Goal: Task Accomplishment & Management: Complete application form

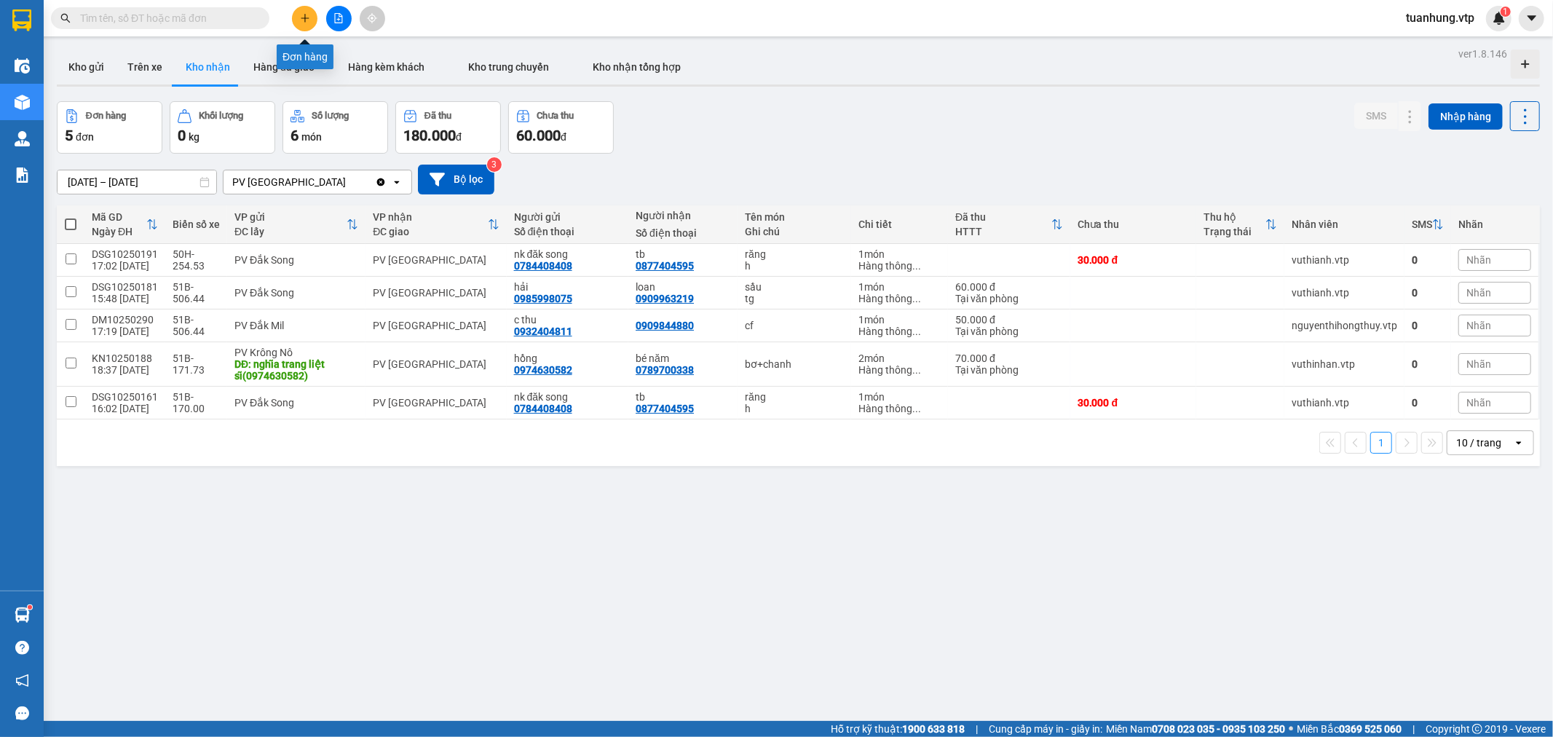
click at [306, 17] on icon "plus" at bounding box center [305, 17] width 8 height 1
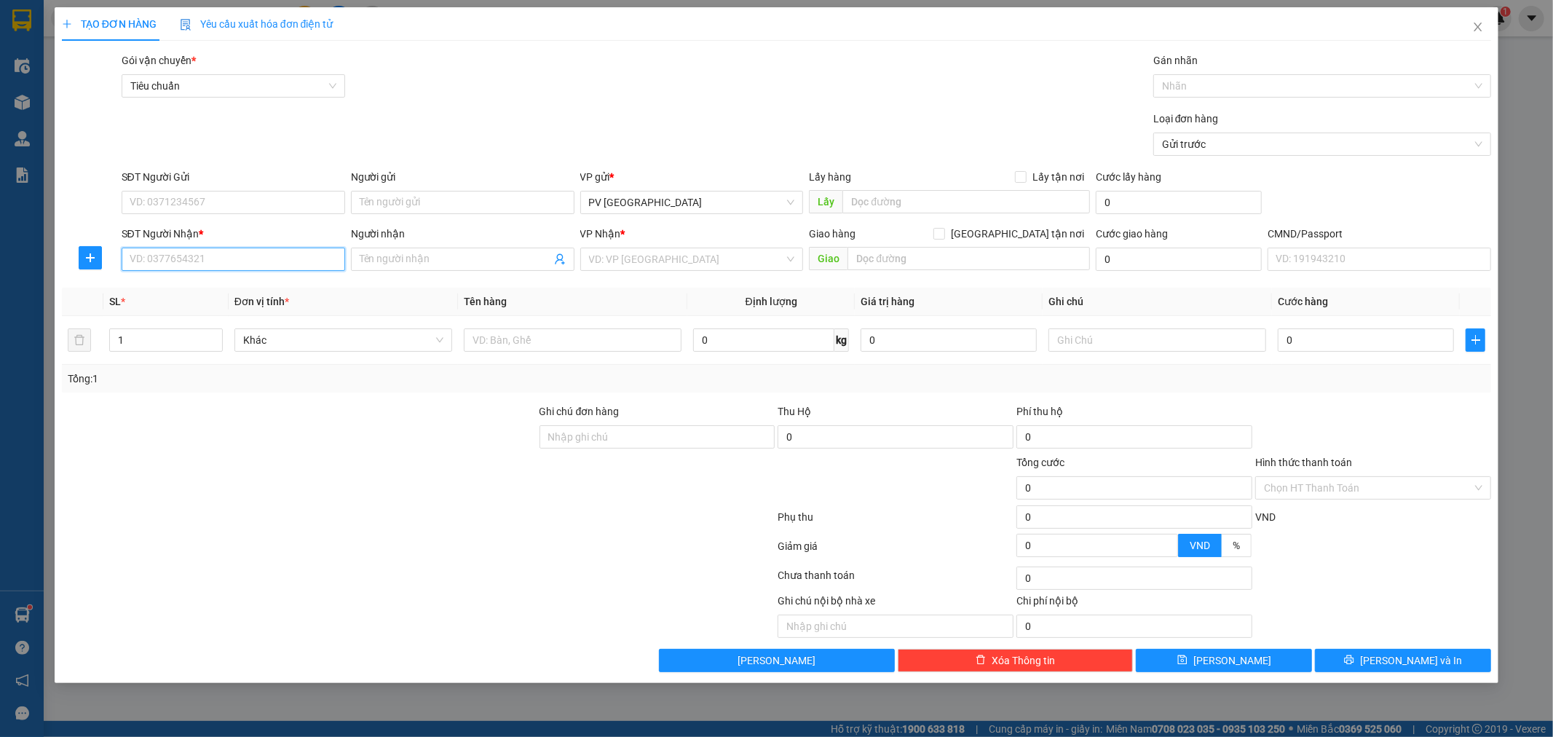
click at [205, 257] on input "SĐT Người Nhận *" at bounding box center [234, 259] width 224 height 23
click at [230, 264] on input "SĐT Người Nhận *" at bounding box center [234, 259] width 224 height 23
click at [146, 282] on div "0984007206 - vy" at bounding box center [233, 288] width 206 height 16
type input "0984007206"
type input "vy"
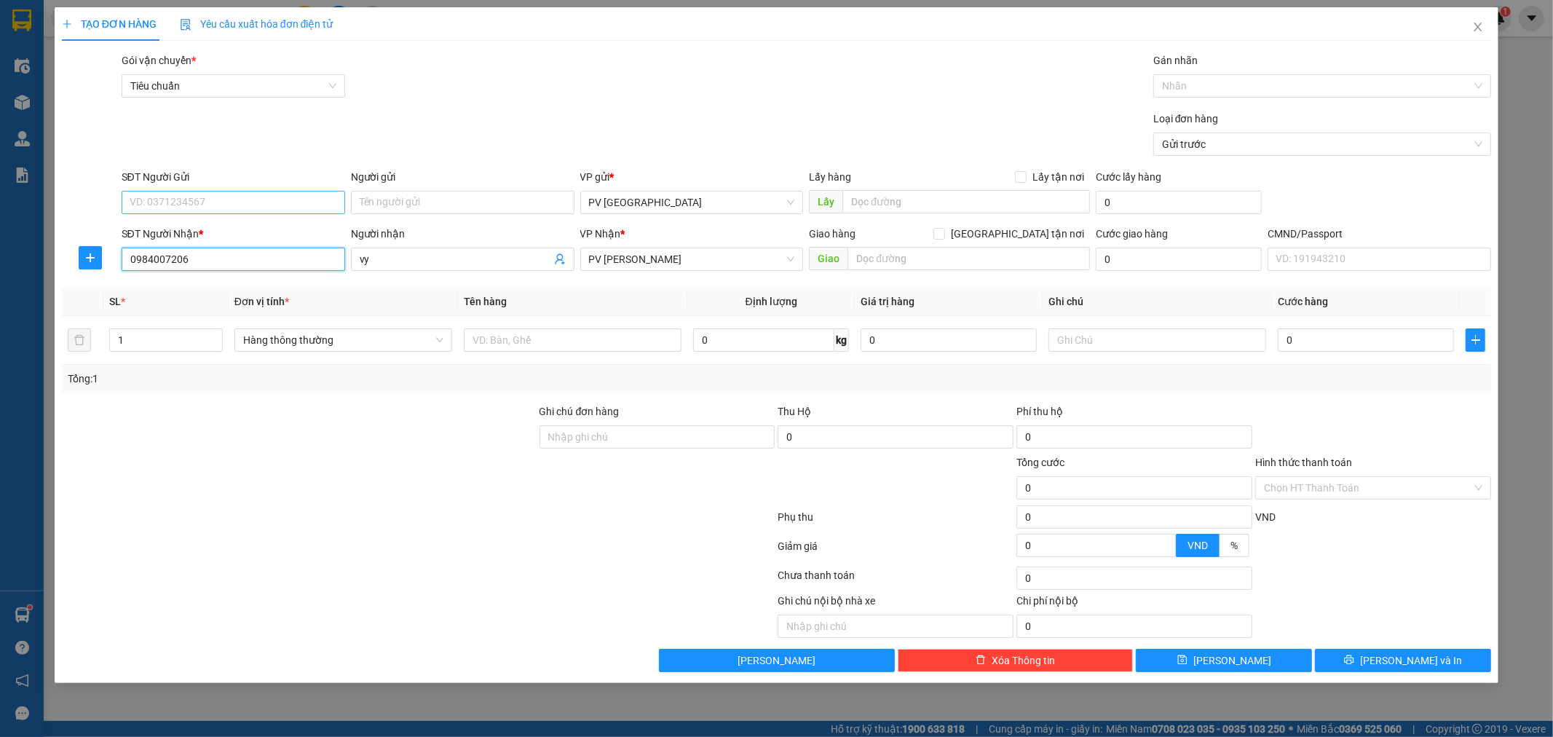
type input "0984007206"
click at [256, 193] on input "SĐT Người Gửi" at bounding box center [234, 202] width 224 height 23
click at [270, 200] on input "SĐT Người Gửi" at bounding box center [234, 202] width 224 height 23
click at [580, 343] on input "text" at bounding box center [573, 339] width 218 height 23
type input "pk"
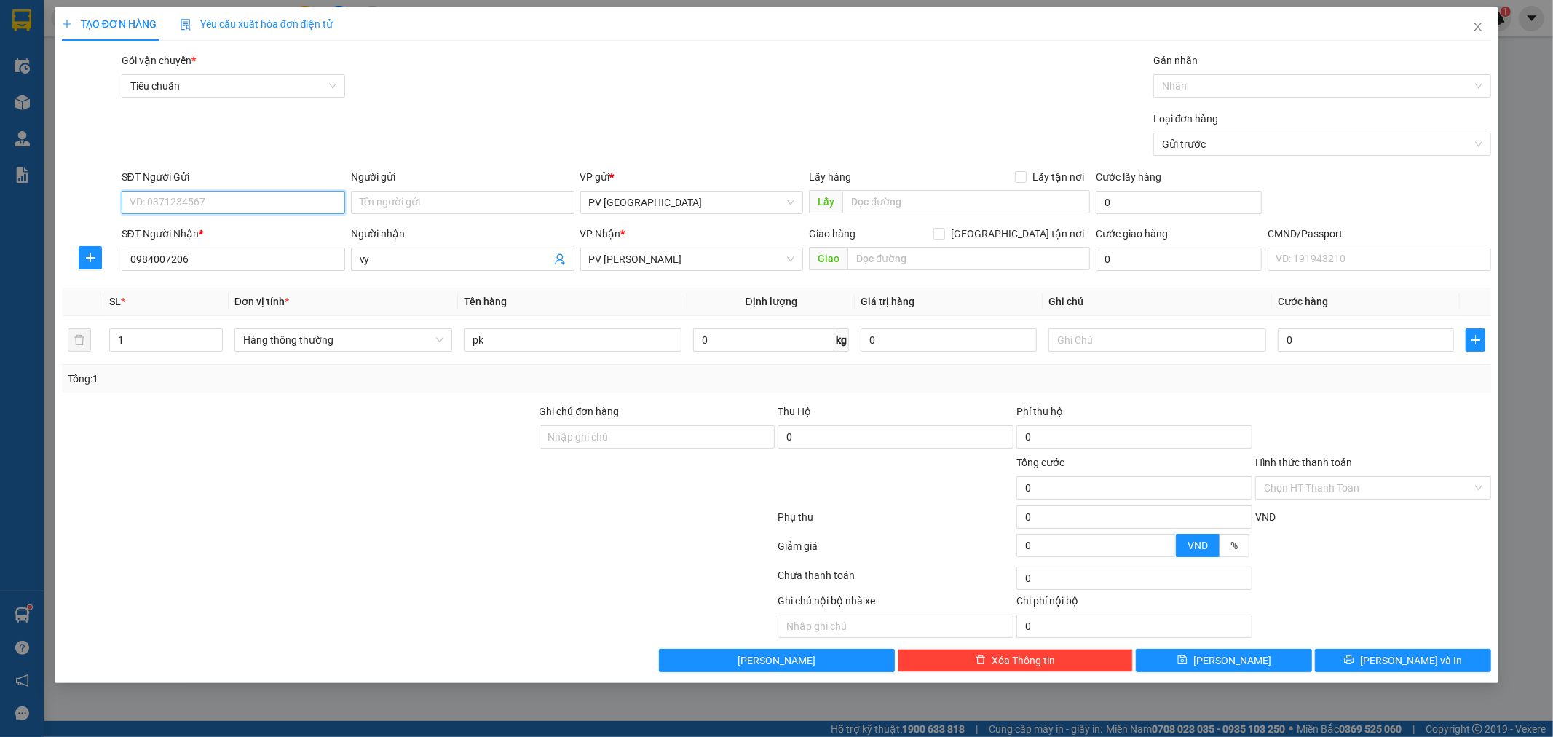
click at [317, 205] on input "SĐT Người Gửi" at bounding box center [234, 202] width 224 height 23
type input "0334653456"
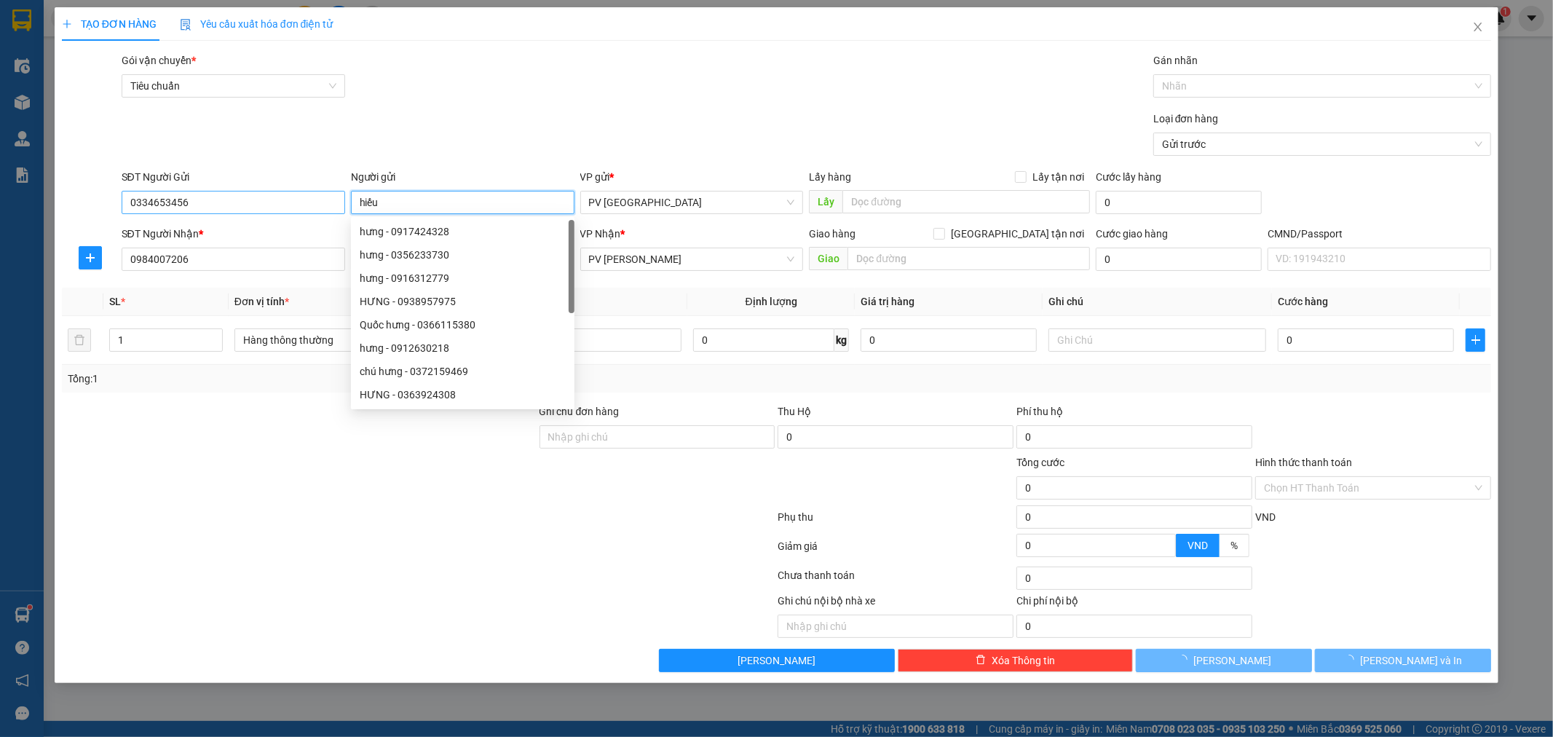
type input "hiếu"
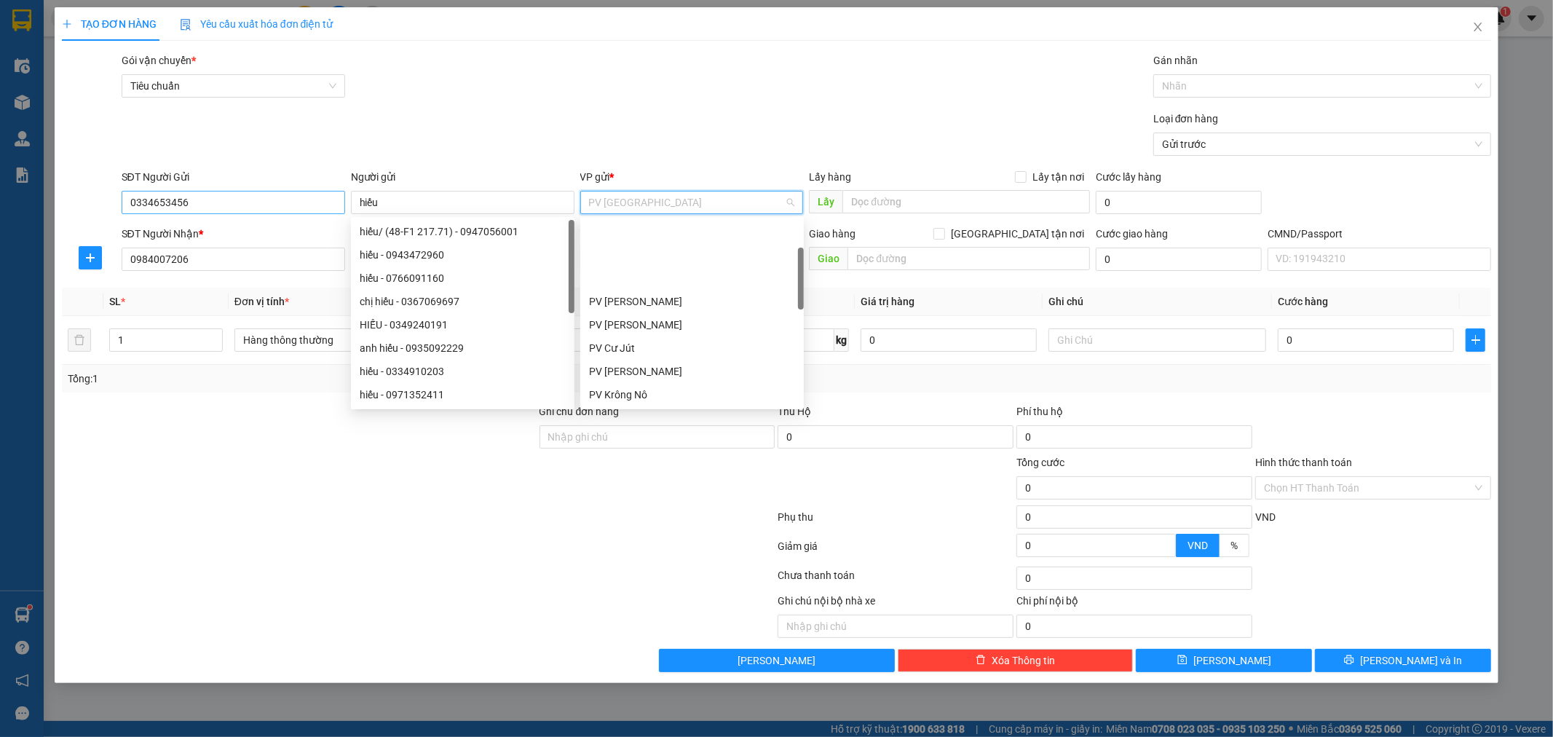
scroll to position [92, 0]
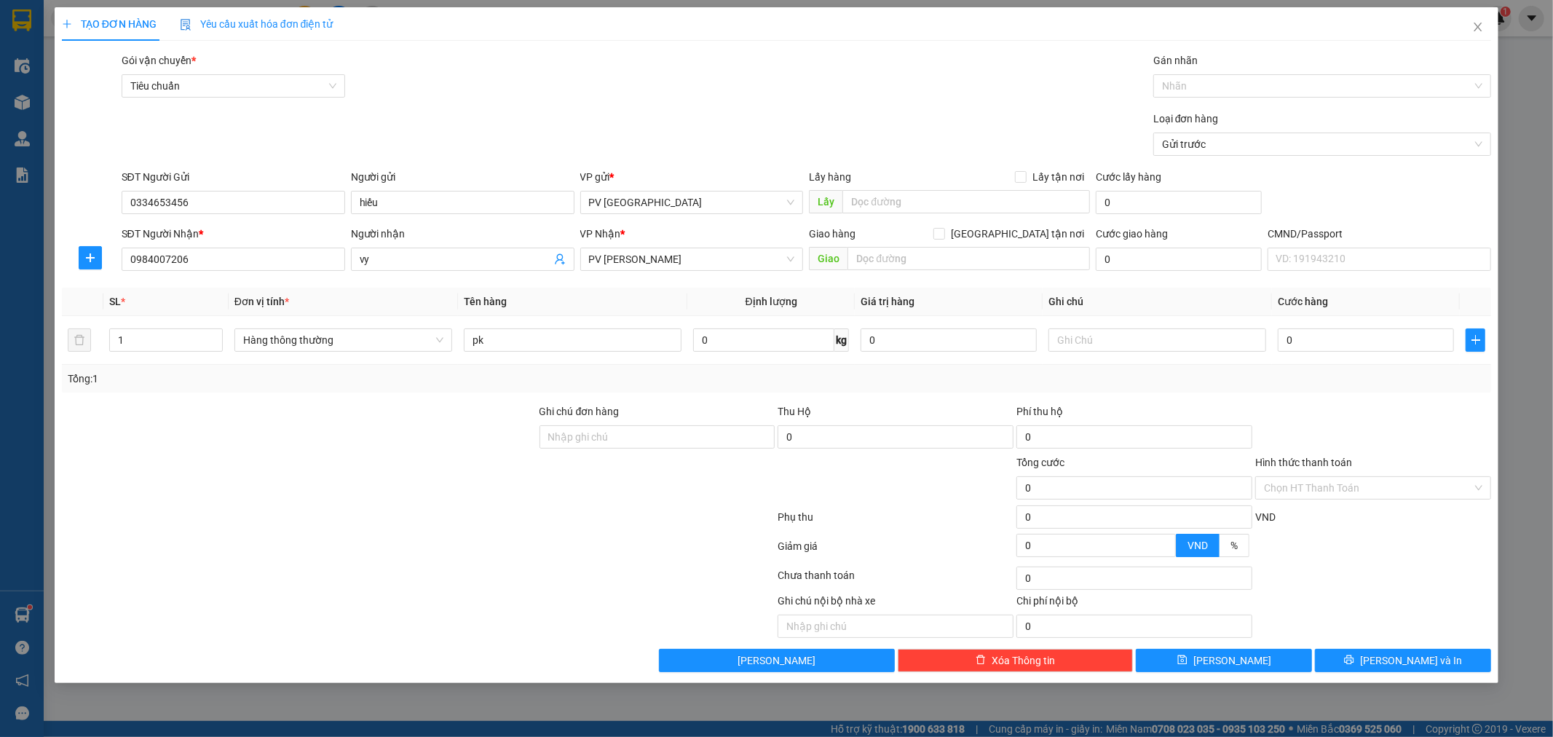
click at [529, 519] on div at bounding box center [418, 519] width 716 height 29
click at [928, 257] on input "text" at bounding box center [969, 258] width 242 height 23
type input "hn"
click at [1196, 339] on input "text" at bounding box center [1157, 339] width 218 height 23
type input "h"
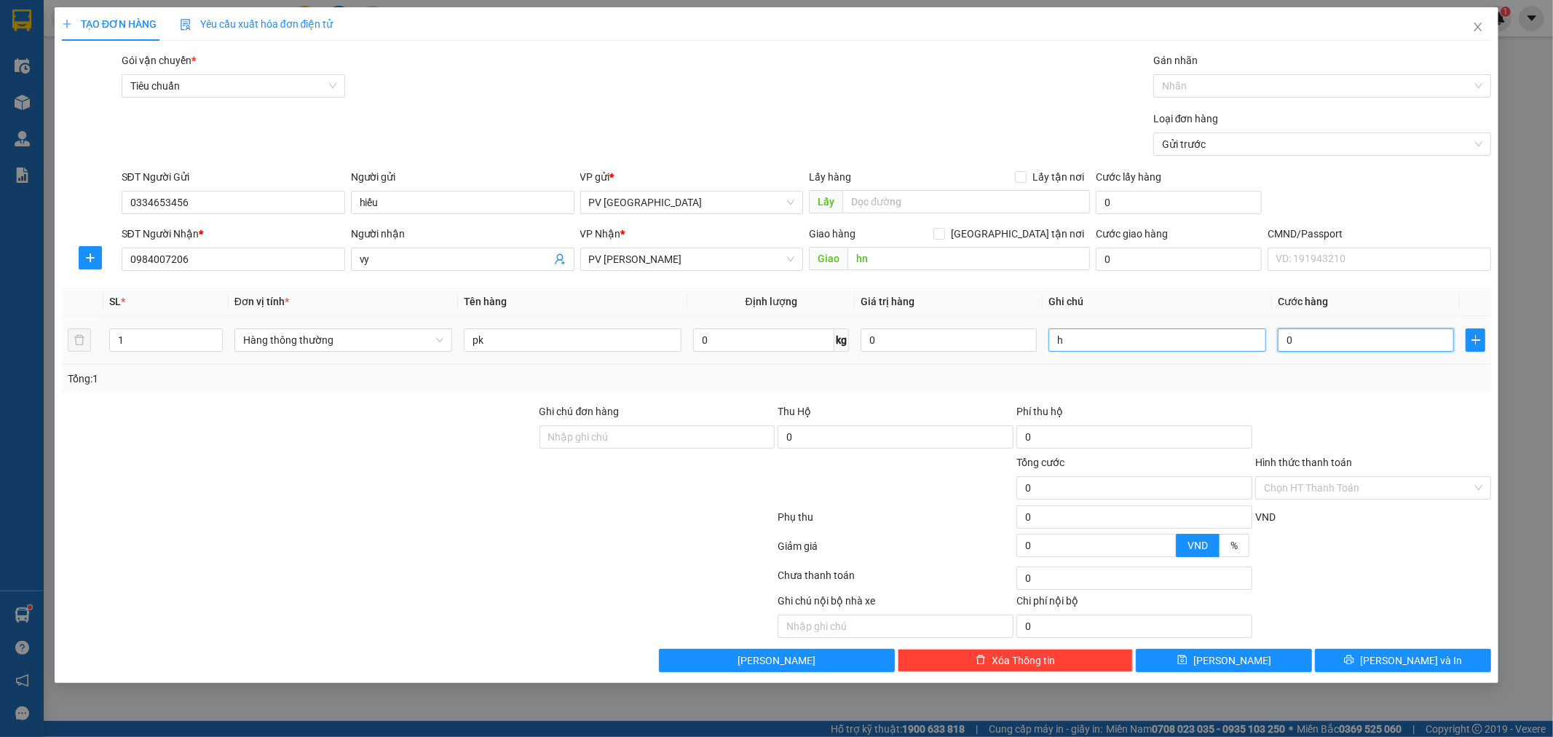
type input "3"
type input "30"
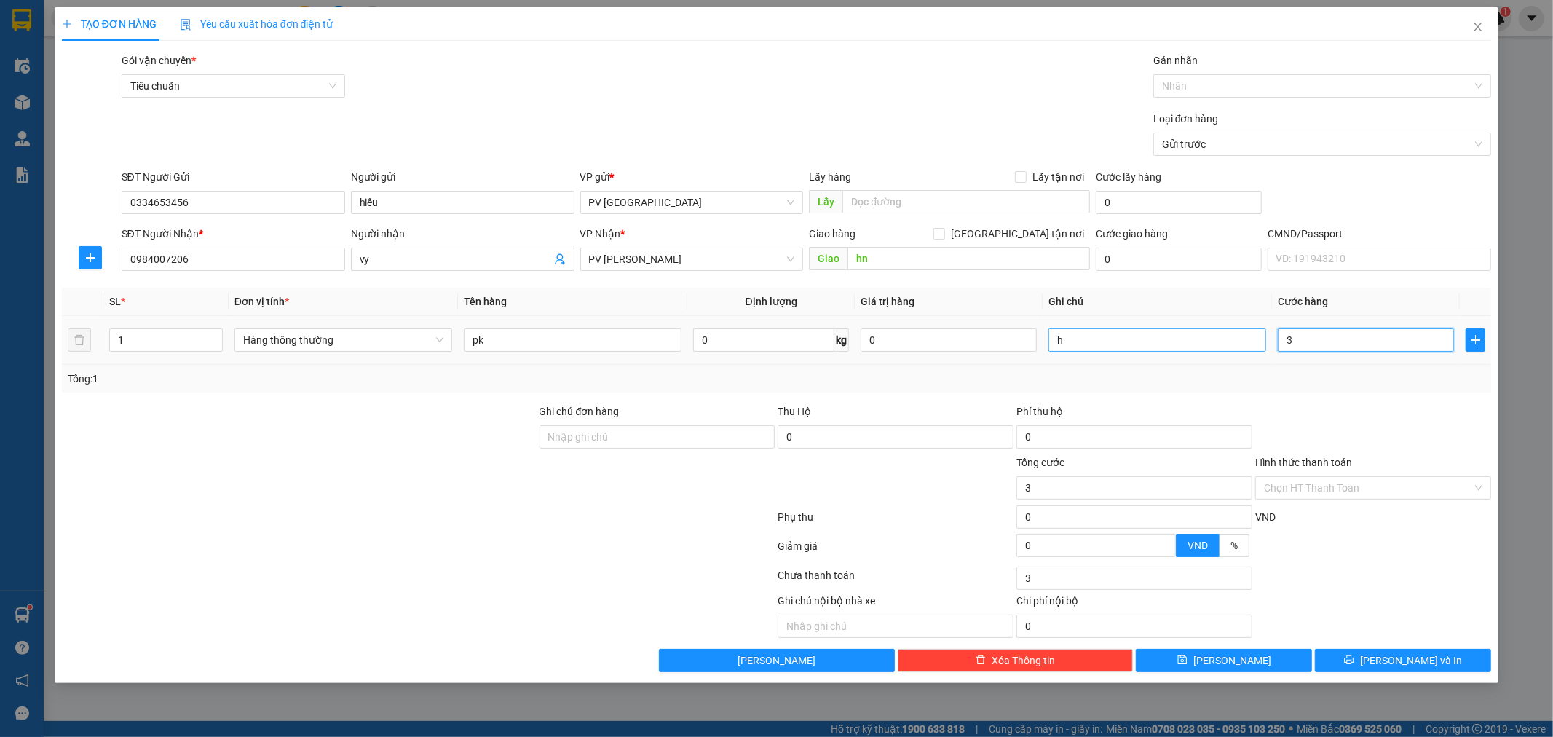
type input "30"
type input "300"
type input "3.000"
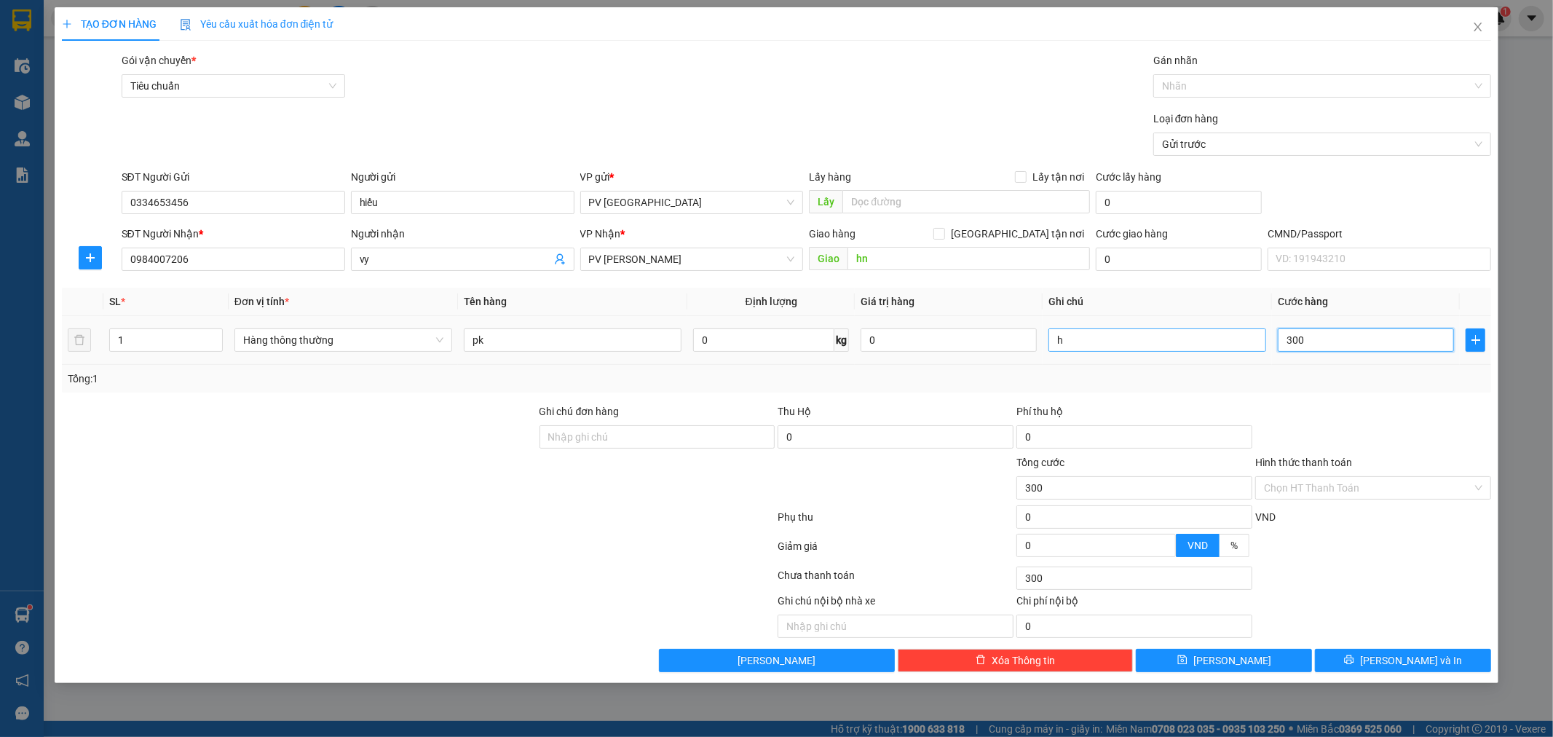
type input "3.000"
type input "30.000"
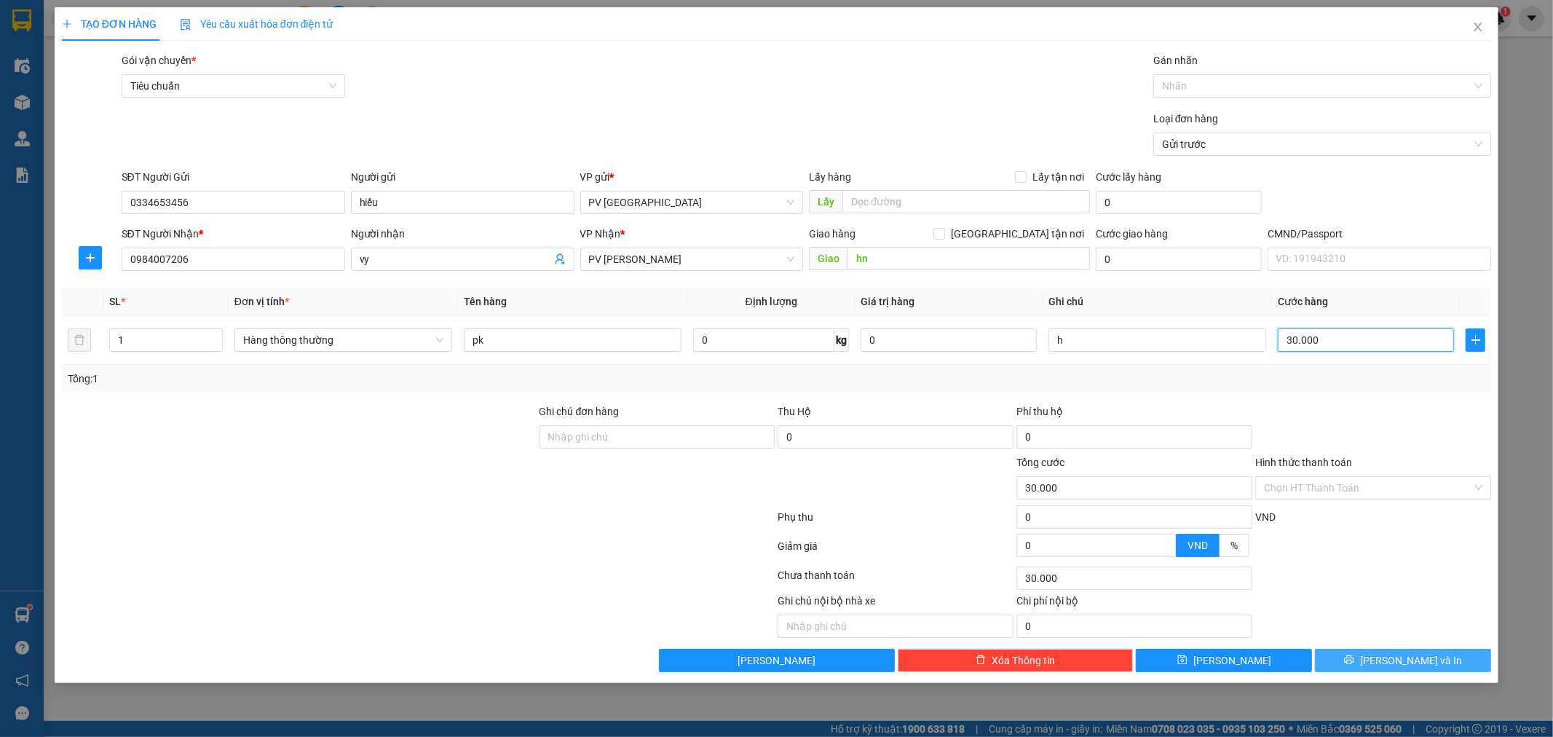
type input "30.000"
click at [1437, 668] on button "[PERSON_NAME] và In" at bounding box center [1403, 660] width 176 height 23
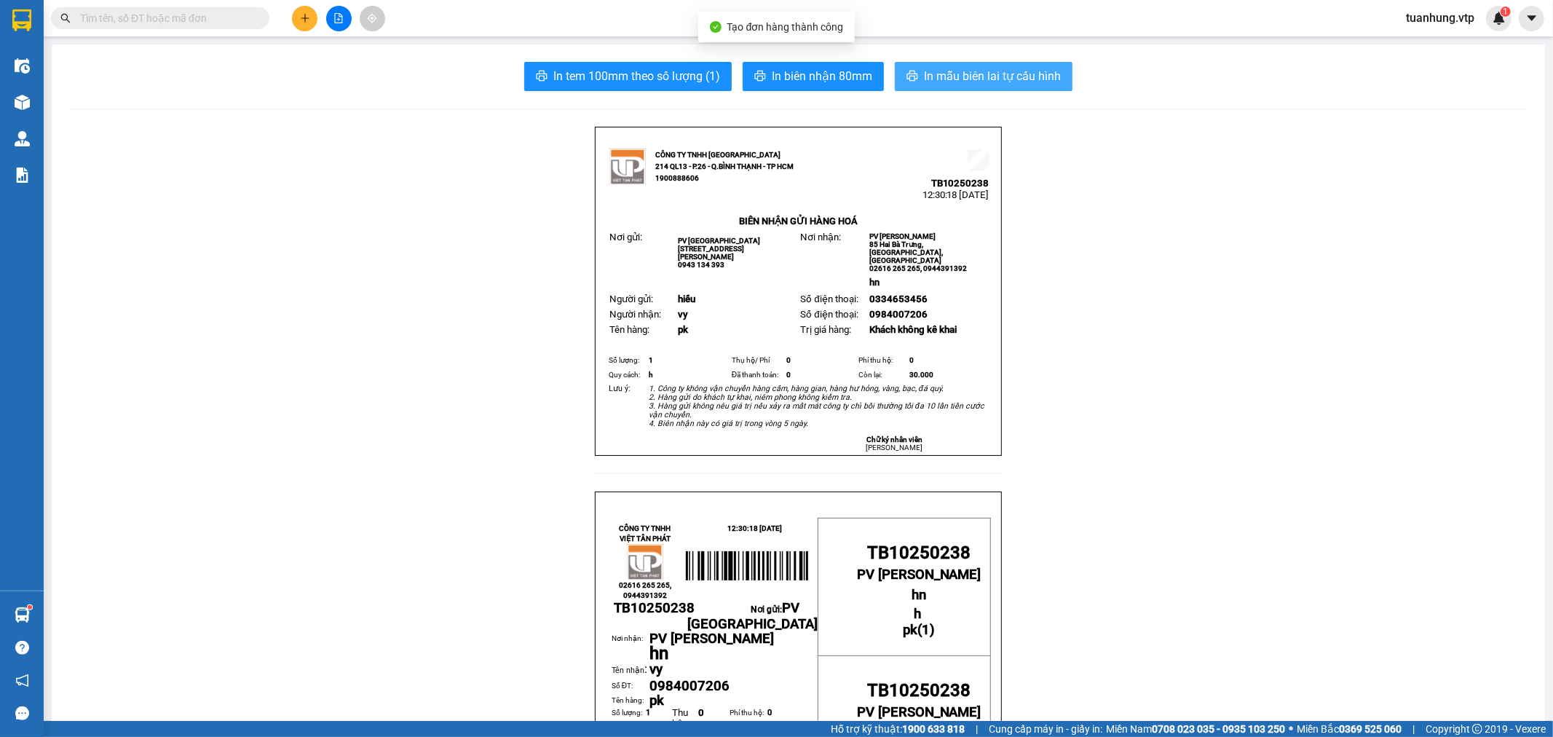
click at [949, 81] on span "In mẫu biên lai tự cấu hình" at bounding box center [992, 76] width 137 height 18
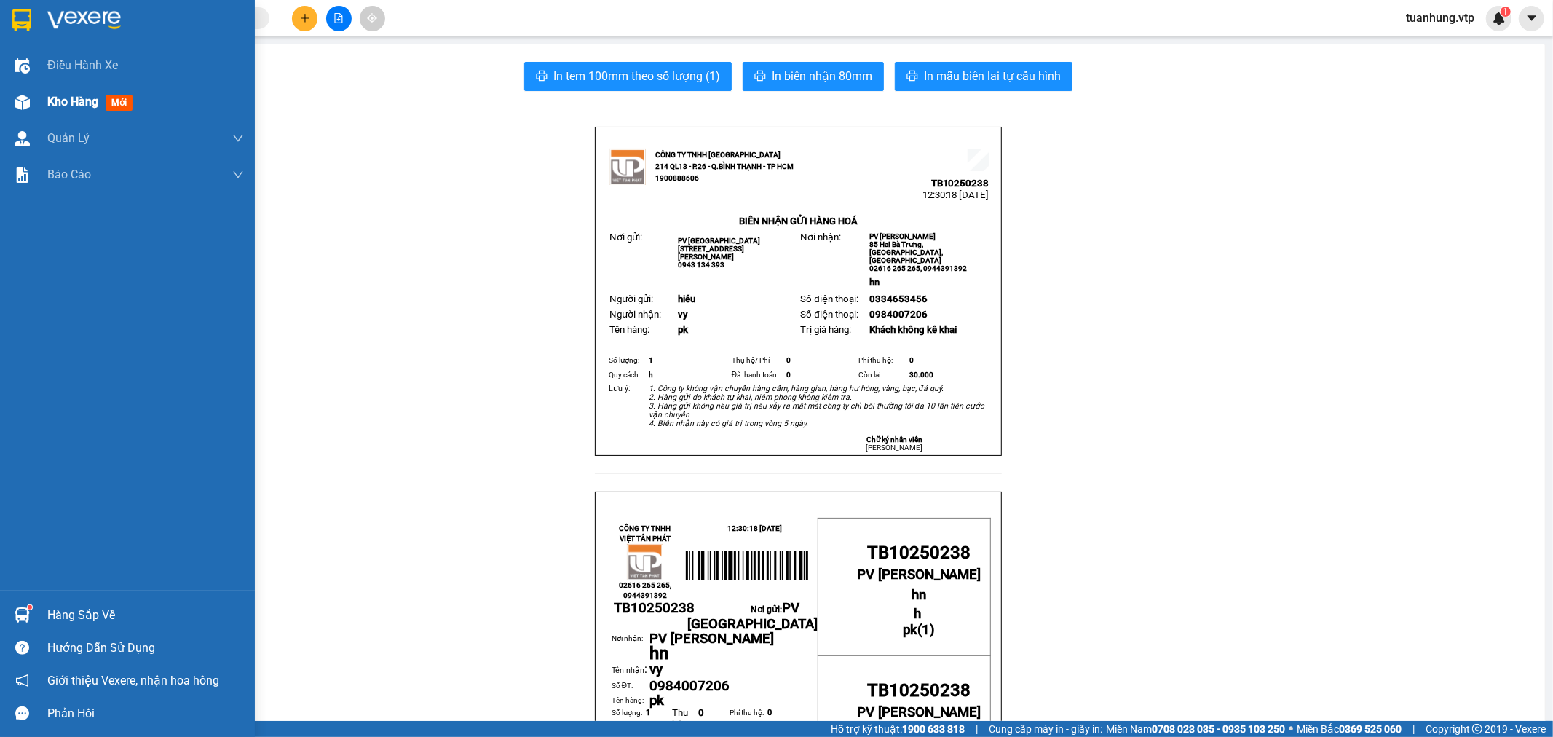
click at [19, 105] on img at bounding box center [22, 102] width 15 height 15
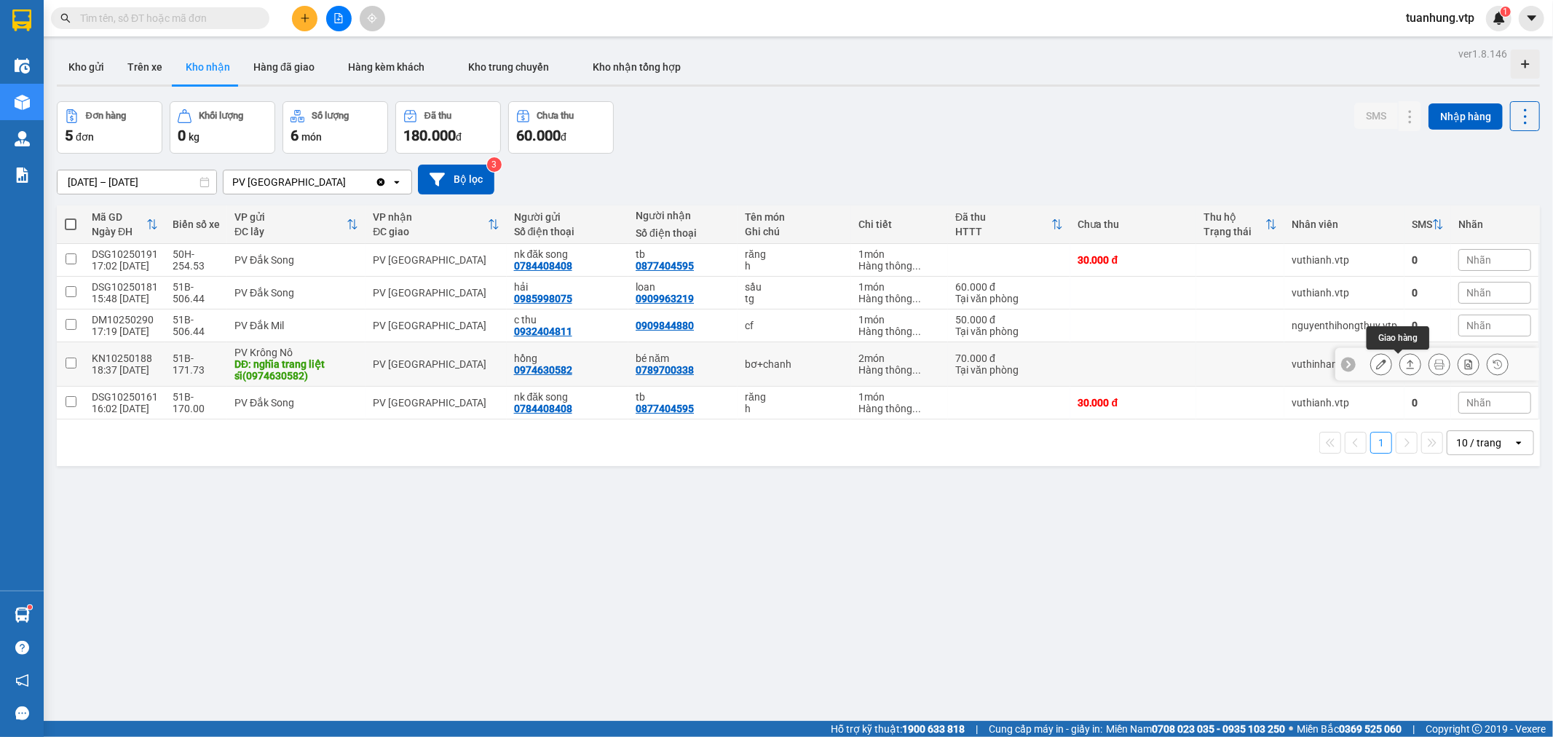
click at [1405, 366] on icon at bounding box center [1410, 364] width 10 height 10
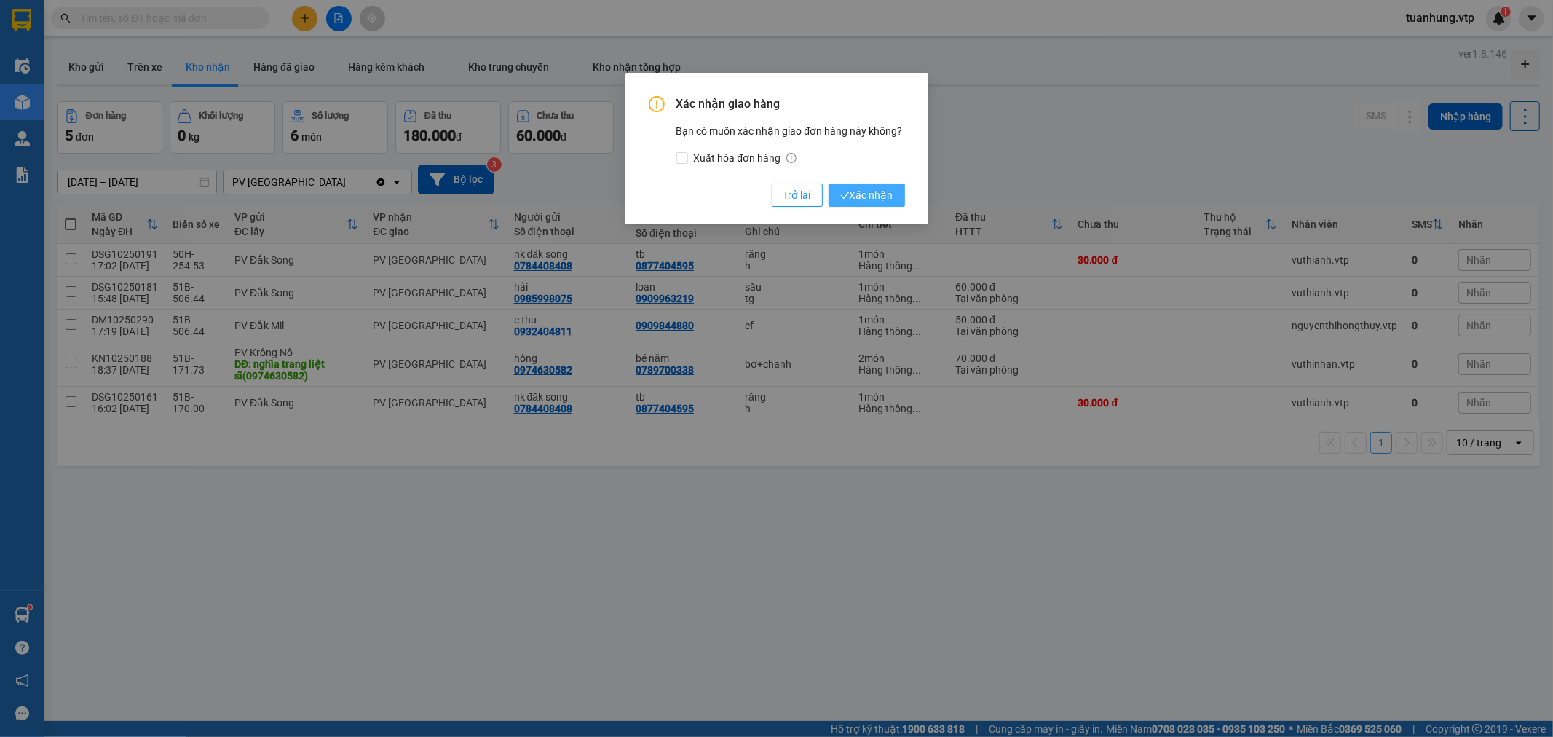
click at [878, 200] on span "Xác nhận" at bounding box center [866, 195] width 53 height 16
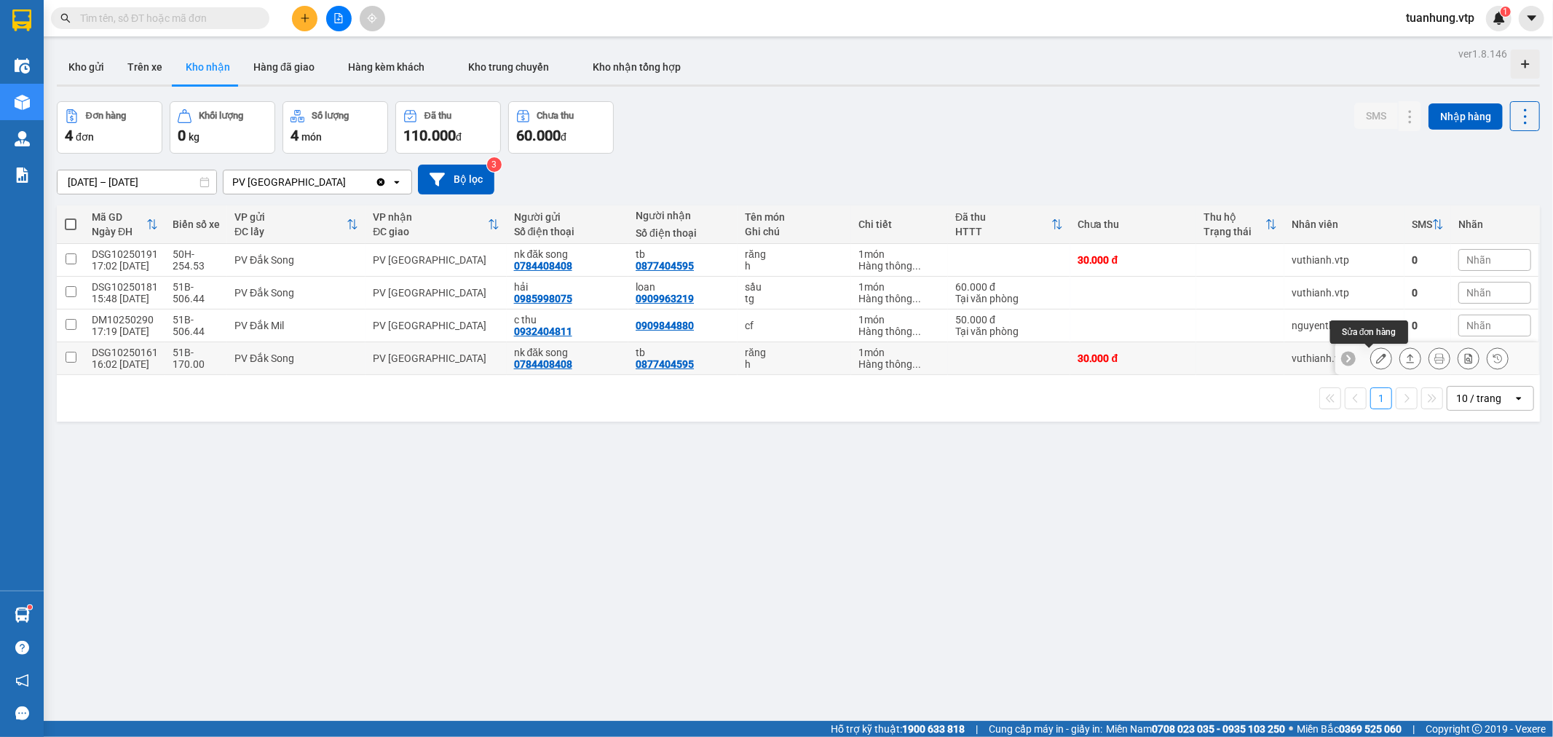
click at [1376, 362] on icon at bounding box center [1381, 358] width 10 height 10
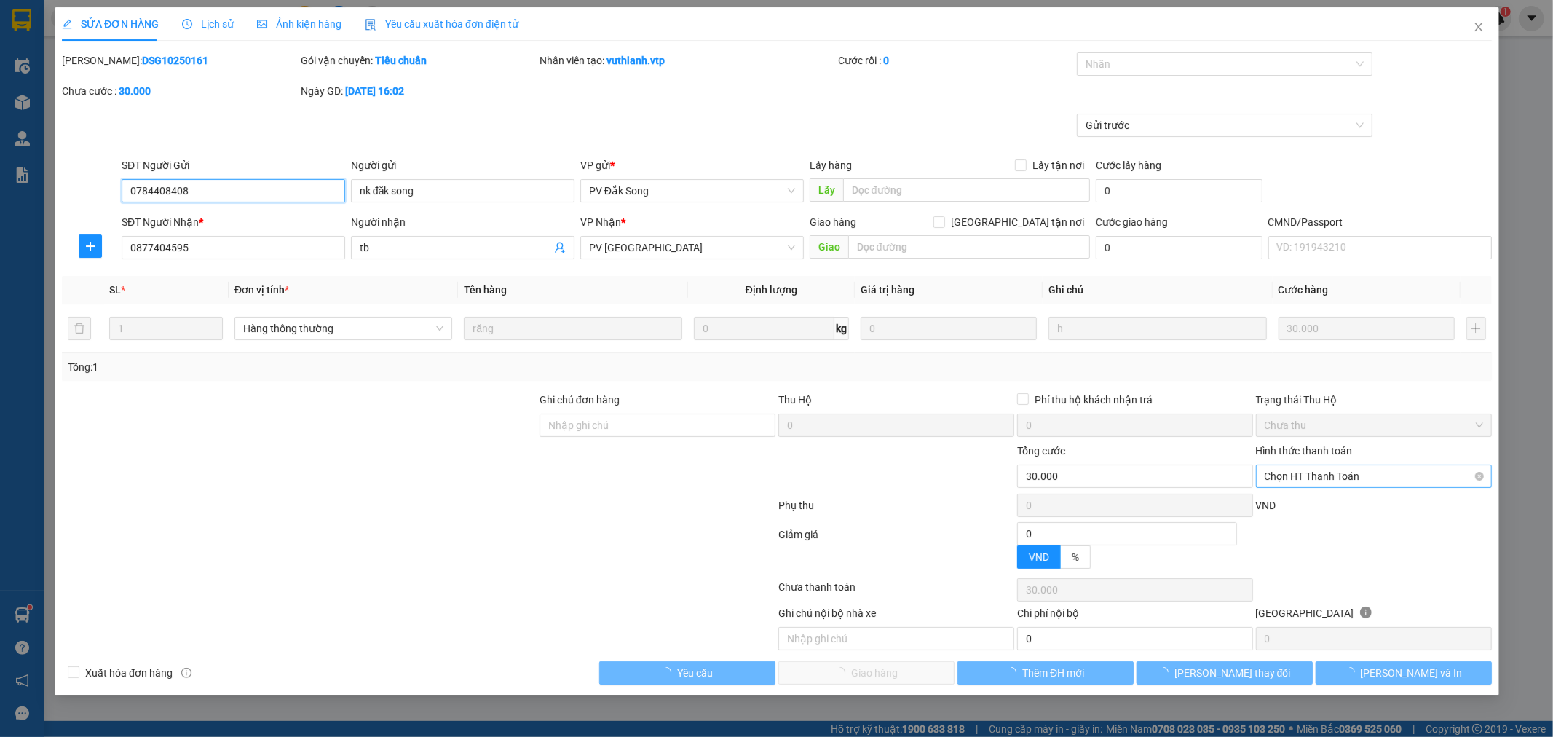
type input "1.500"
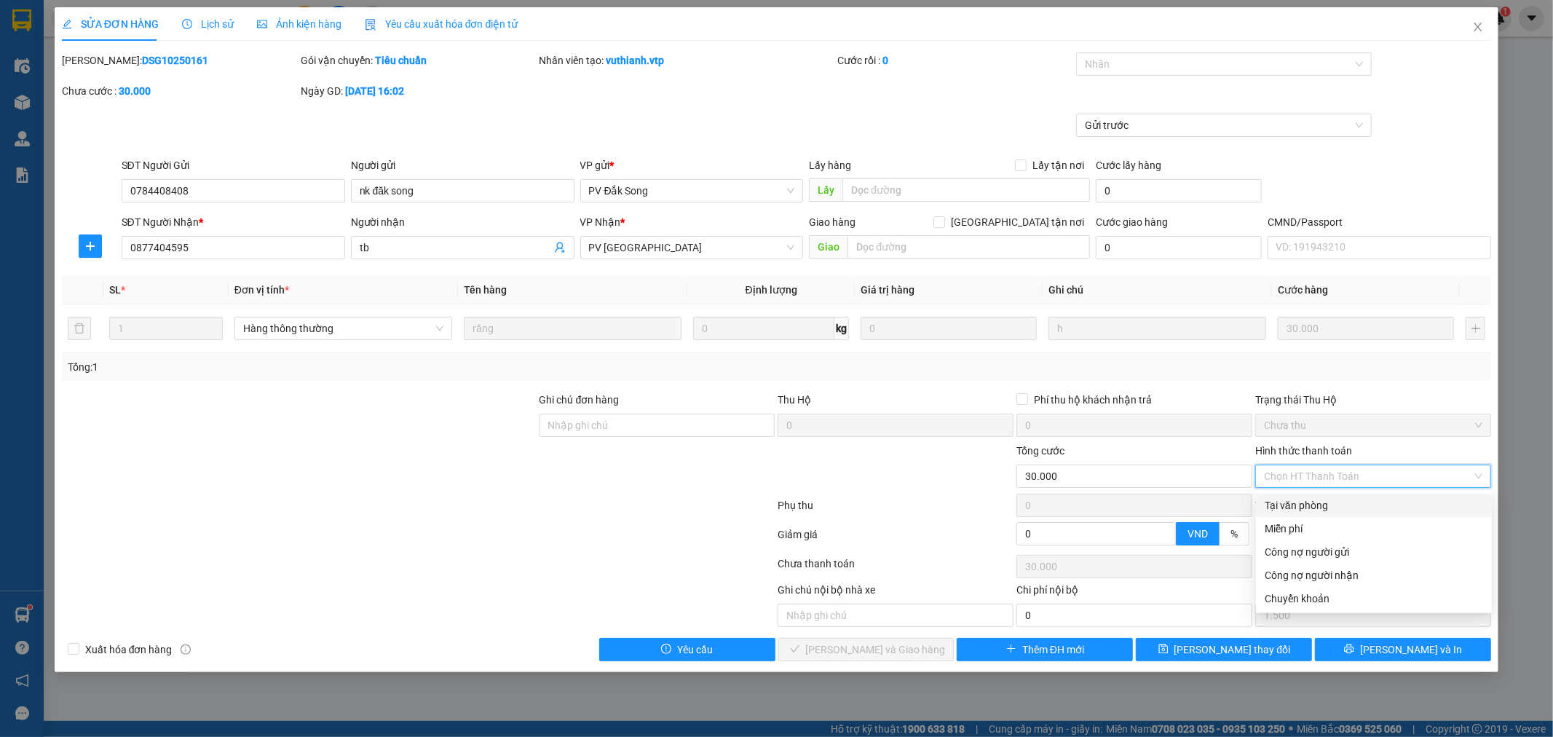
click at [1404, 475] on input "Hình thức thanh toán" at bounding box center [1368, 476] width 208 height 22
click at [1349, 510] on div "Tại văn phòng" at bounding box center [1374, 505] width 218 height 16
type input "0"
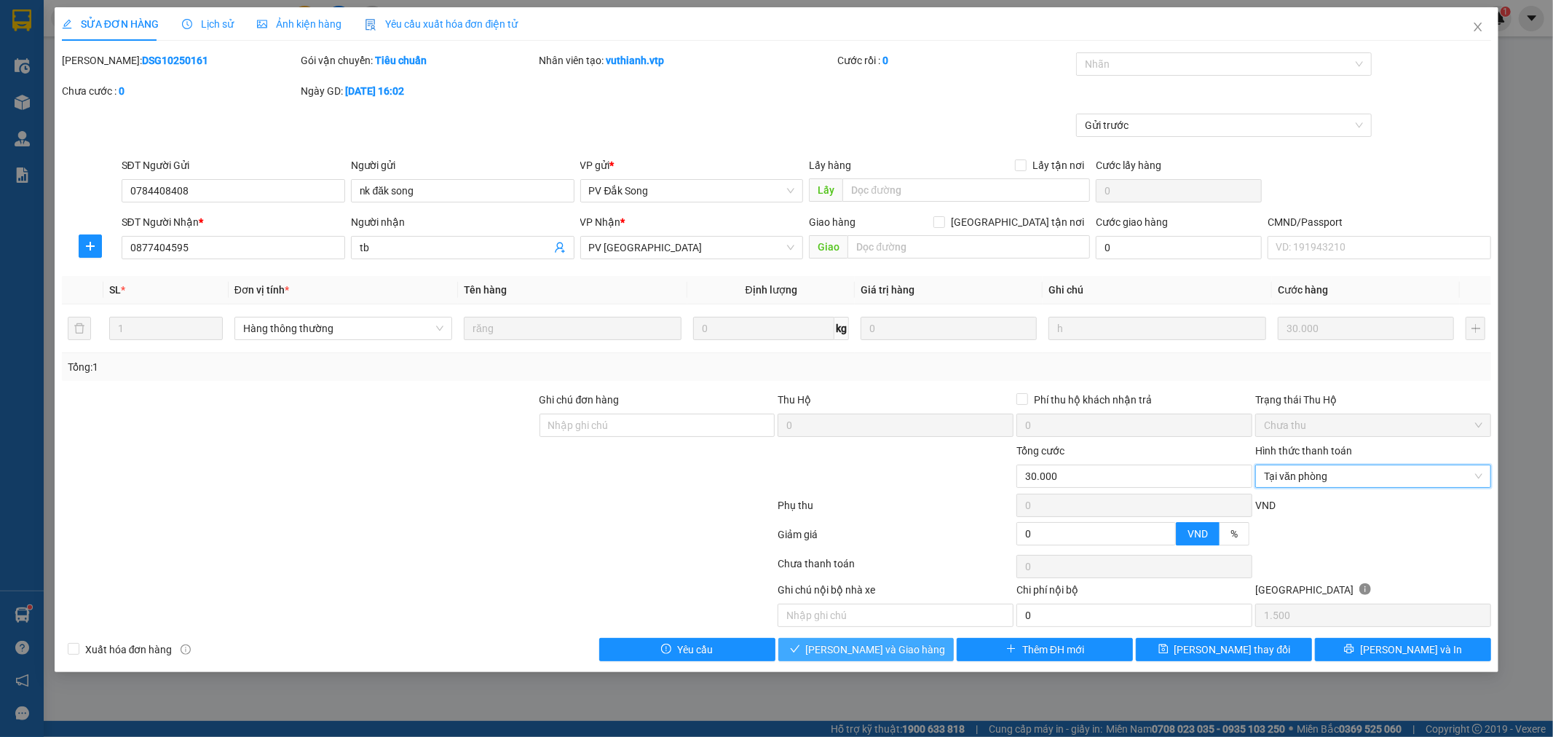
click at [907, 649] on span "[PERSON_NAME] và Giao hàng" at bounding box center [876, 649] width 140 height 16
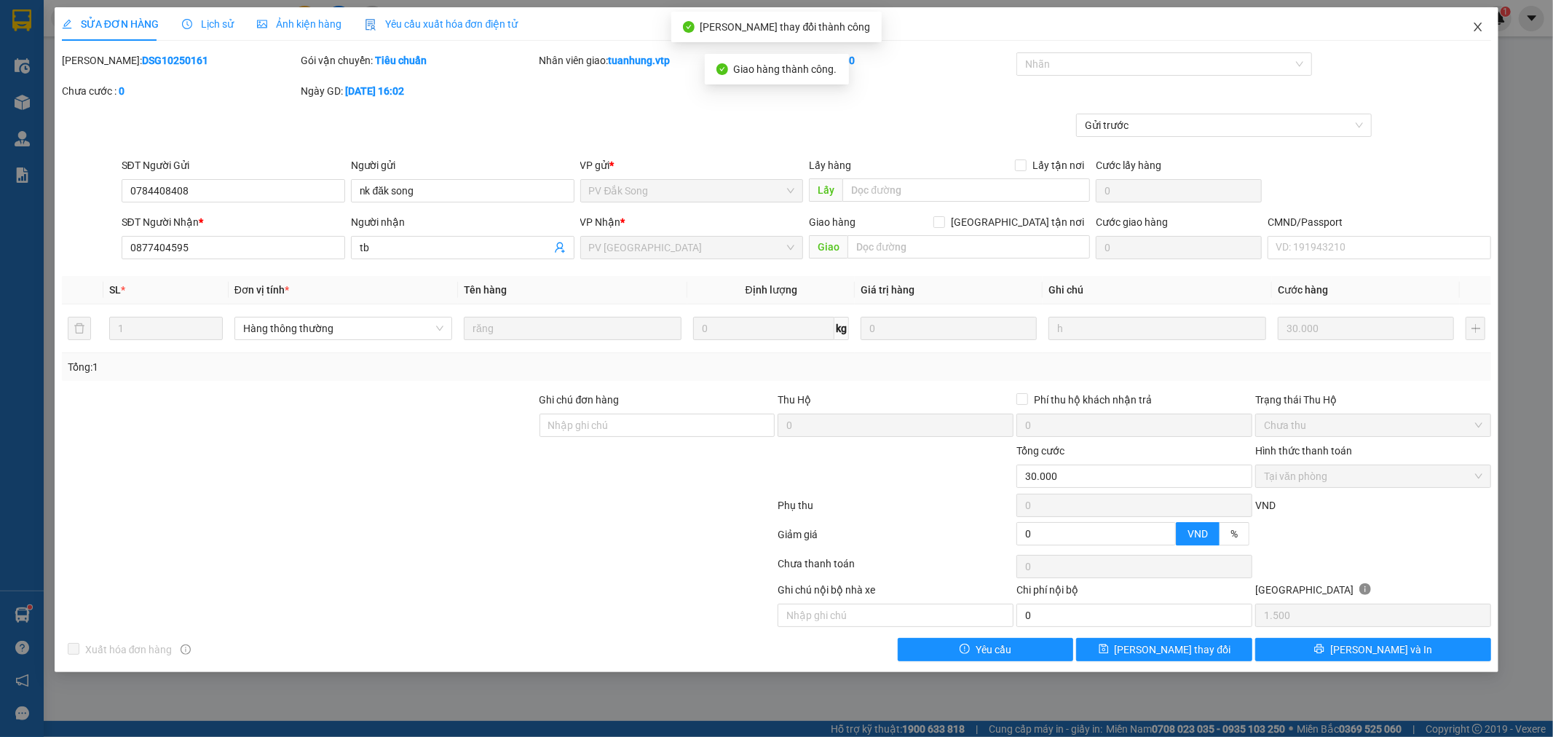
click at [1480, 31] on icon "close" at bounding box center [1478, 27] width 12 height 12
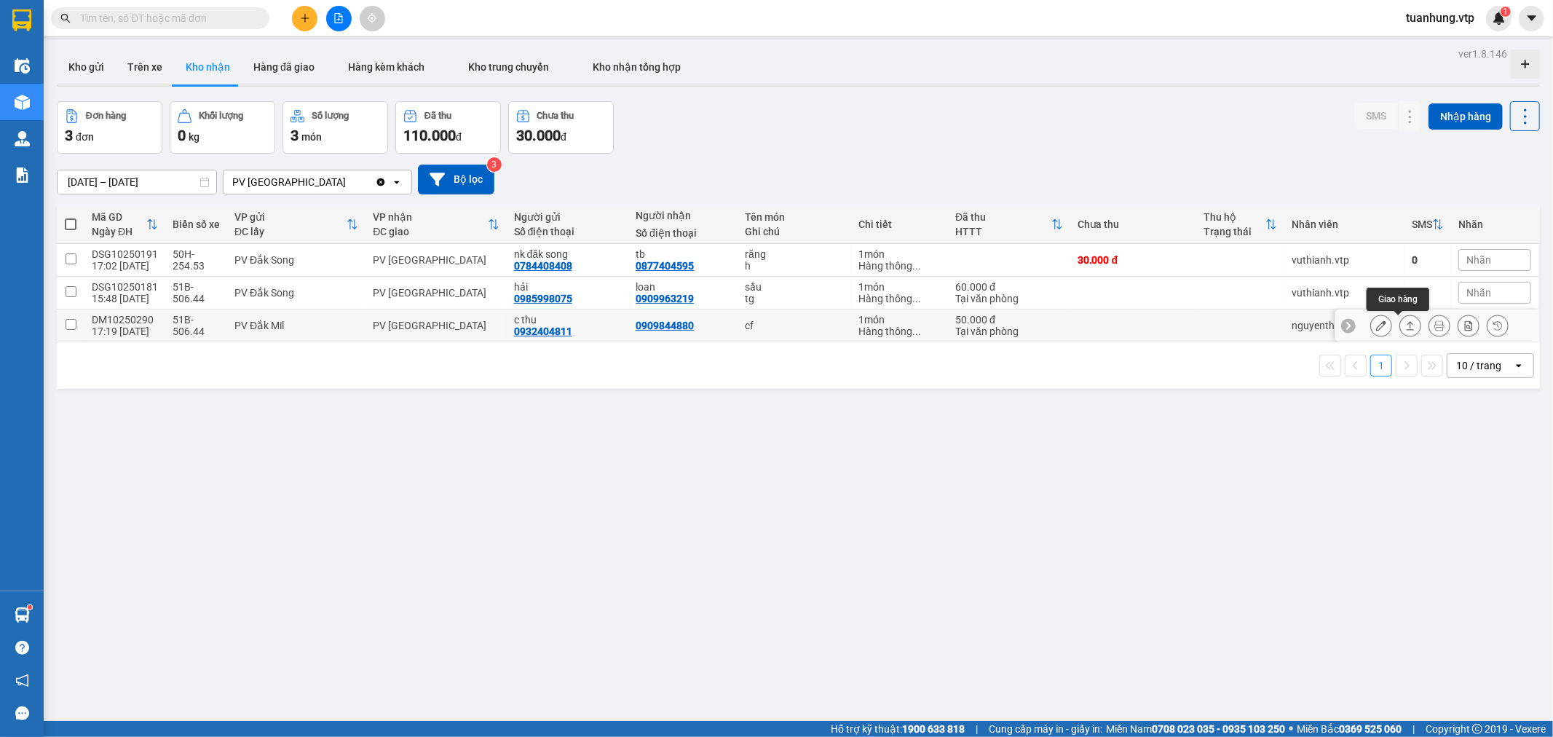
click at [1405, 322] on icon at bounding box center [1410, 325] width 10 height 10
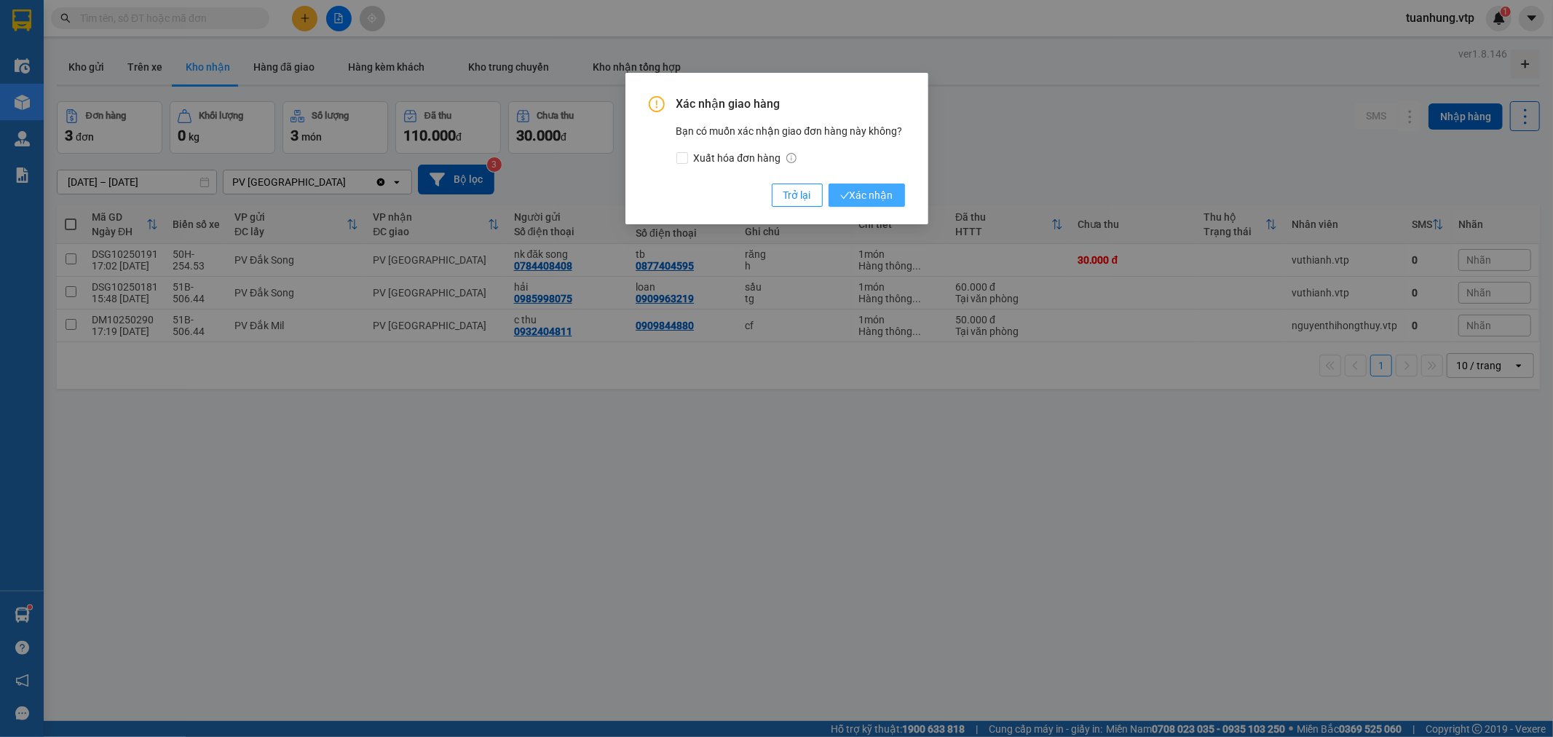
click at [896, 194] on button "Xác nhận" at bounding box center [867, 194] width 76 height 23
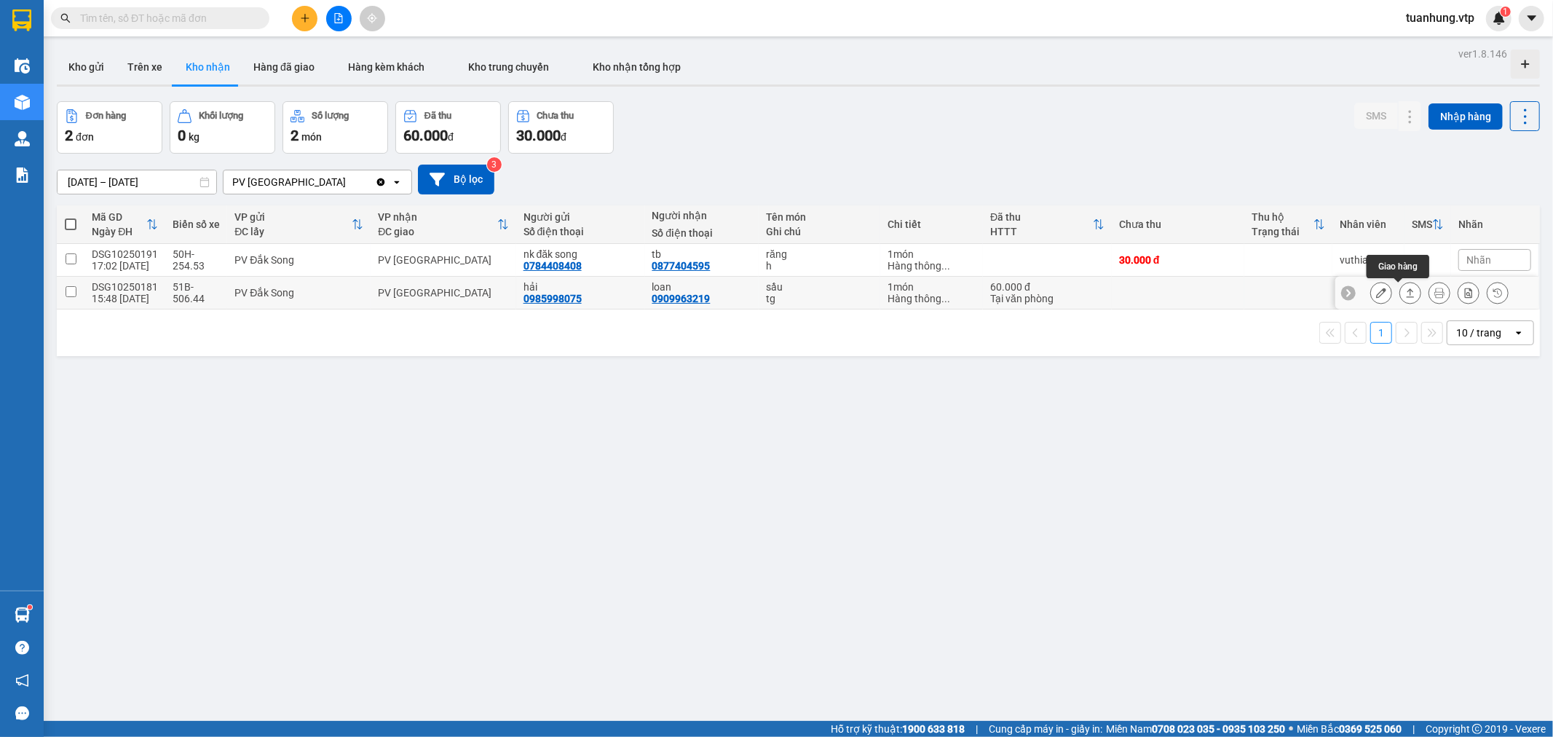
click at [1407, 297] on icon at bounding box center [1411, 292] width 8 height 9
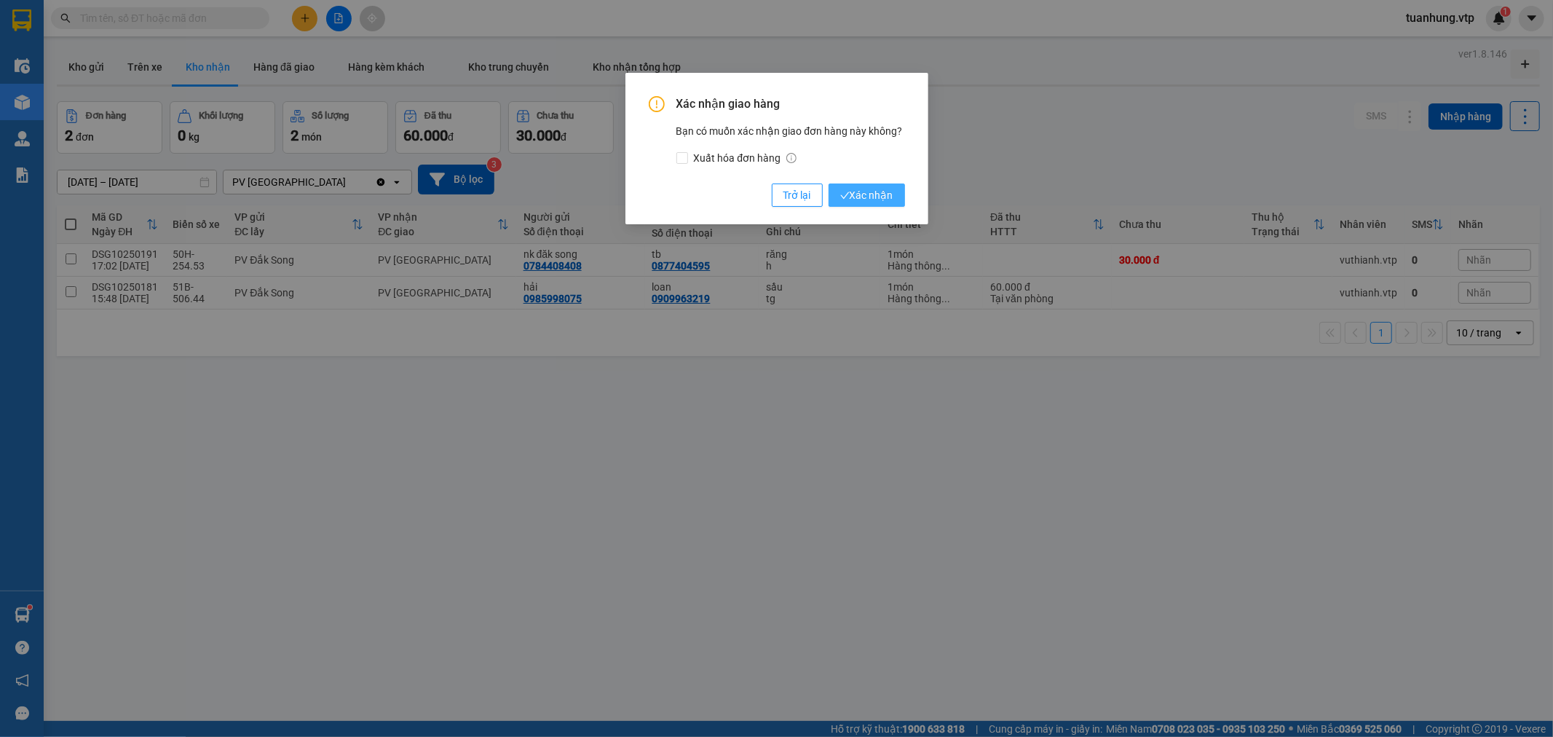
click at [871, 192] on span "Xác nhận" at bounding box center [866, 195] width 53 height 16
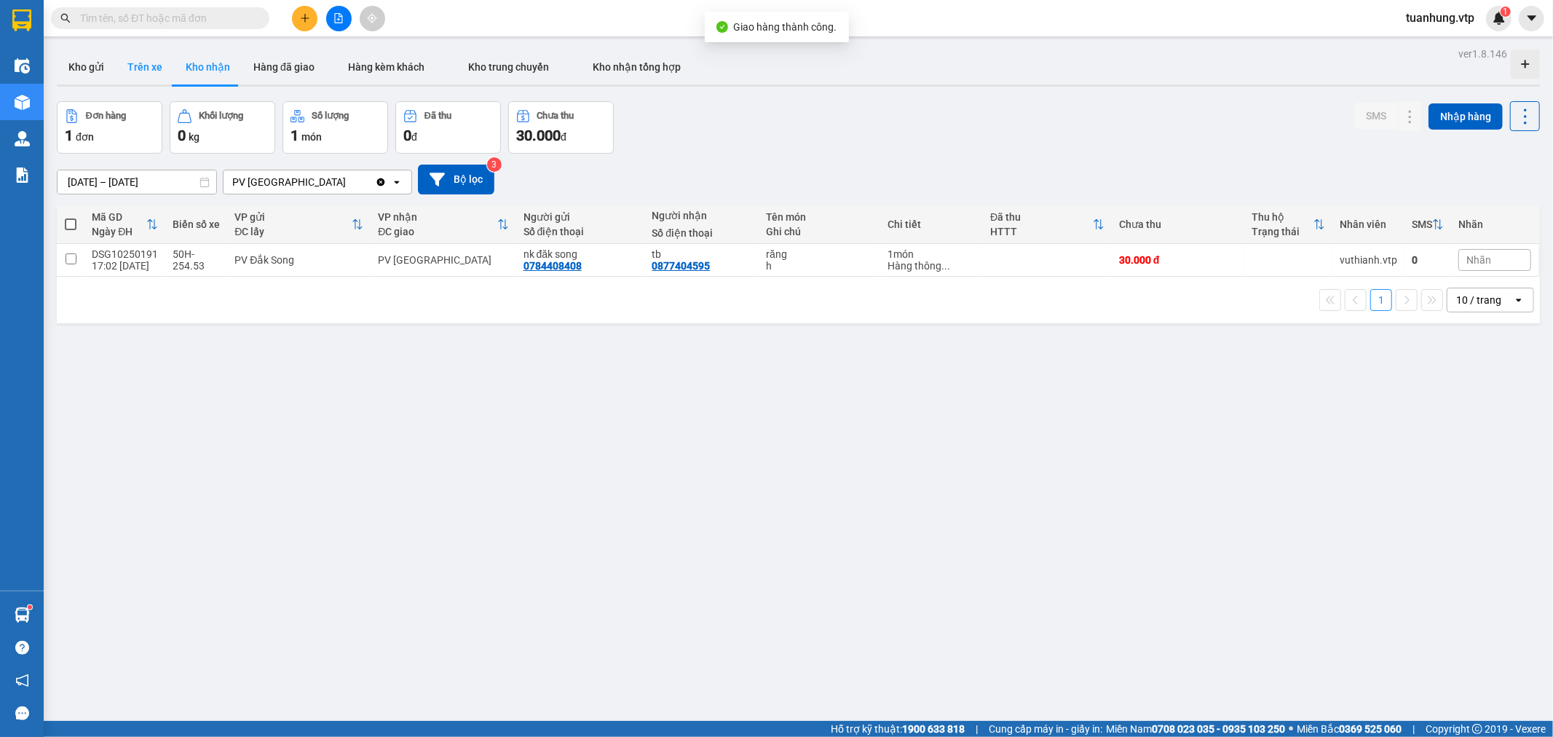
click at [139, 66] on button "Trên xe" at bounding box center [145, 67] width 58 height 35
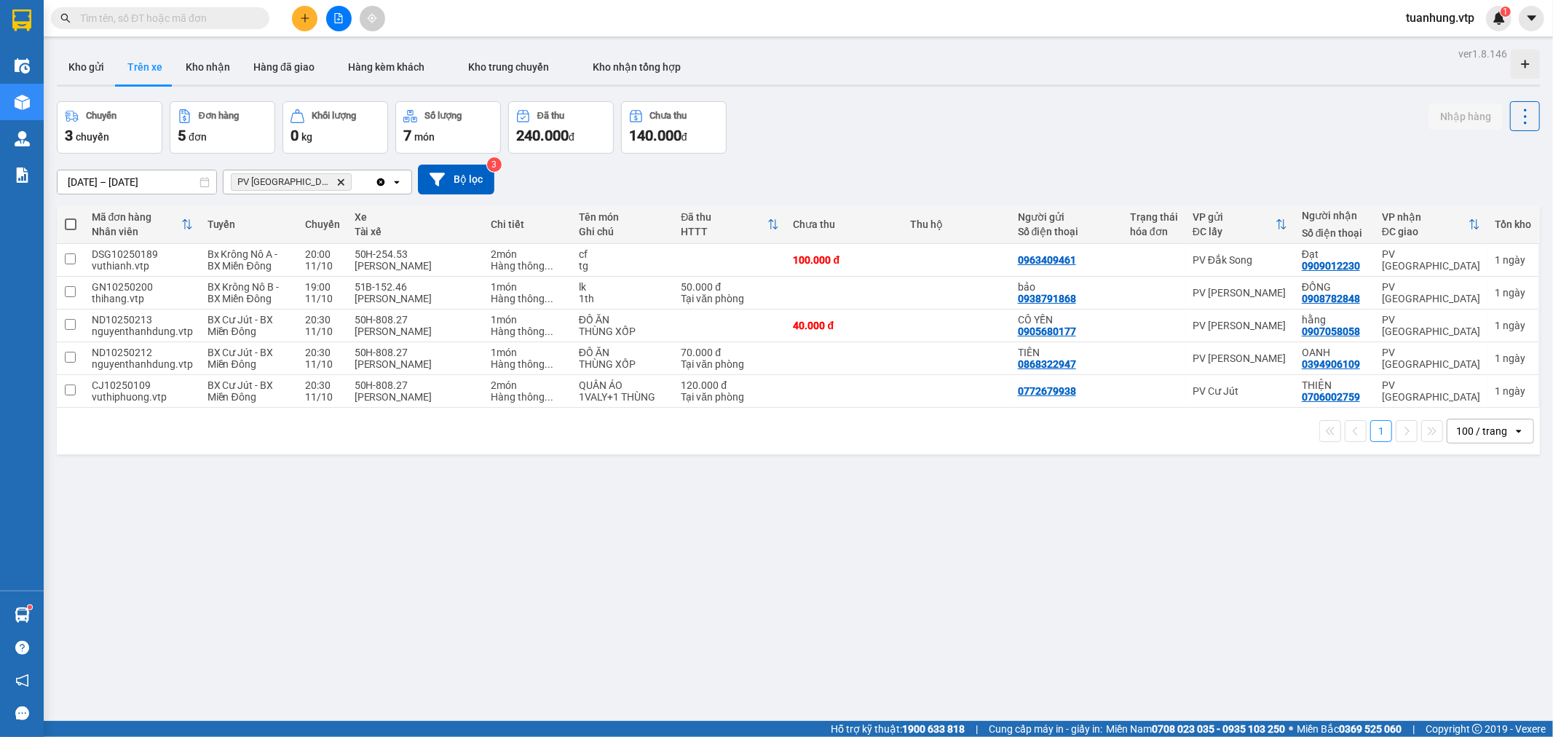
click at [590, 502] on div "ver 1.8.146 Kho gửi Trên xe Kho nhận Hàng đã giao Hàng kèm khách Kho trung chuy…" at bounding box center [798, 412] width 1495 height 737
click at [80, 71] on button "Kho gửi" at bounding box center [86, 67] width 59 height 35
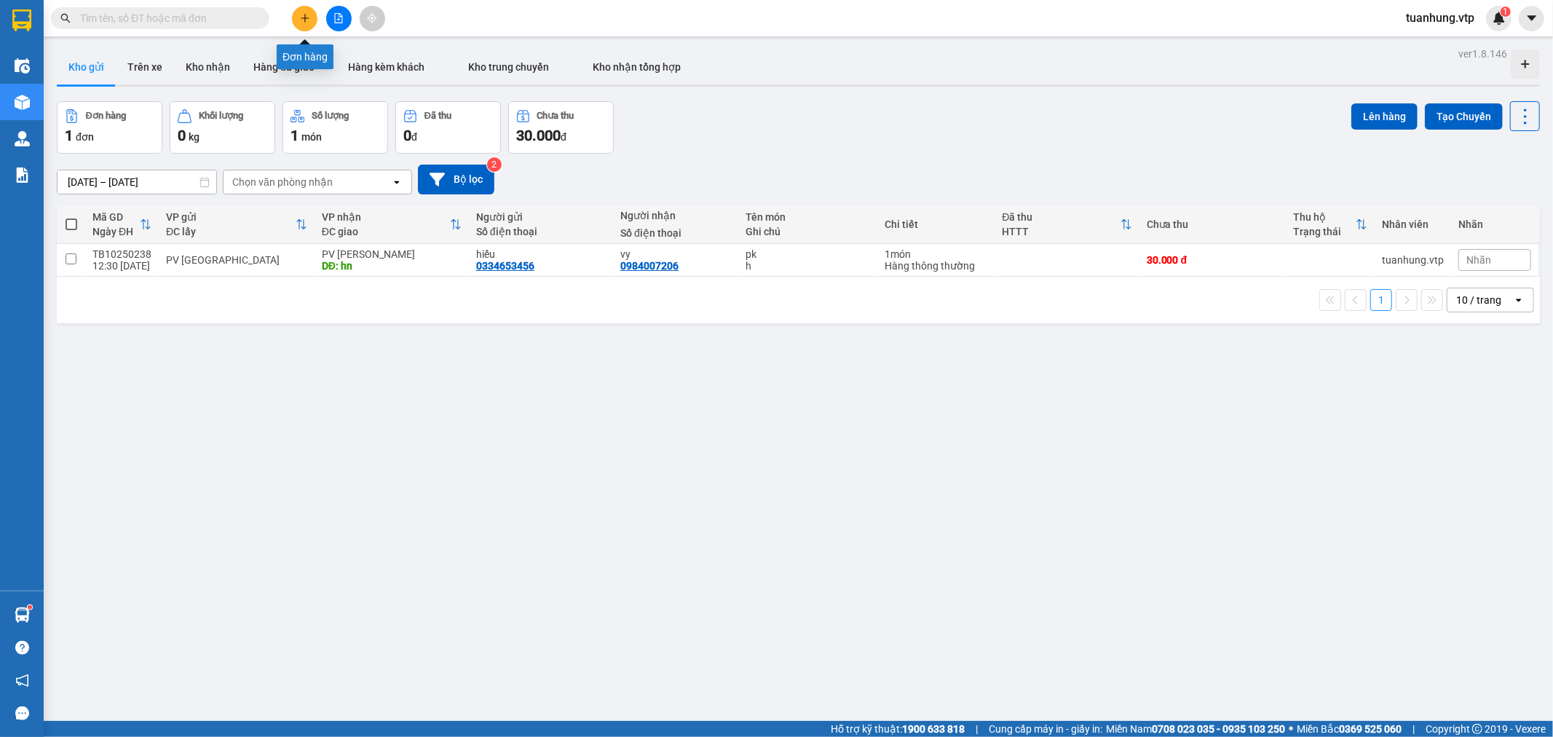
click at [299, 11] on button at bounding box center [304, 18] width 25 height 25
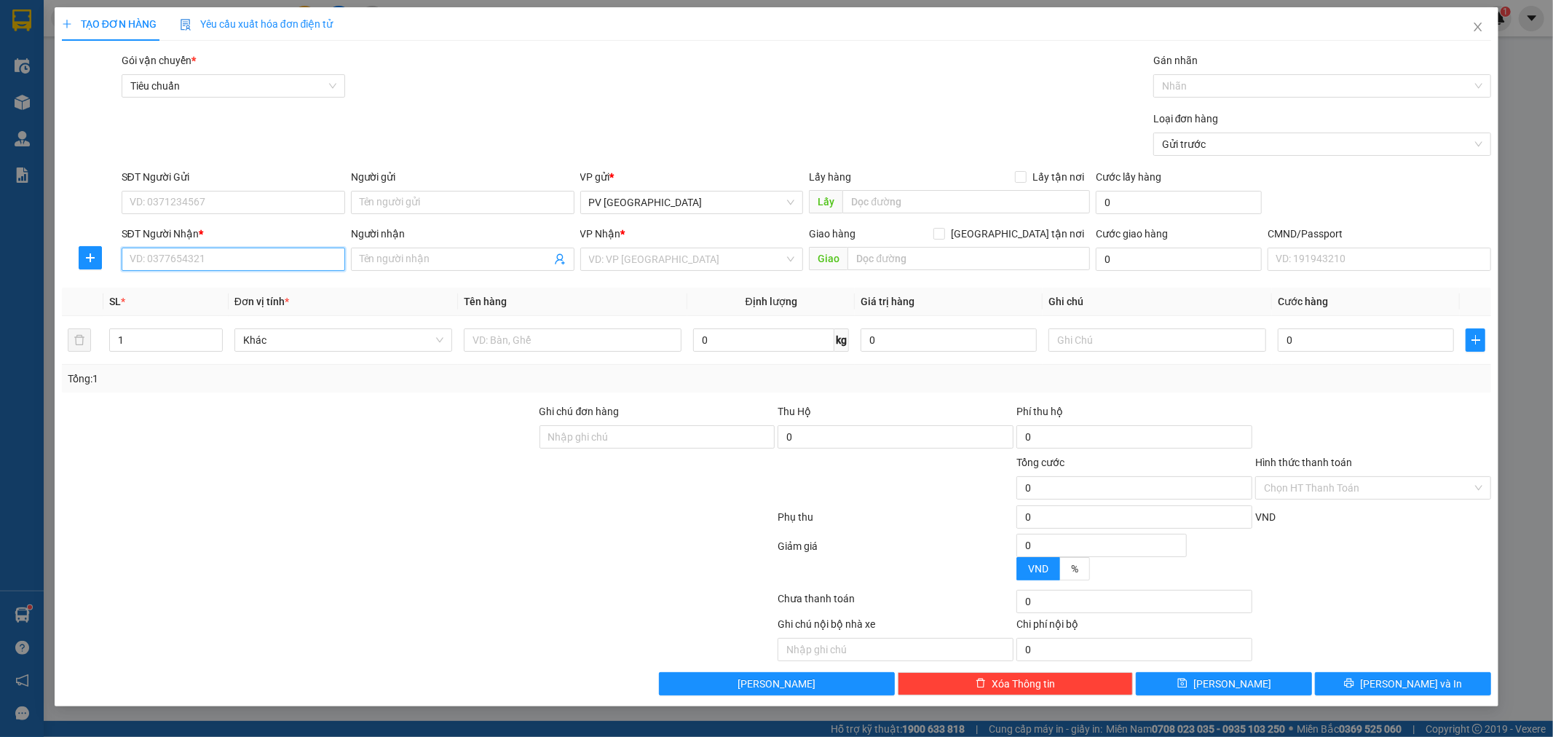
click at [226, 261] on input "SĐT Người Nhận *" at bounding box center [234, 259] width 224 height 23
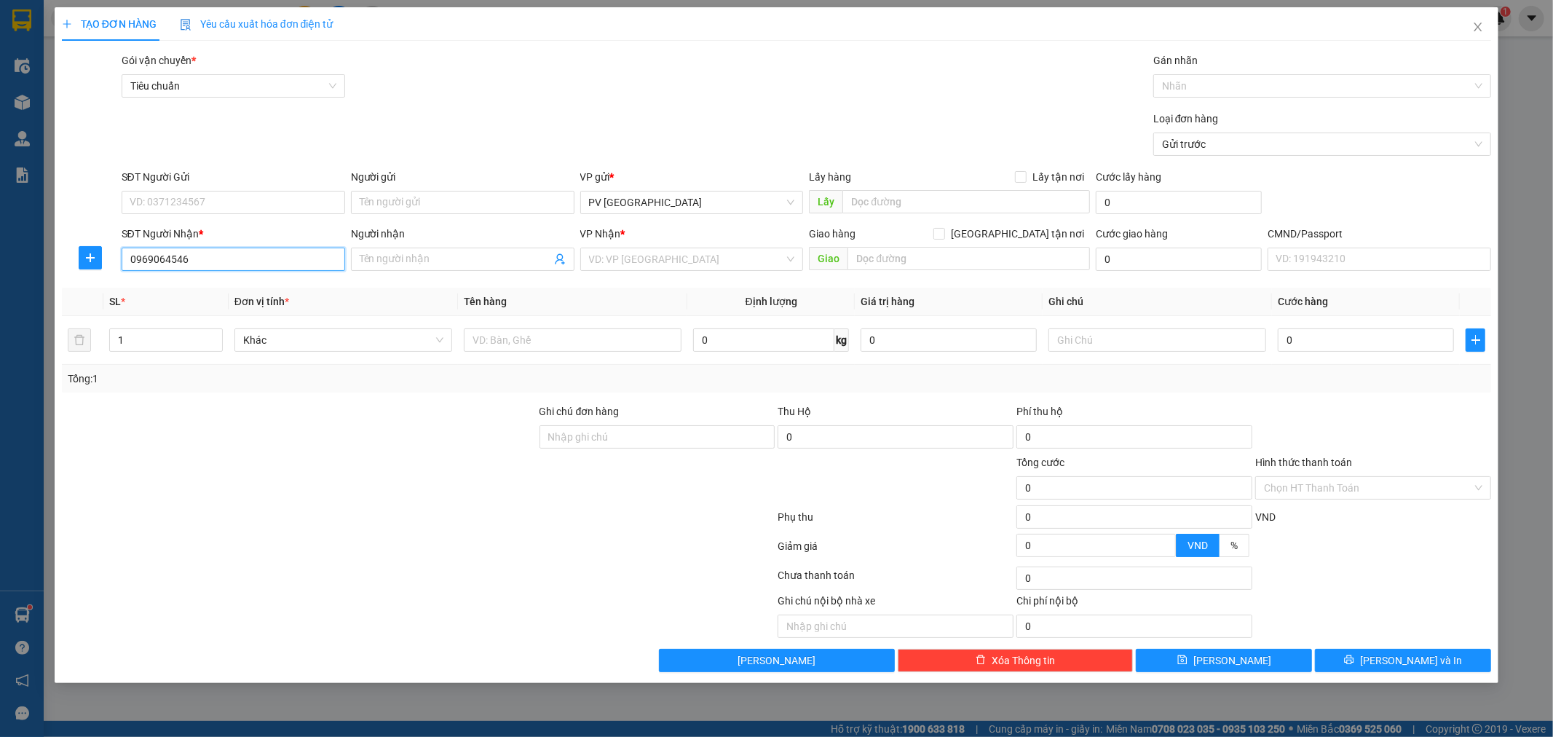
type input "0969064546"
click at [379, 264] on input "Người nhận" at bounding box center [455, 259] width 191 height 16
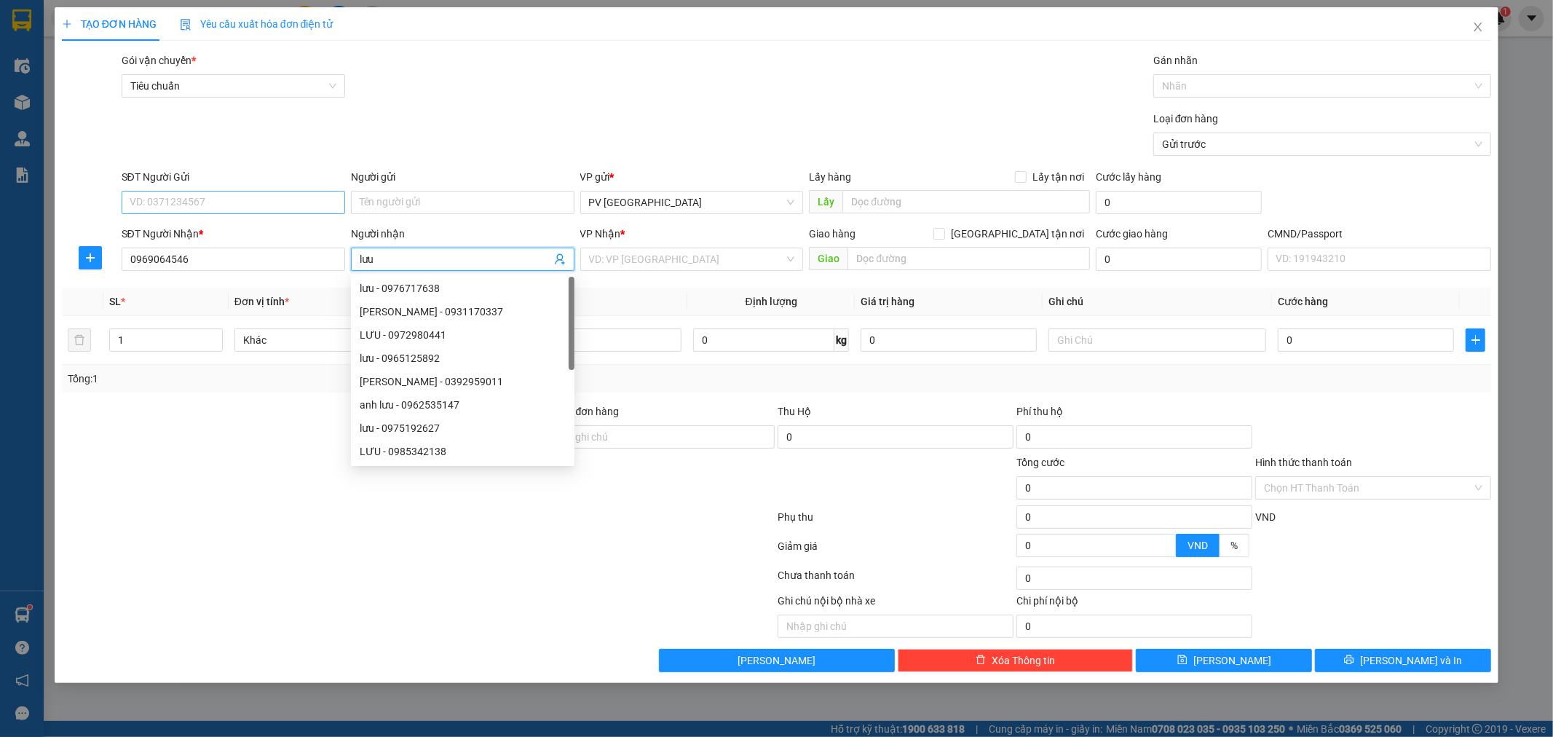
type input "lưu"
click at [245, 194] on input "SĐT Người Gửi" at bounding box center [234, 202] width 224 height 23
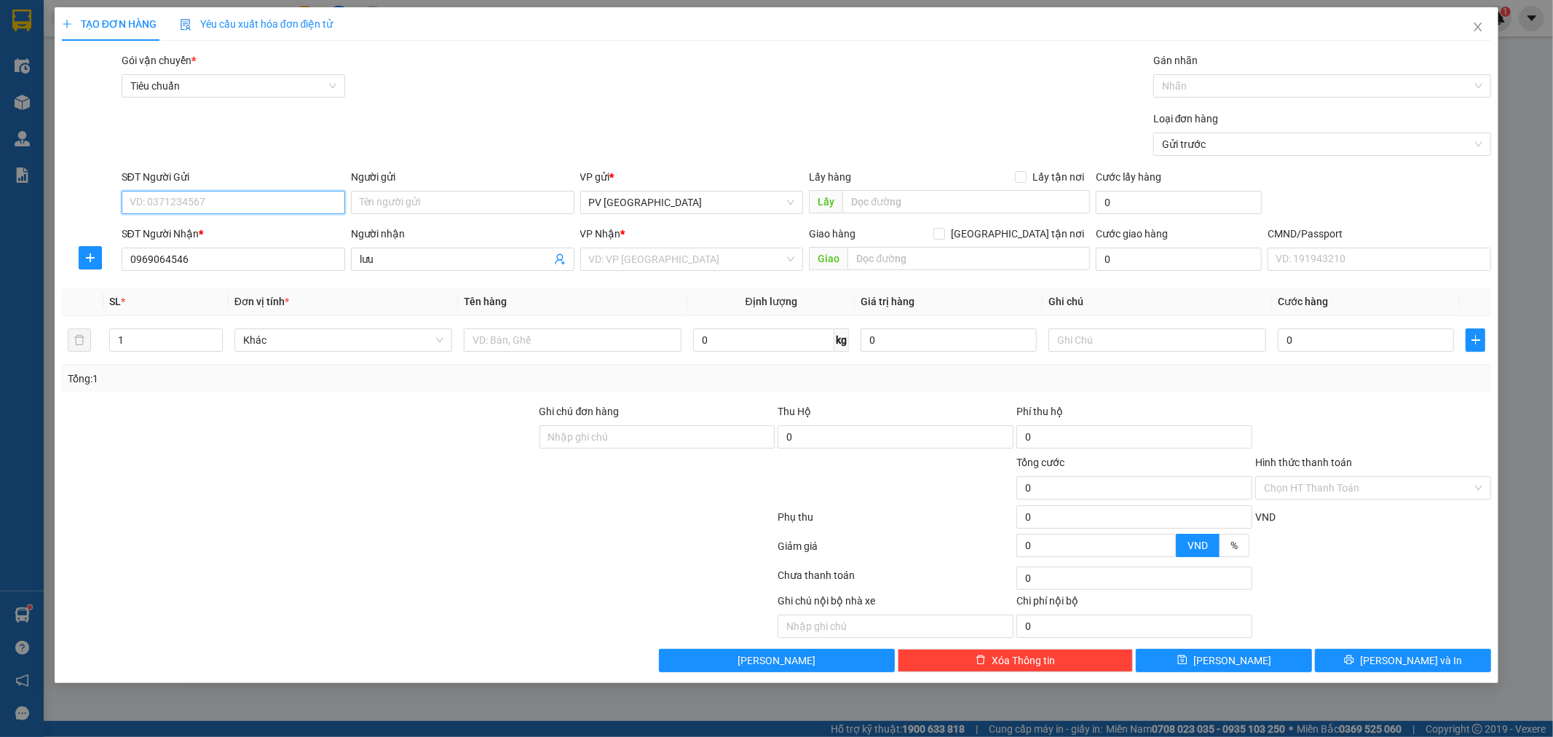
click at [245, 194] on input "SĐT Người Gửi" at bounding box center [234, 202] width 224 height 23
type input "0963150081"
type input "nam"
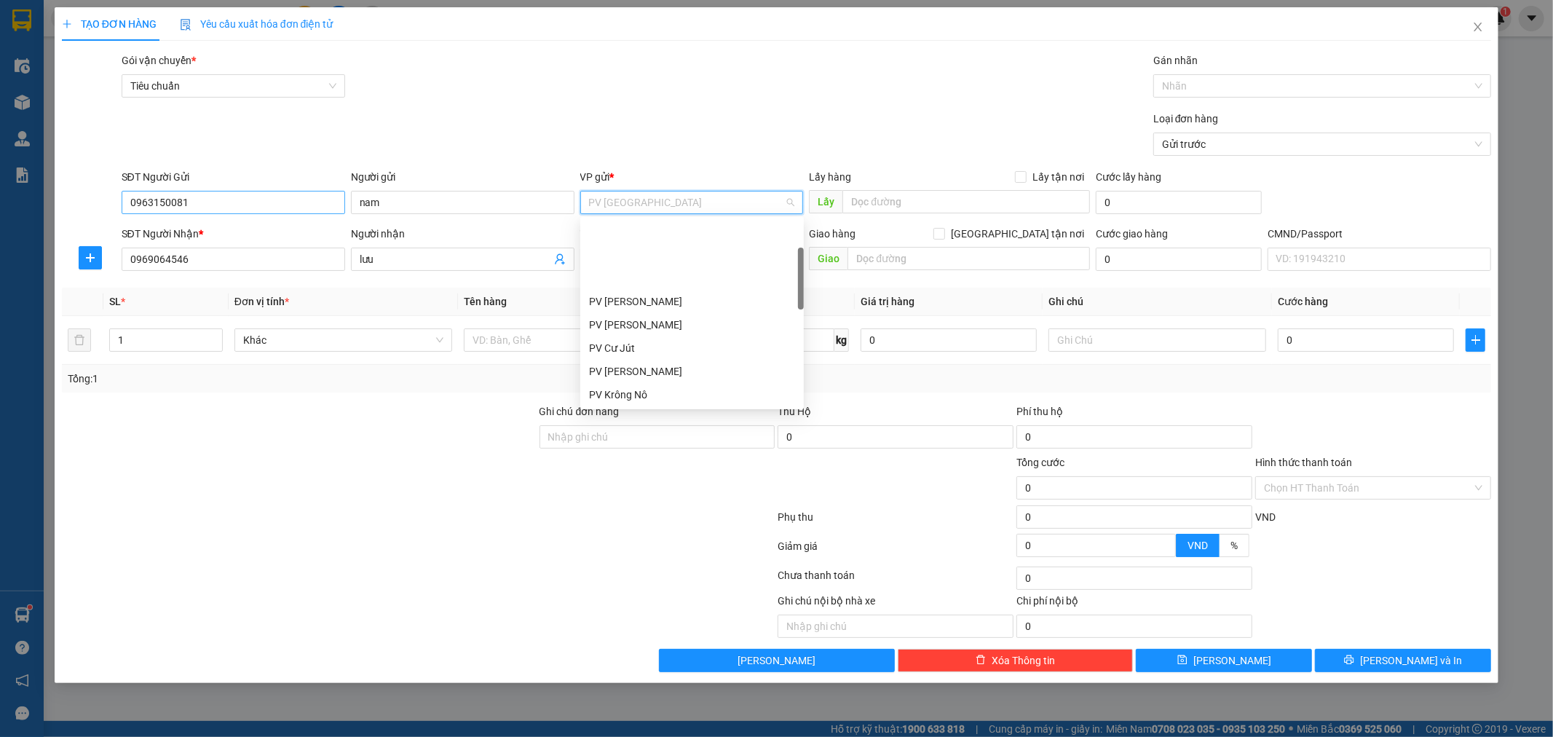
scroll to position [92, 0]
click at [148, 470] on div at bounding box center [299, 479] width 478 height 51
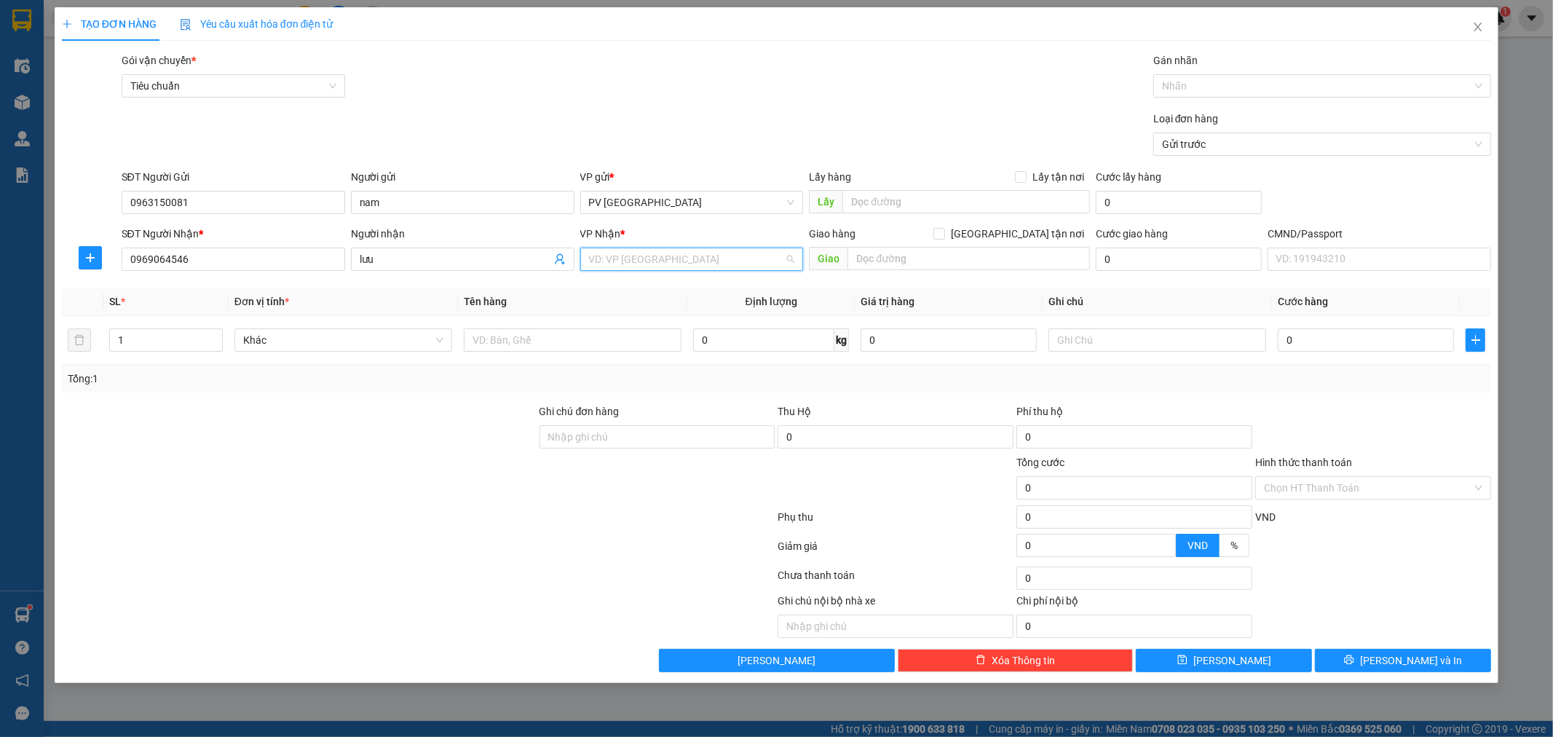
click at [637, 255] on input "search" at bounding box center [687, 259] width 196 height 22
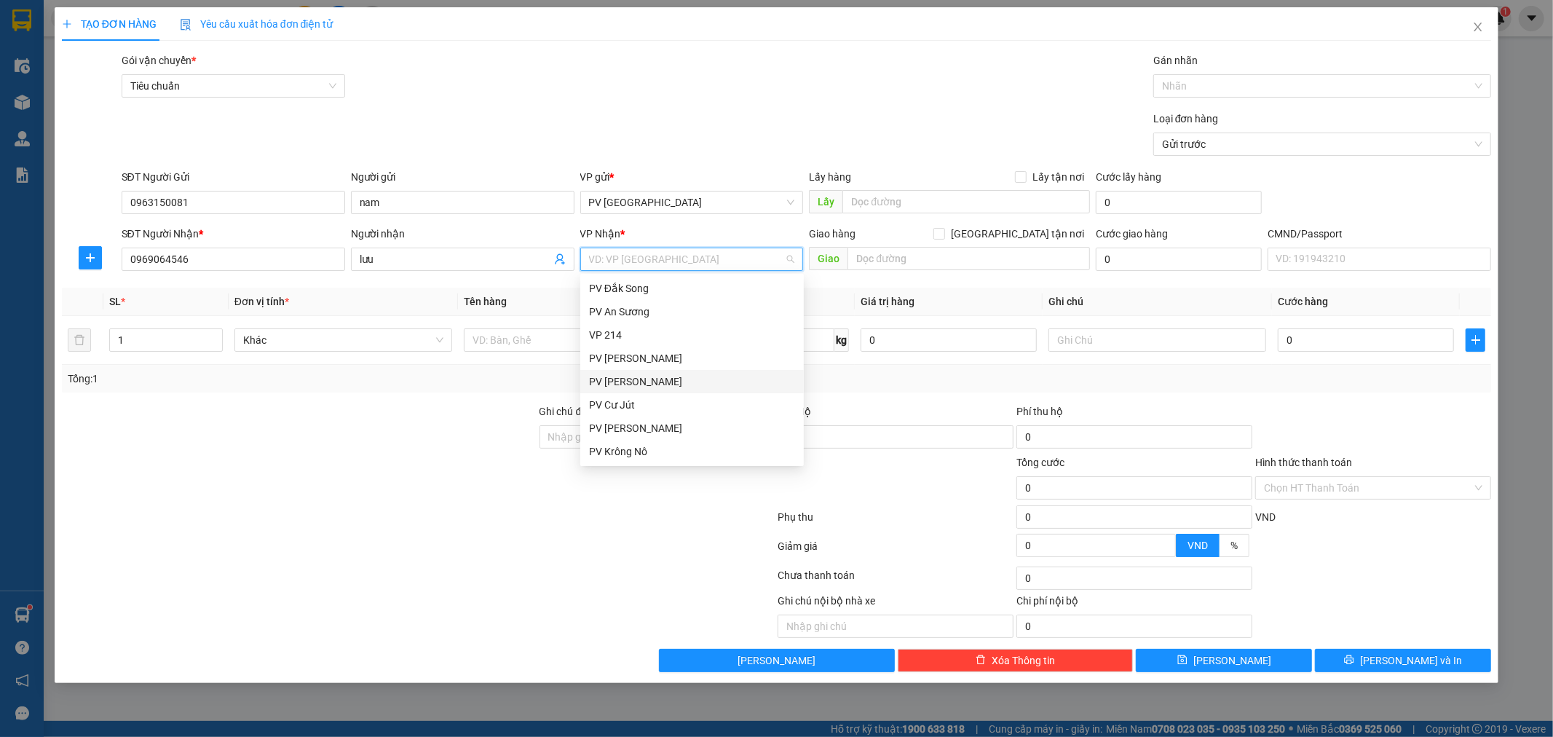
click at [626, 374] on div "PV [PERSON_NAME]" at bounding box center [692, 382] width 206 height 16
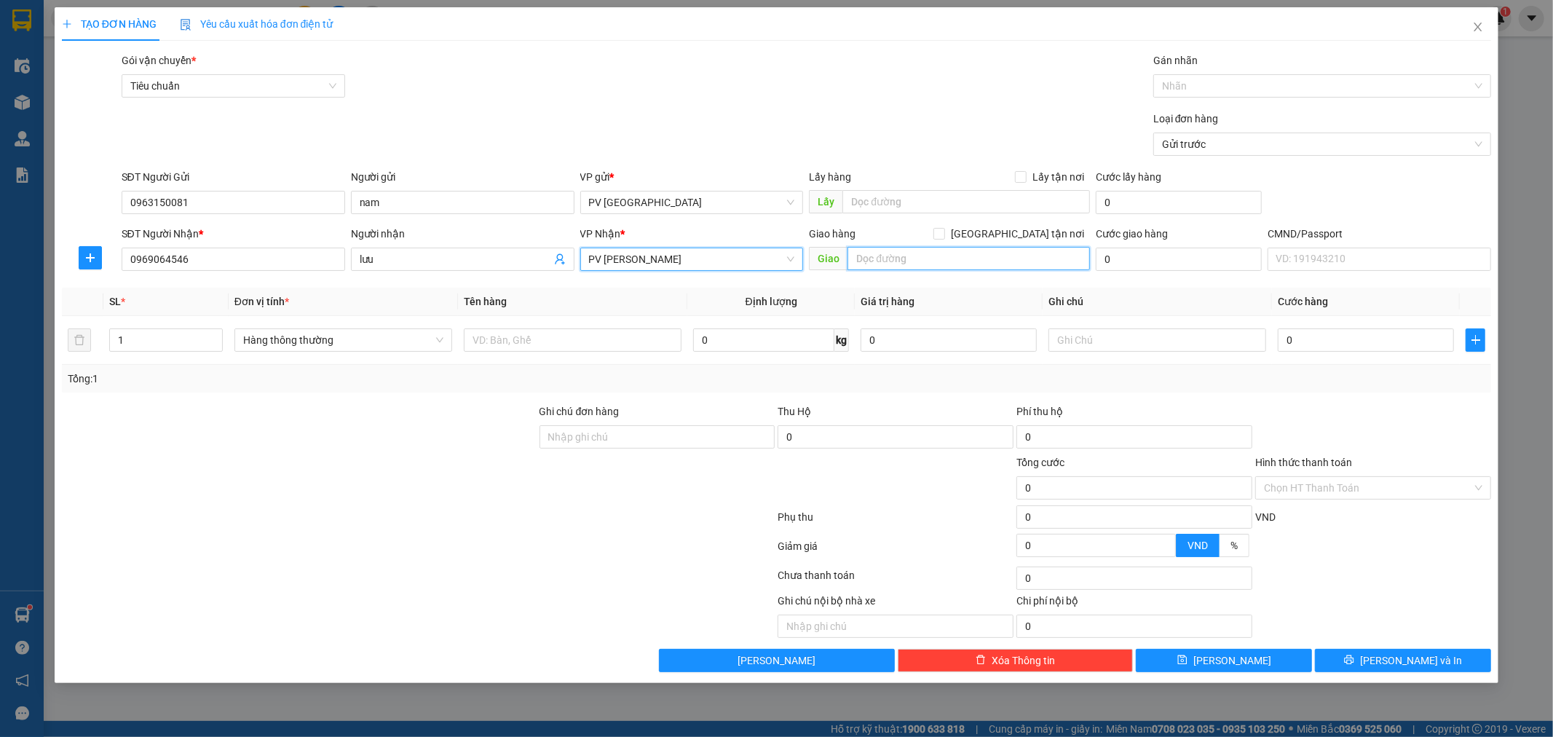
click at [913, 264] on input "text" at bounding box center [969, 258] width 242 height 23
click at [929, 256] on input "bốn huệ ( bao da bị rách" at bounding box center [969, 258] width 242 height 23
click at [935, 256] on input "bốn huệ ( bao da bị rách" at bounding box center [969, 258] width 242 height 23
type input "bốn huệ ( bao đã bị rách"
click at [134, 344] on input "1" at bounding box center [166, 340] width 112 height 22
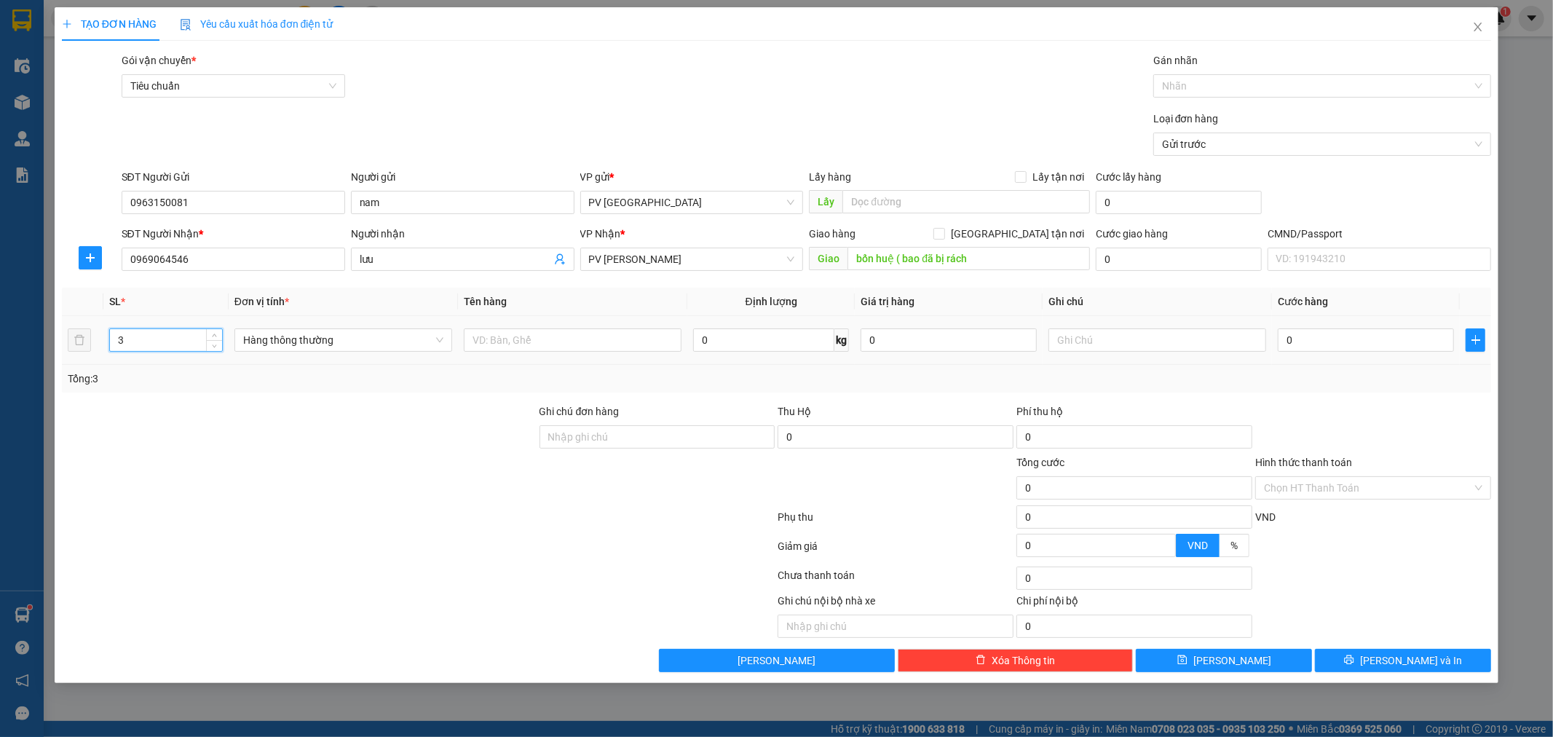
type input "3"
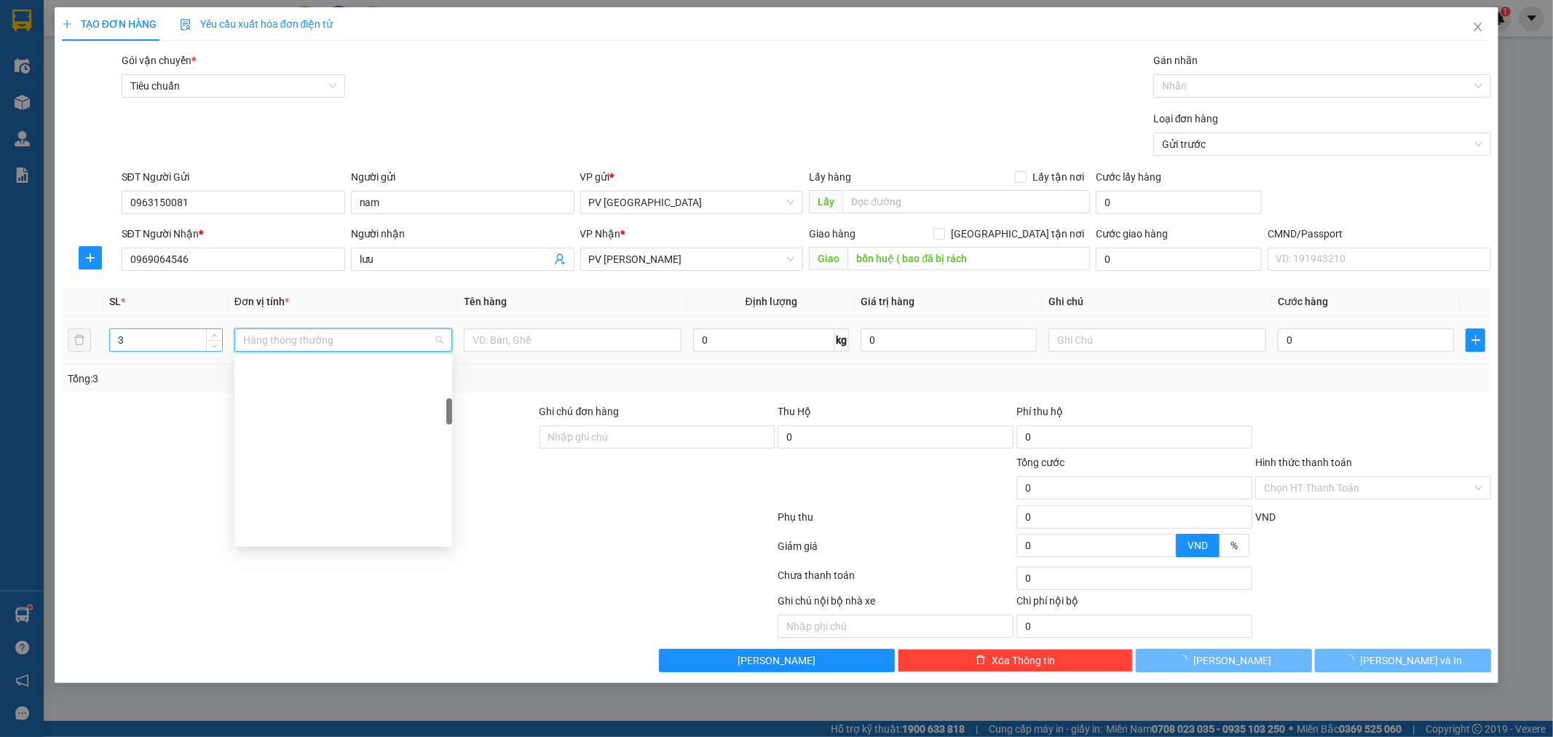
scroll to position [302, 0]
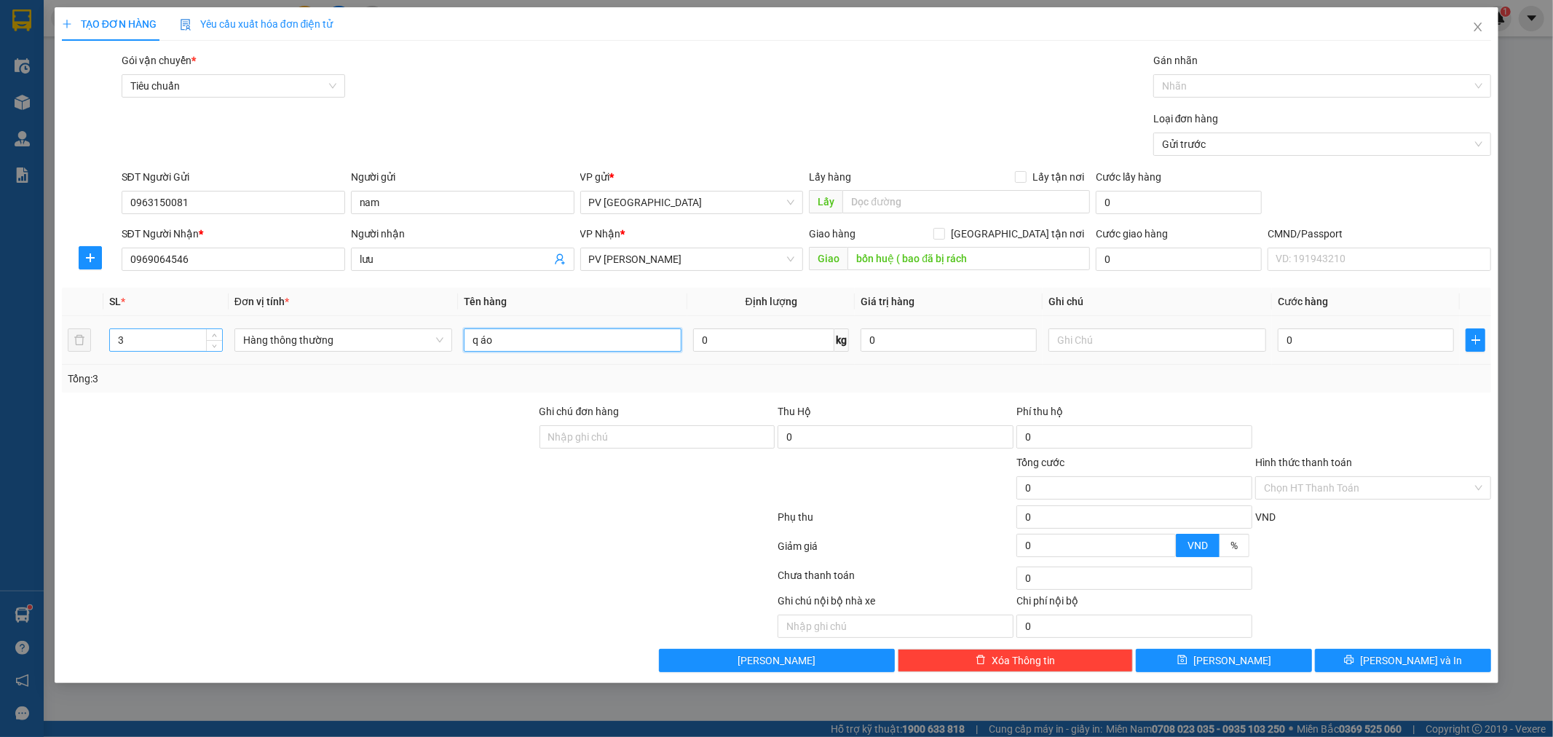
type input "q áo"
type input "2/1c"
type input "4"
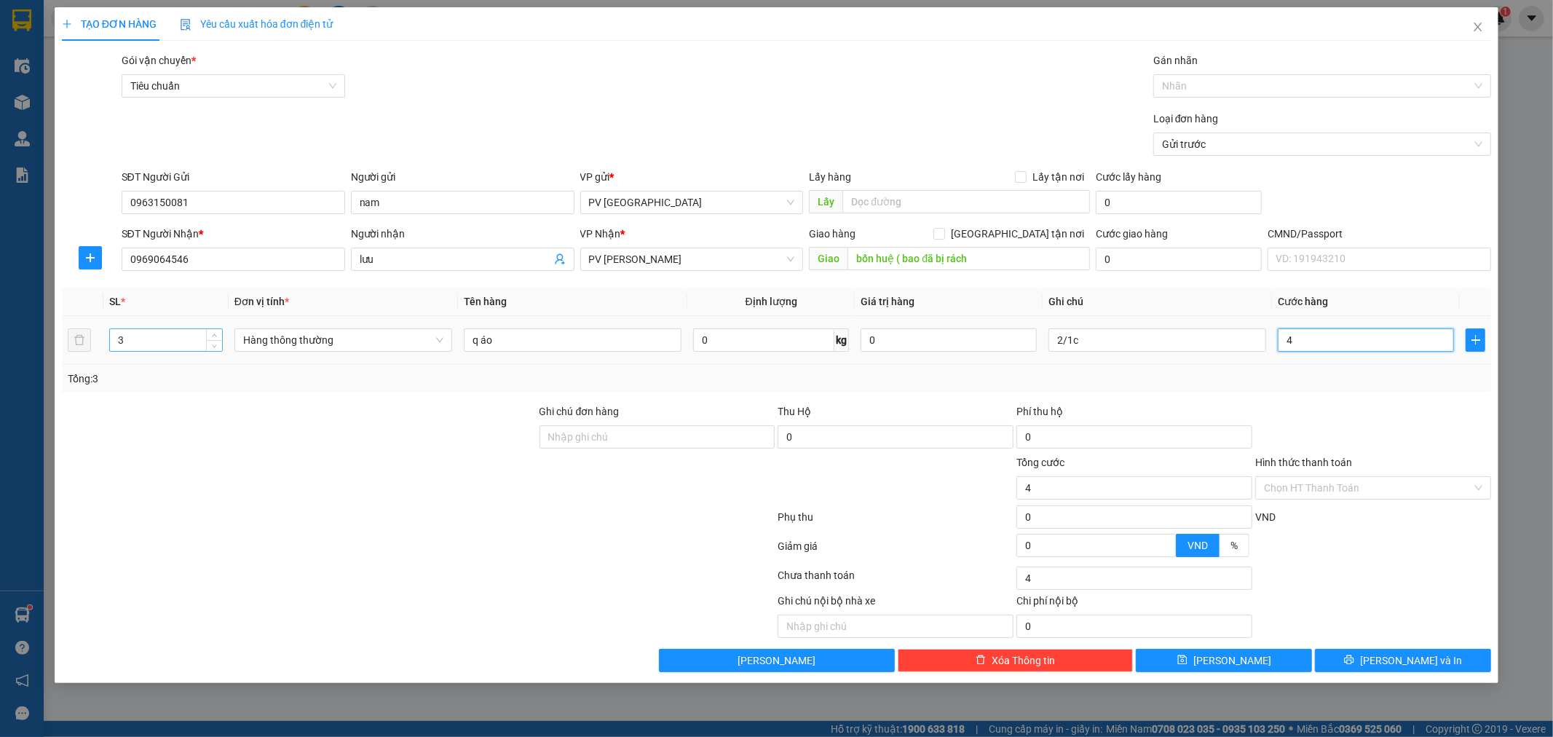
type input "45"
type input "450"
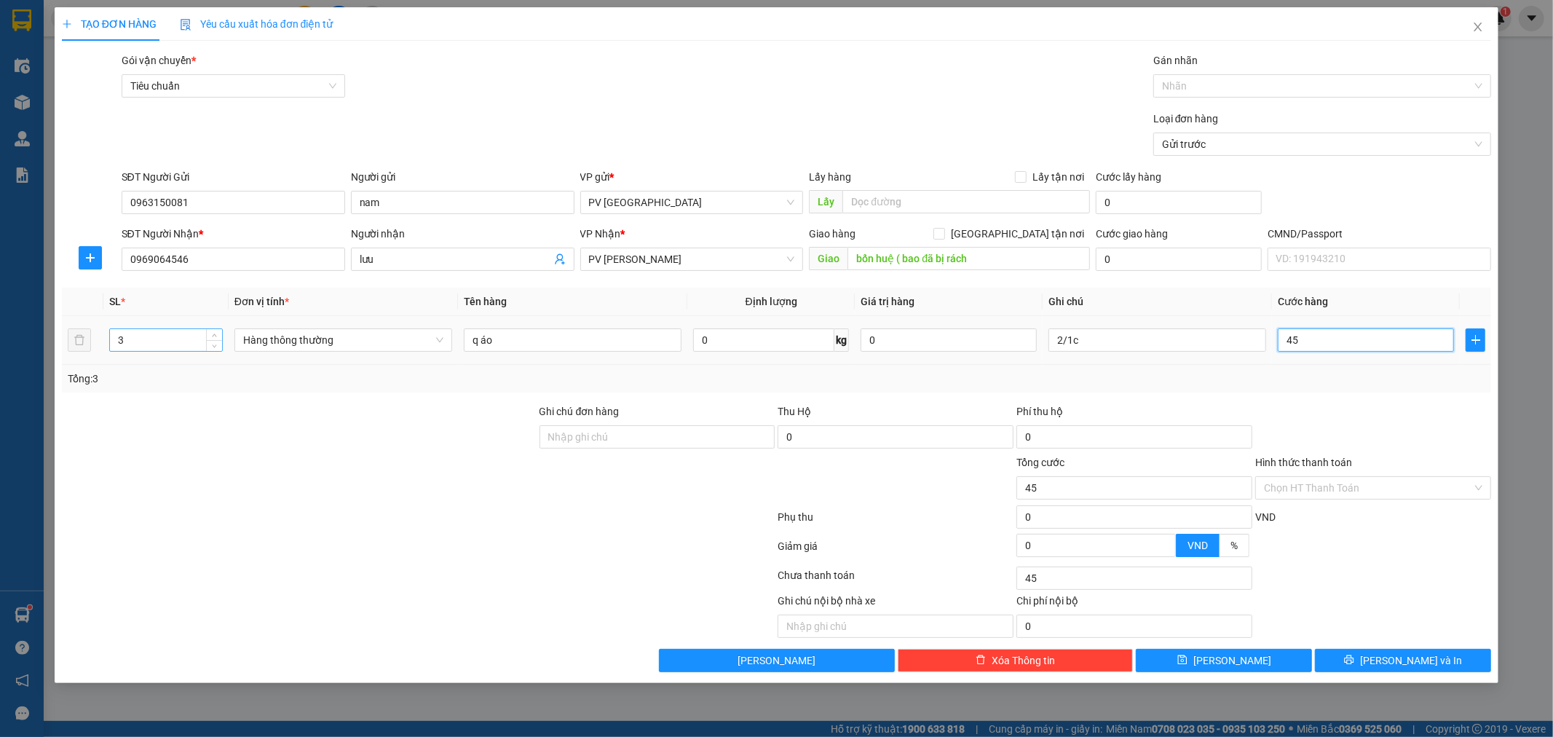
type input "450"
type input "4.500"
type input "45.000"
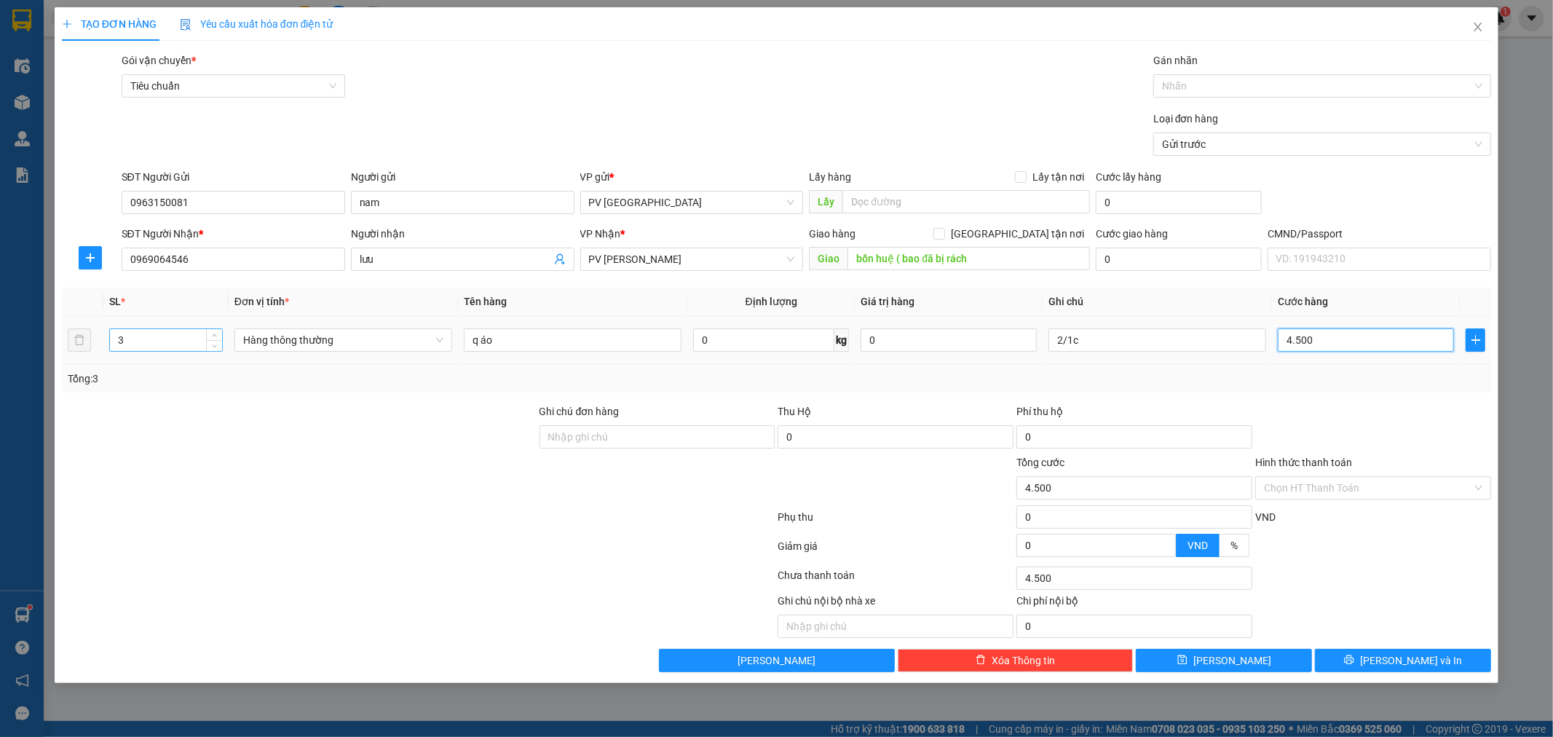
type input "45.000"
type input "450.000"
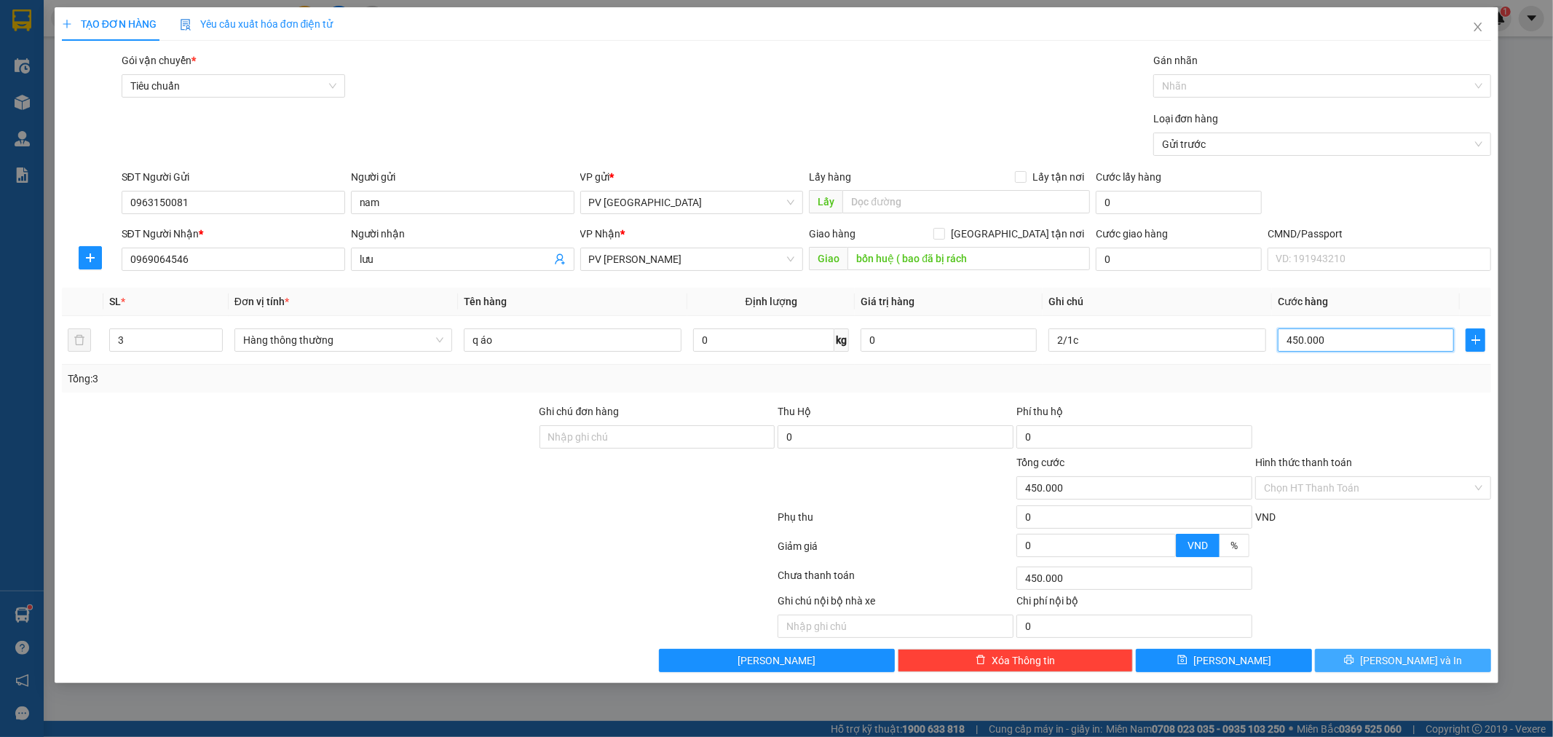
type input "450.000"
click at [1462, 656] on button "[PERSON_NAME] và In" at bounding box center [1403, 660] width 176 height 23
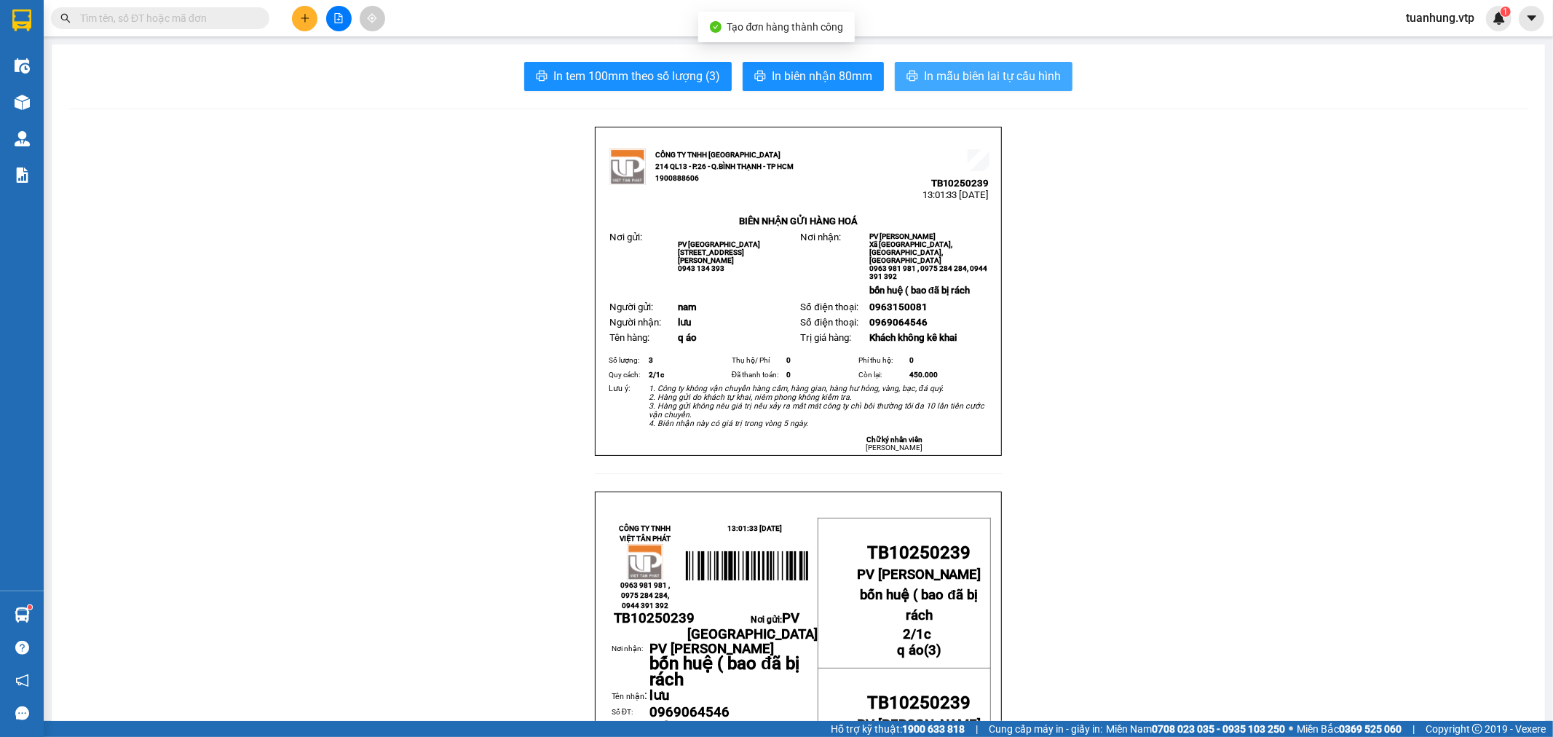
click at [1009, 76] on span "In mẫu biên lai tự cấu hình" at bounding box center [992, 76] width 137 height 18
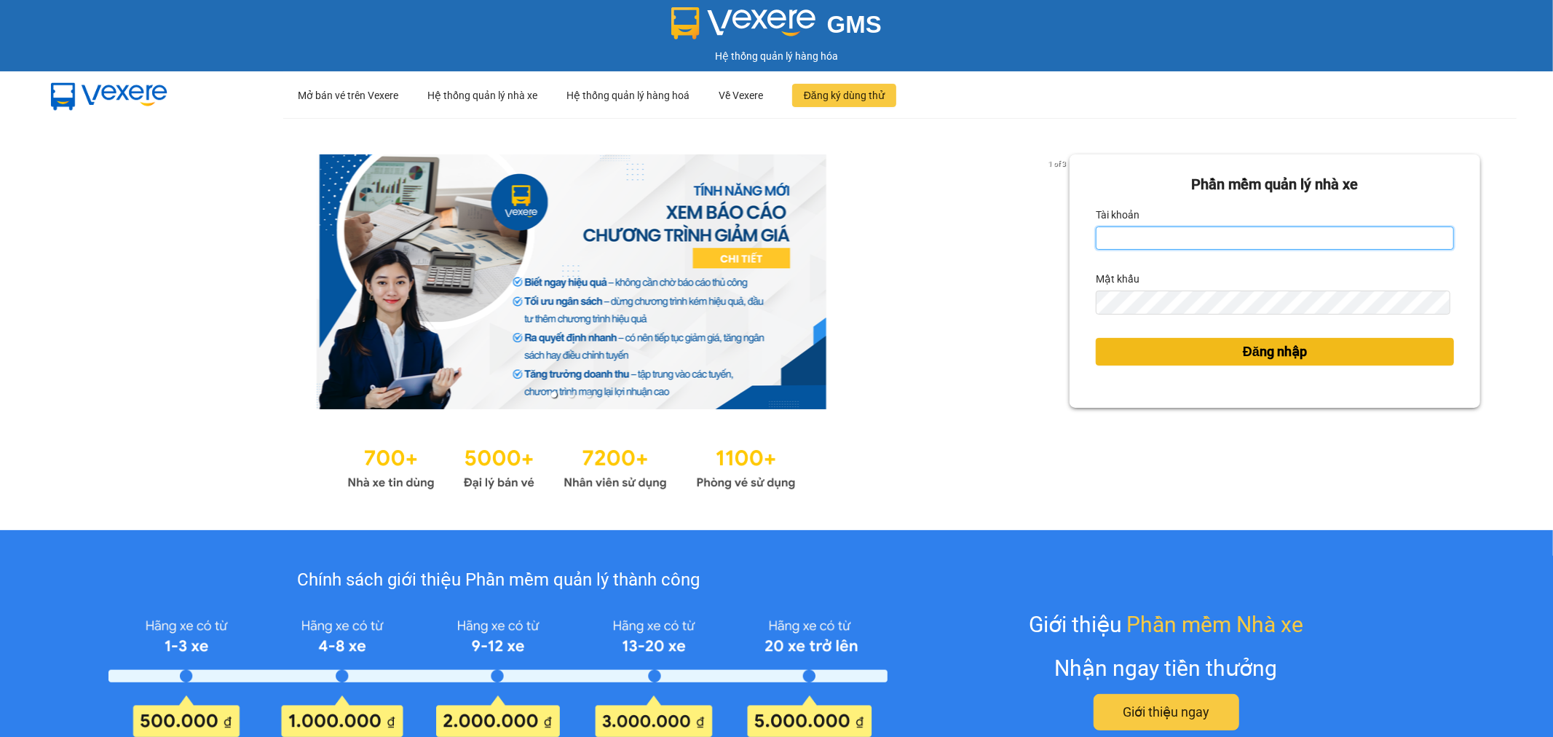
type input "tuanhung.vtp"
click at [1276, 348] on span "Đăng nhập" at bounding box center [1275, 351] width 64 height 20
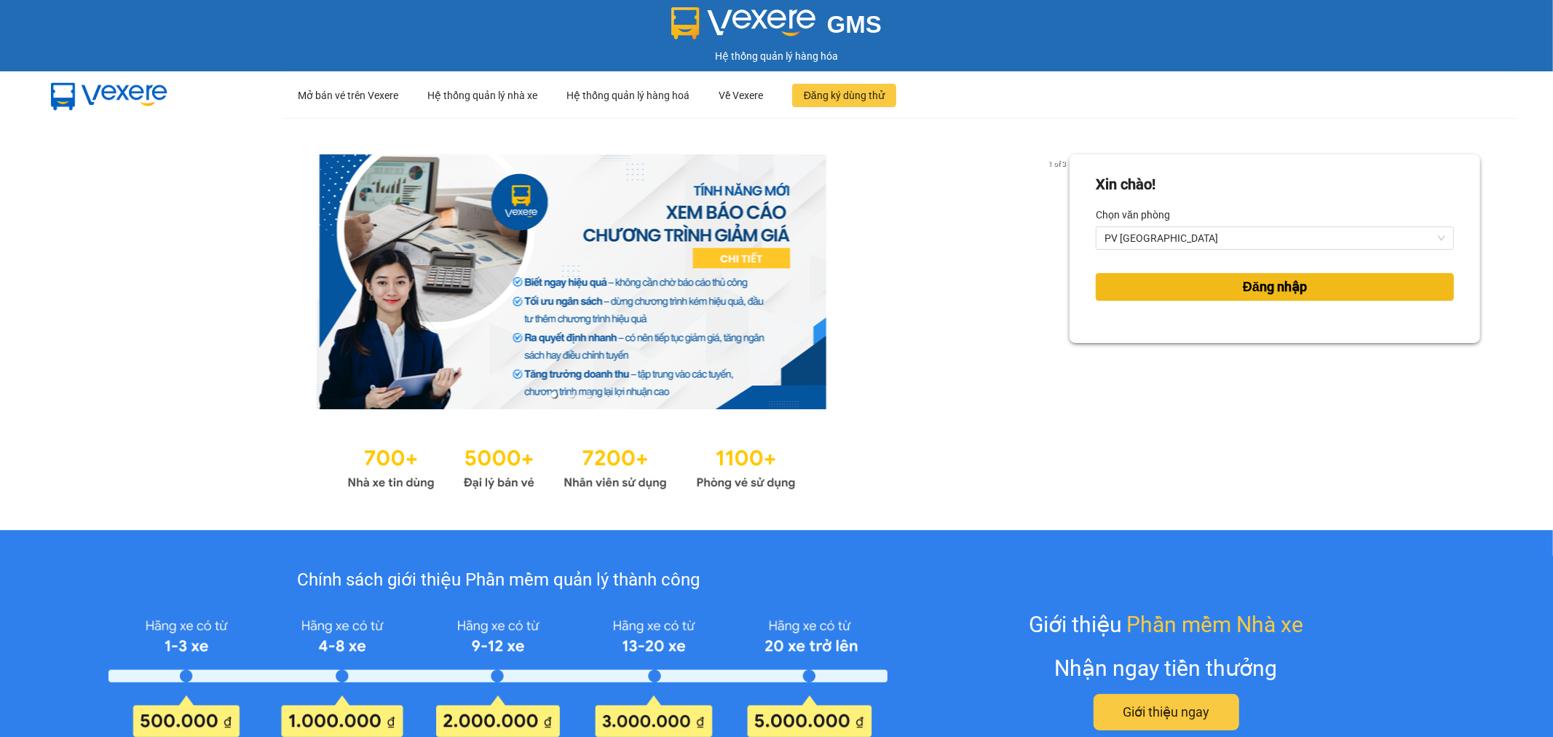
click at [1280, 293] on span "Đăng nhập" at bounding box center [1275, 287] width 64 height 20
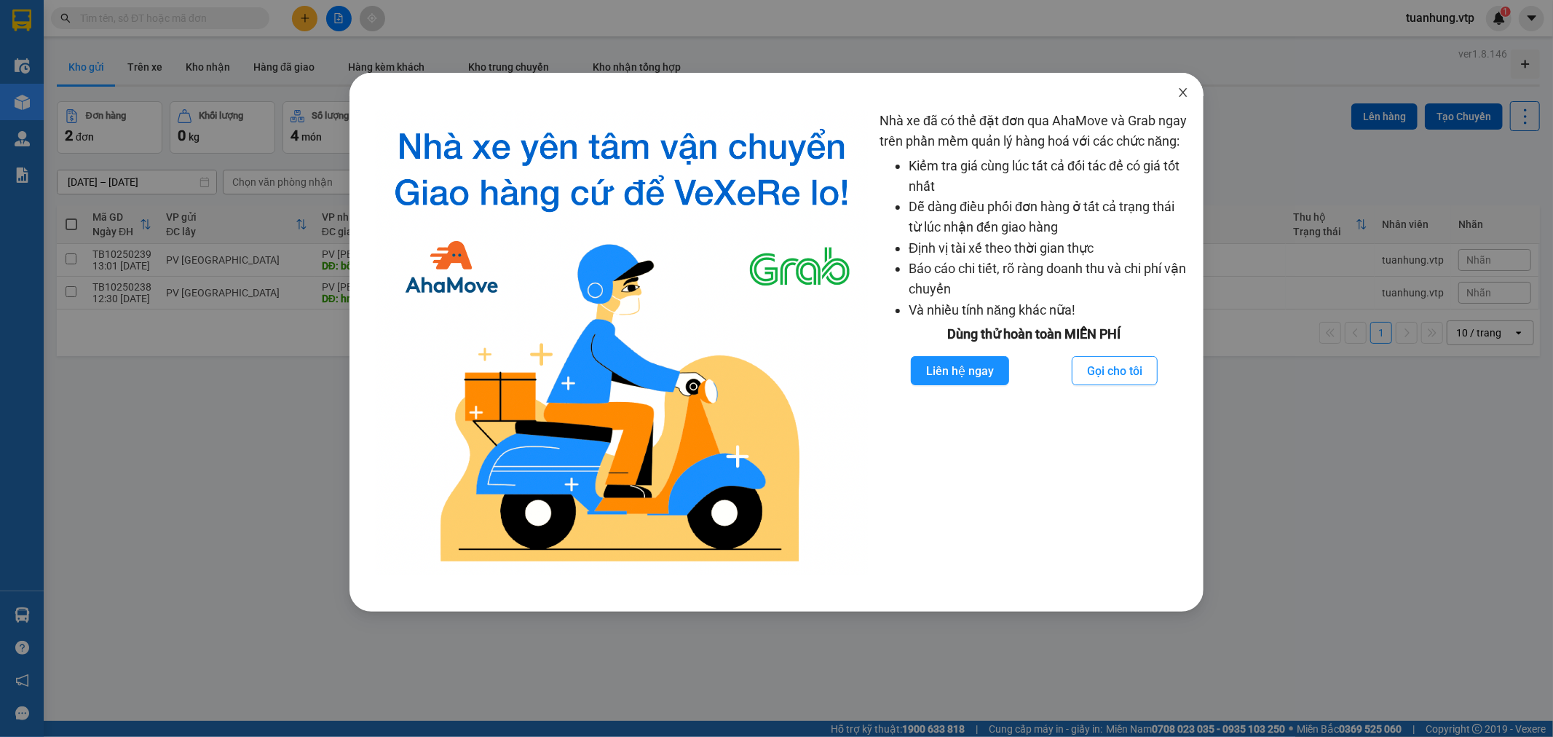
click at [1185, 95] on icon "close" at bounding box center [1183, 92] width 8 height 9
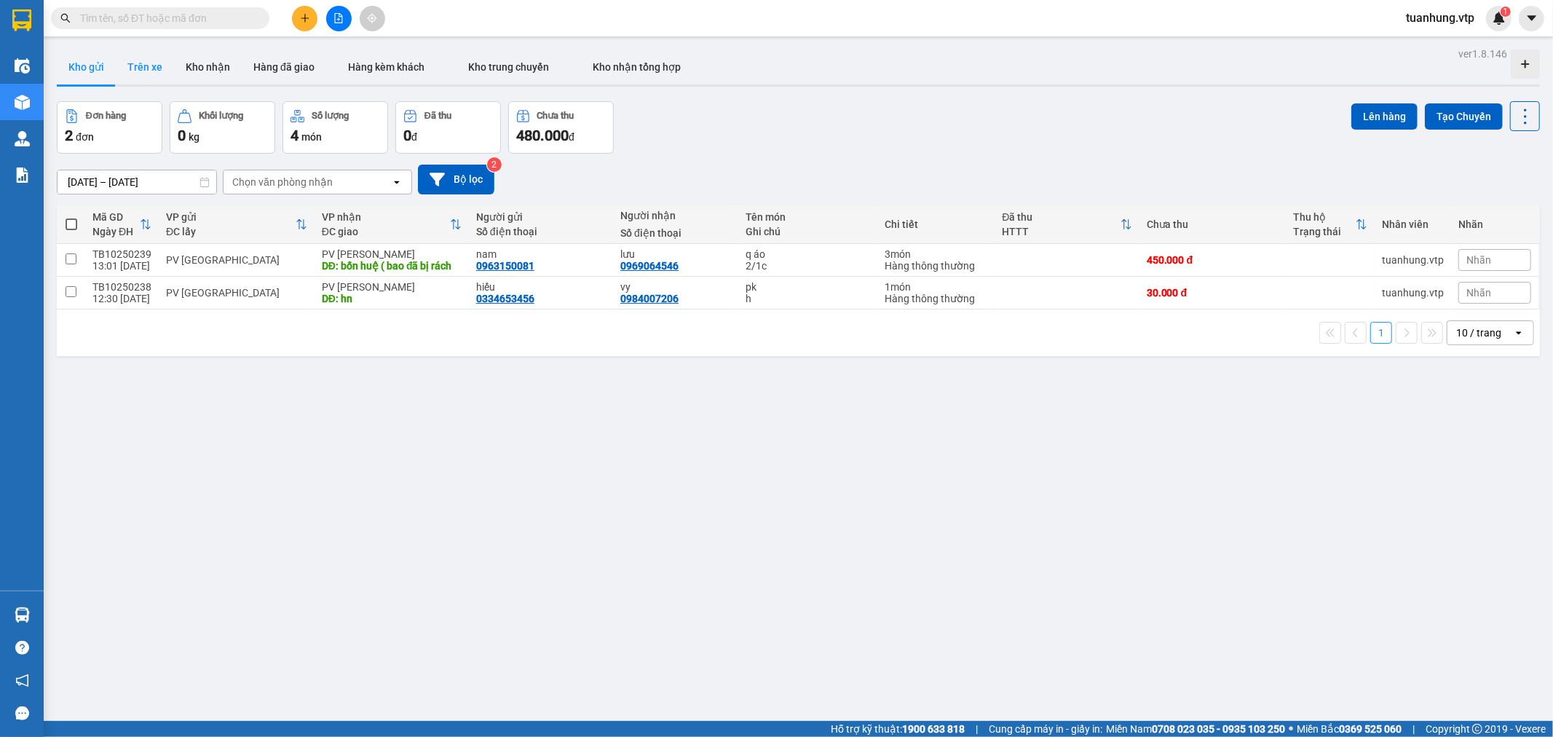
click at [140, 66] on button "Trên xe" at bounding box center [145, 67] width 58 height 35
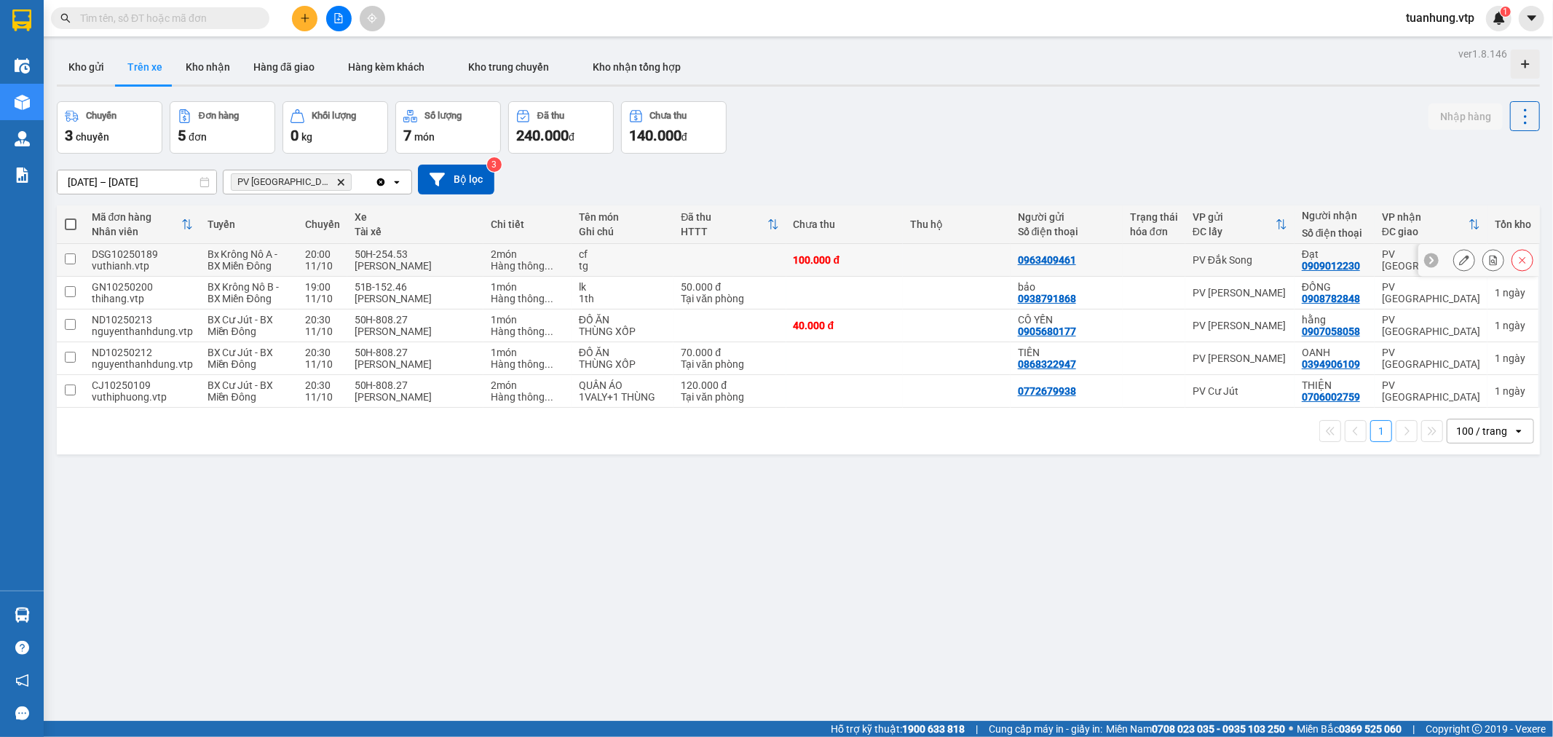
click at [1274, 256] on div "PV Đắk Song" at bounding box center [1240, 260] width 95 height 12
checkbox input "true"
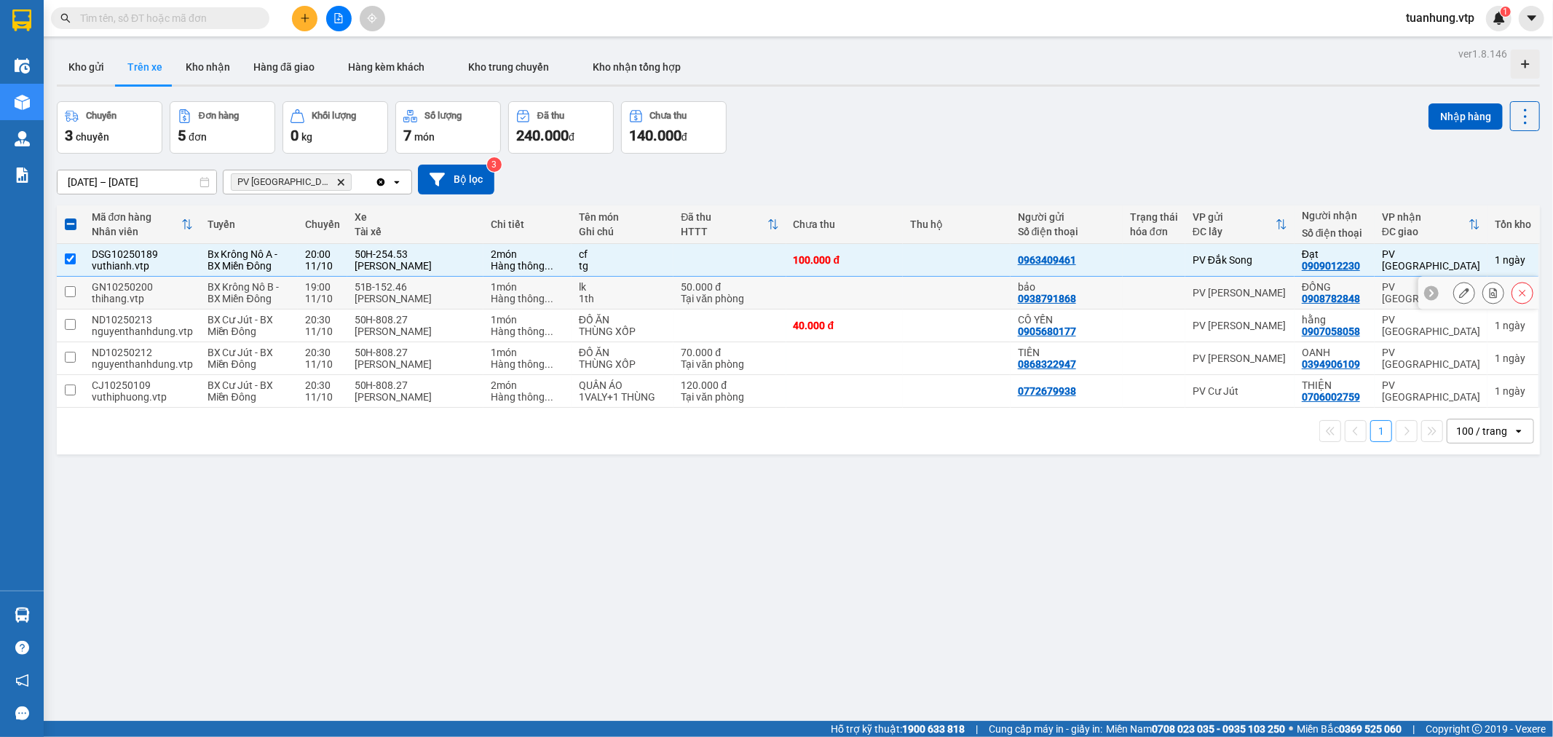
click at [1029, 293] on div "0938791868" at bounding box center [1047, 299] width 58 height 12
click at [973, 397] on td at bounding box center [956, 391] width 107 height 33
checkbox input "true"
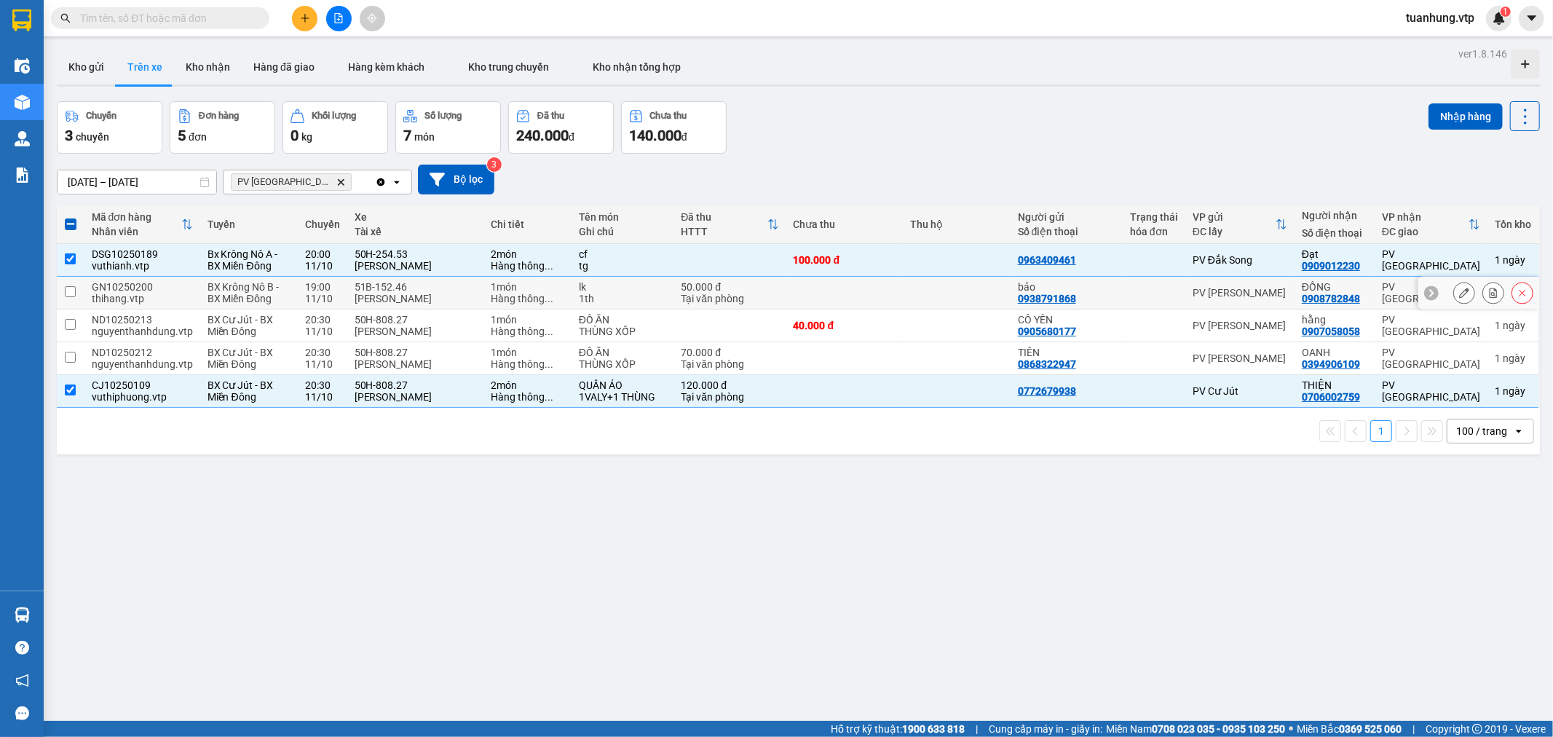
click at [912, 292] on td at bounding box center [956, 293] width 107 height 33
checkbox input "true"
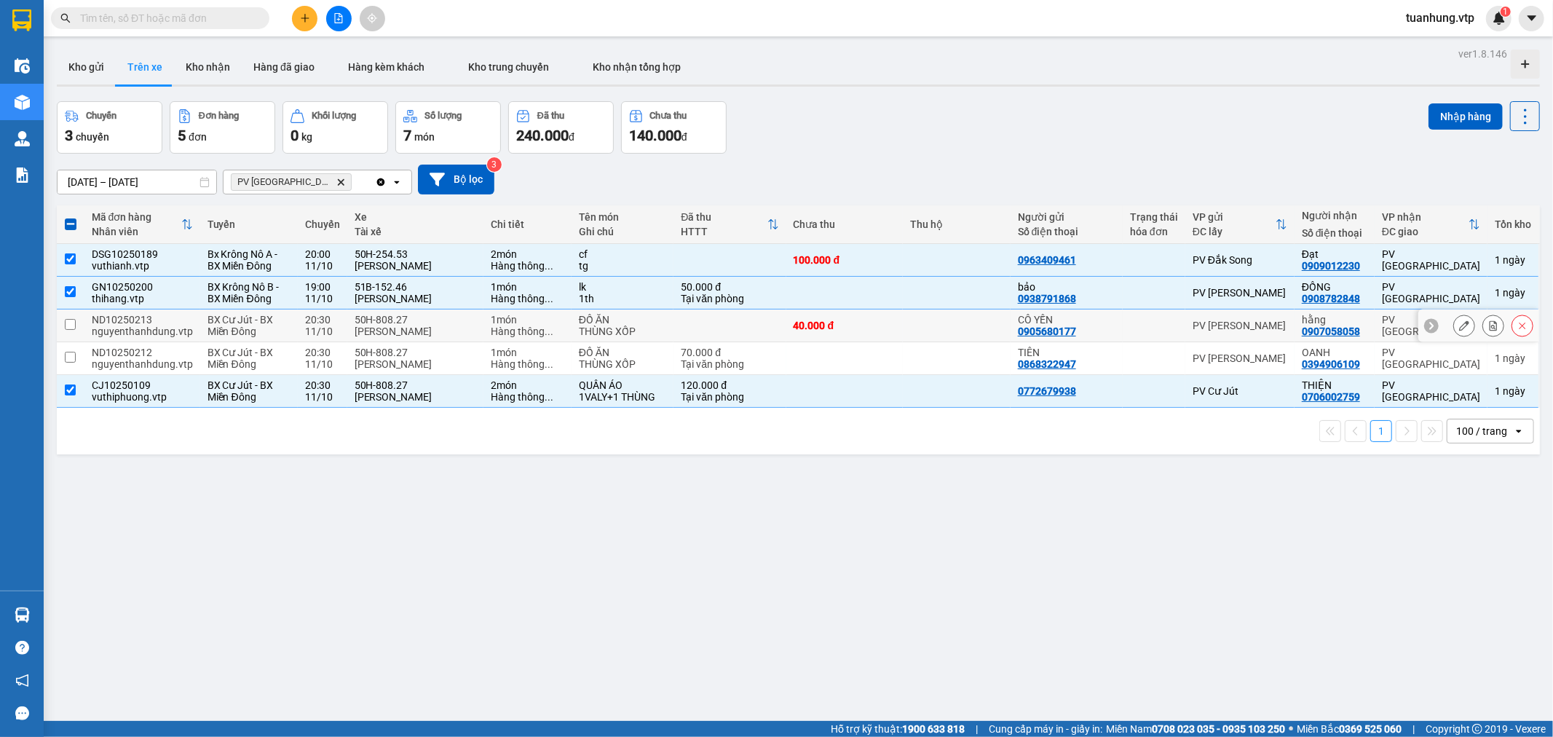
click at [1185, 323] on td "PV [PERSON_NAME]" at bounding box center [1239, 325] width 109 height 33
checkbox input "true"
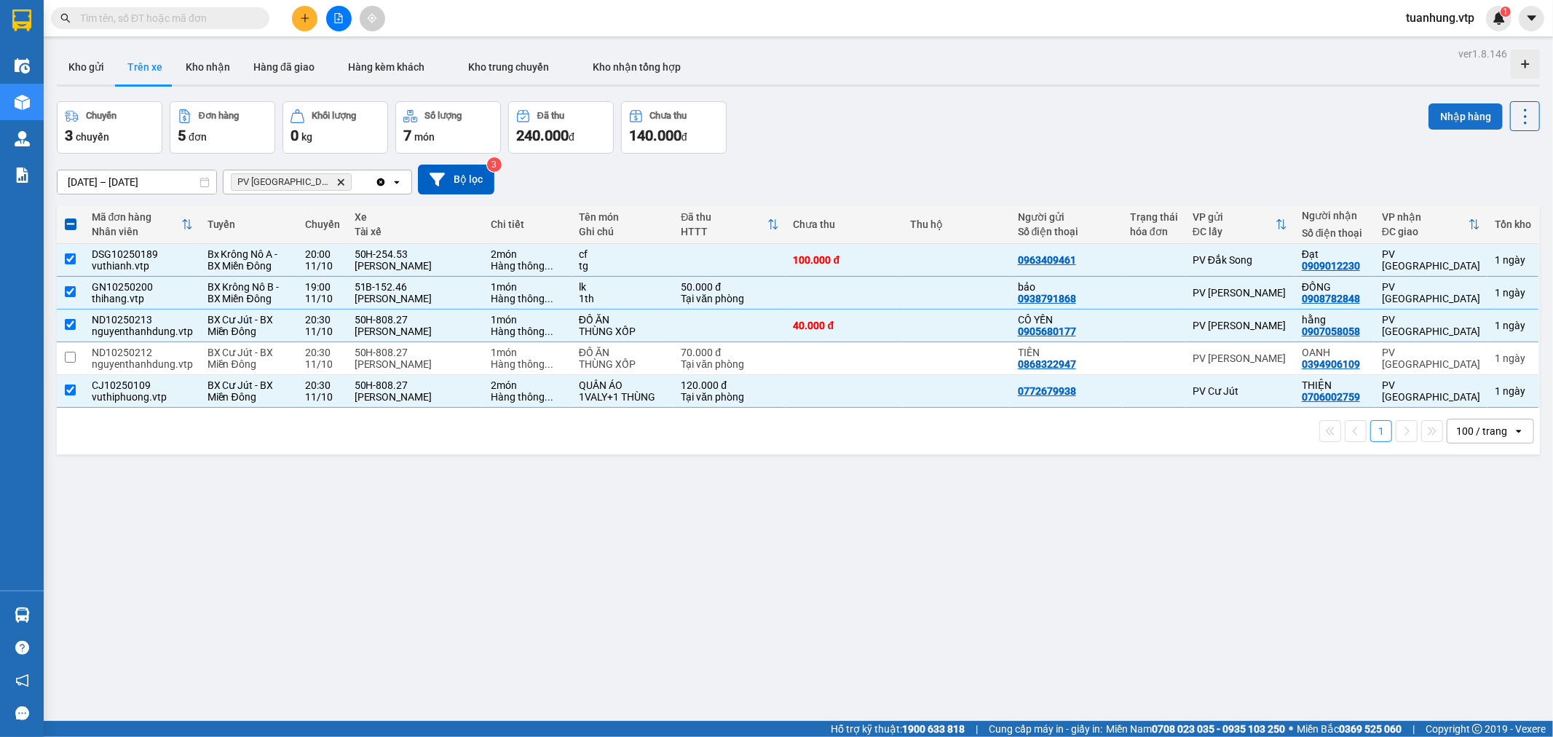
click at [1473, 114] on button "Nhập hàng" at bounding box center [1466, 116] width 74 height 26
checkbox input "false"
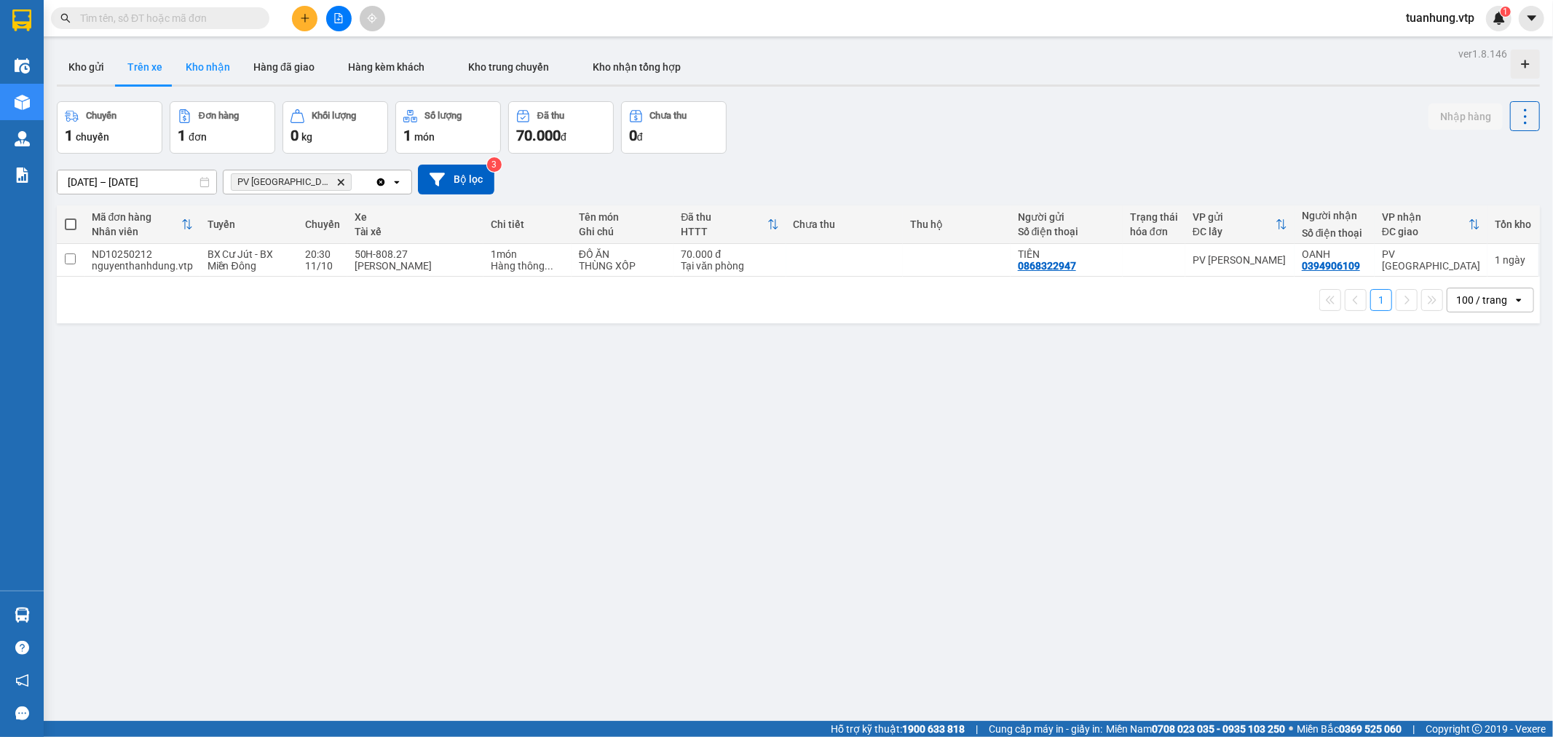
click at [199, 66] on button "Kho nhận" at bounding box center [208, 67] width 68 height 35
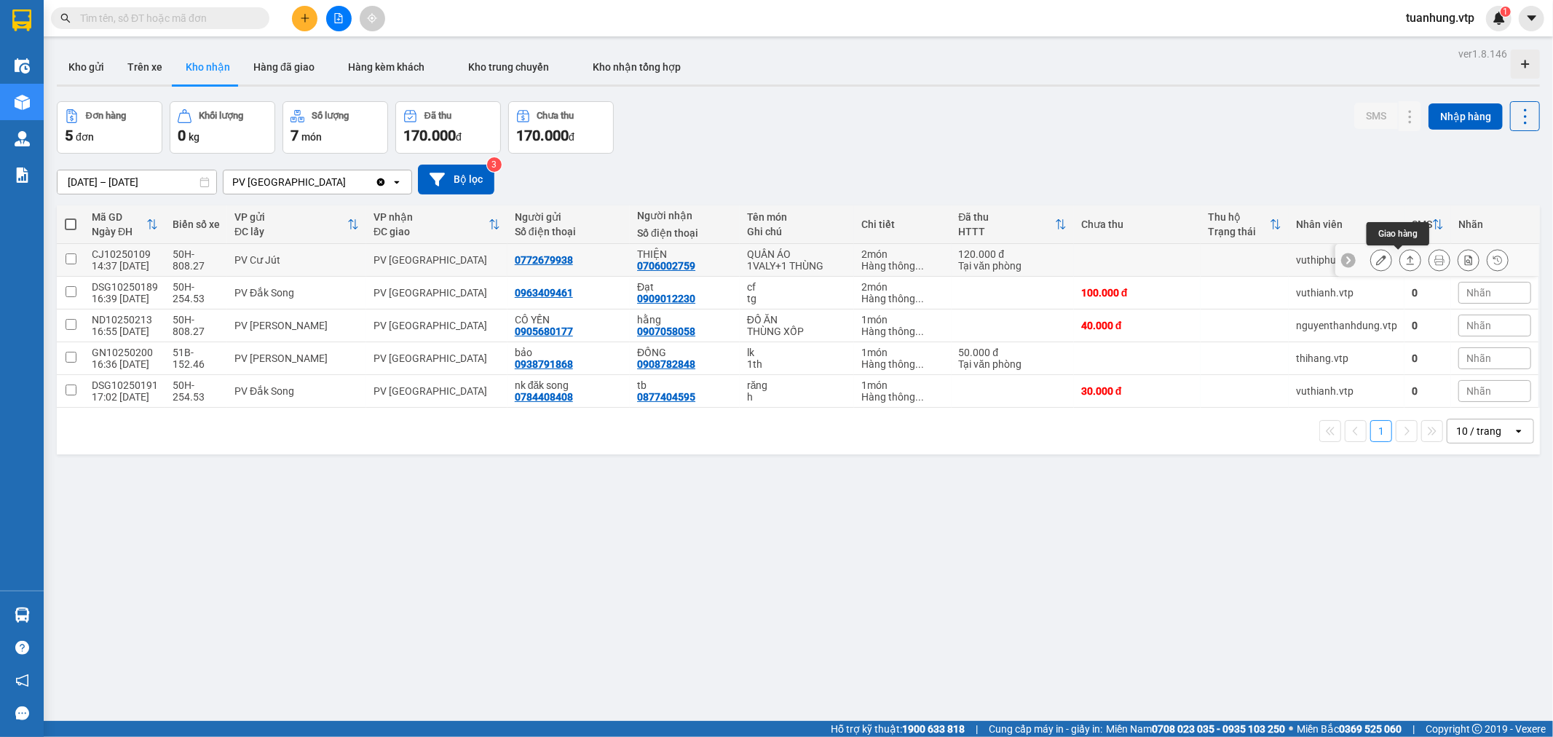
click at [1405, 258] on icon at bounding box center [1410, 260] width 10 height 10
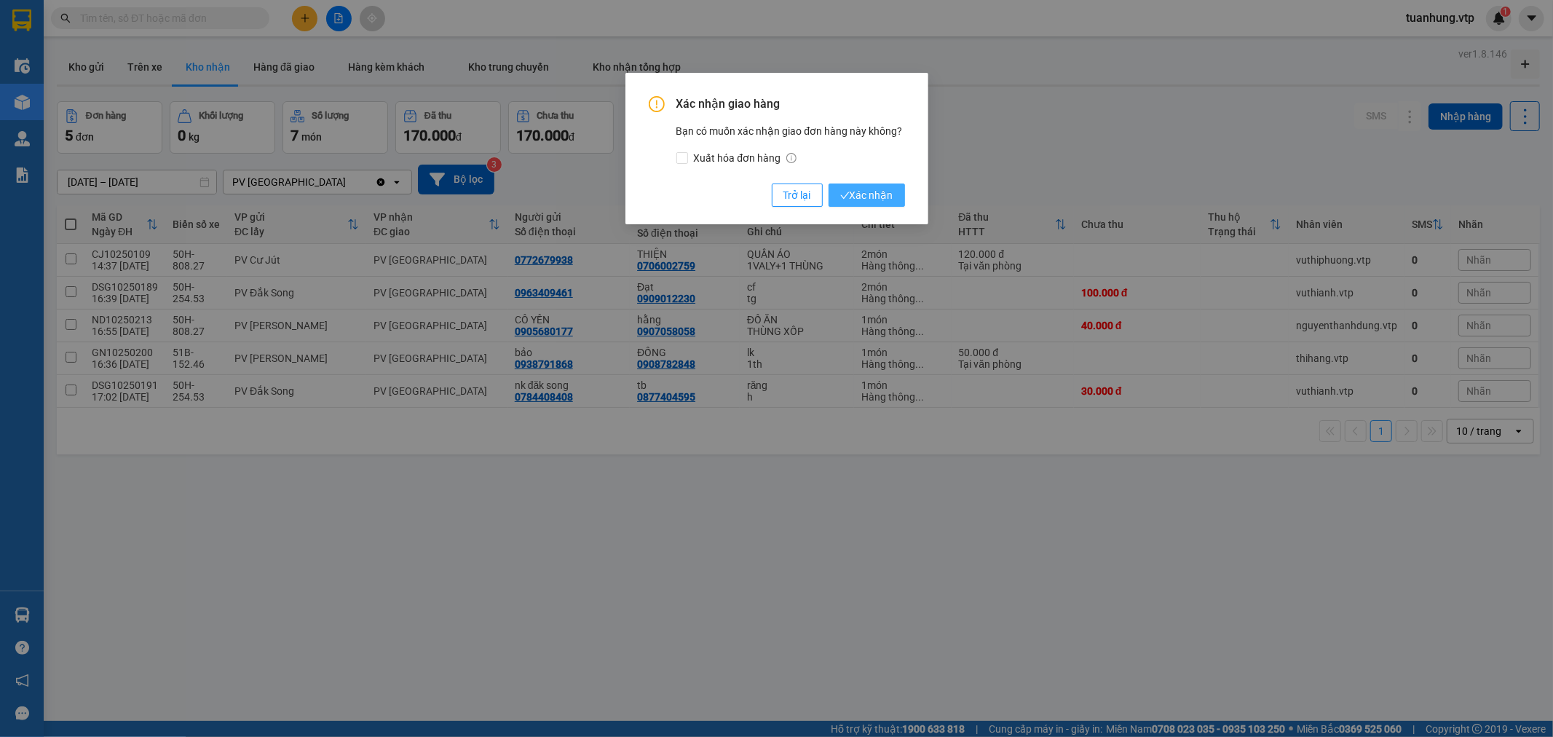
click at [898, 195] on button "Xác nhận" at bounding box center [867, 194] width 76 height 23
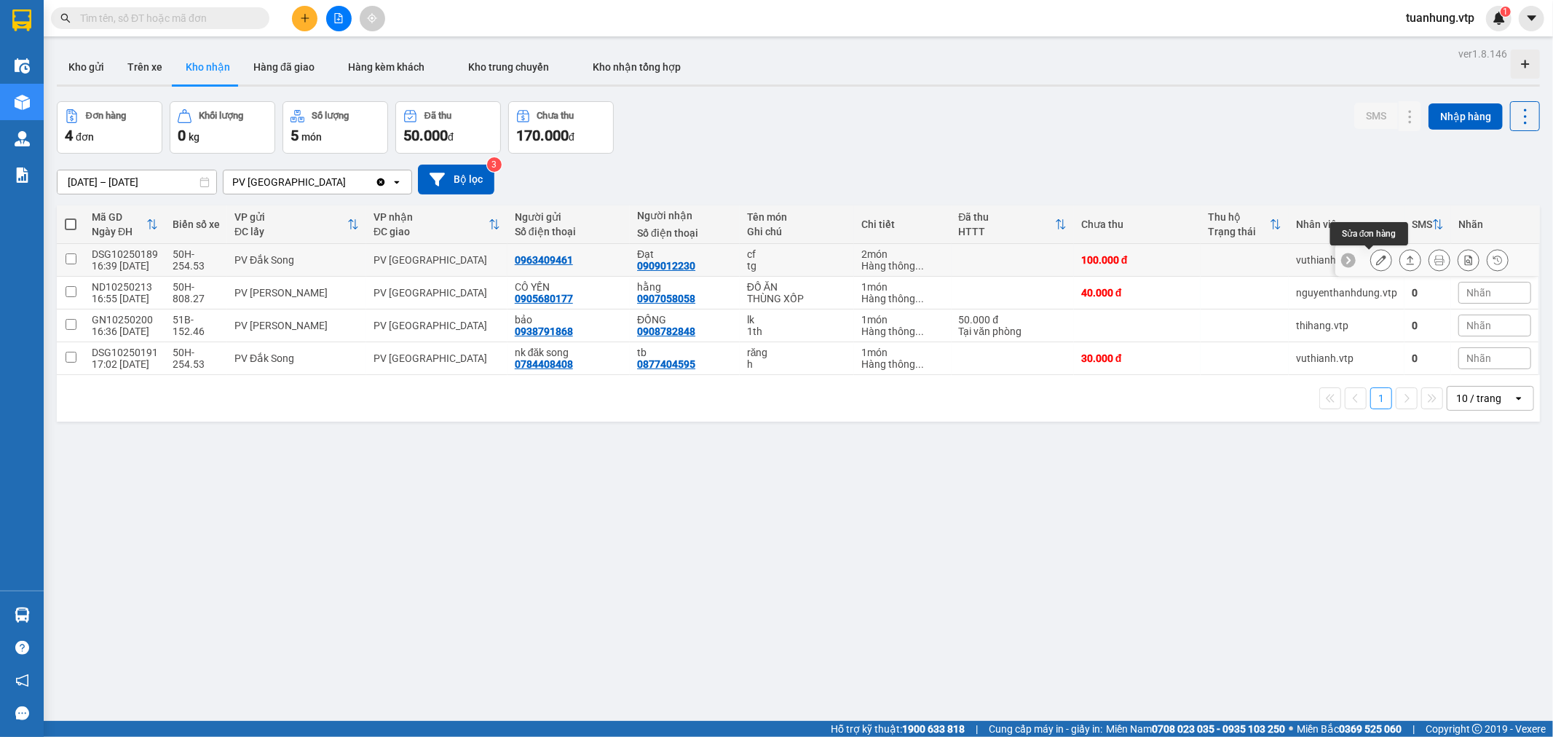
click at [1376, 260] on icon at bounding box center [1381, 260] width 10 height 10
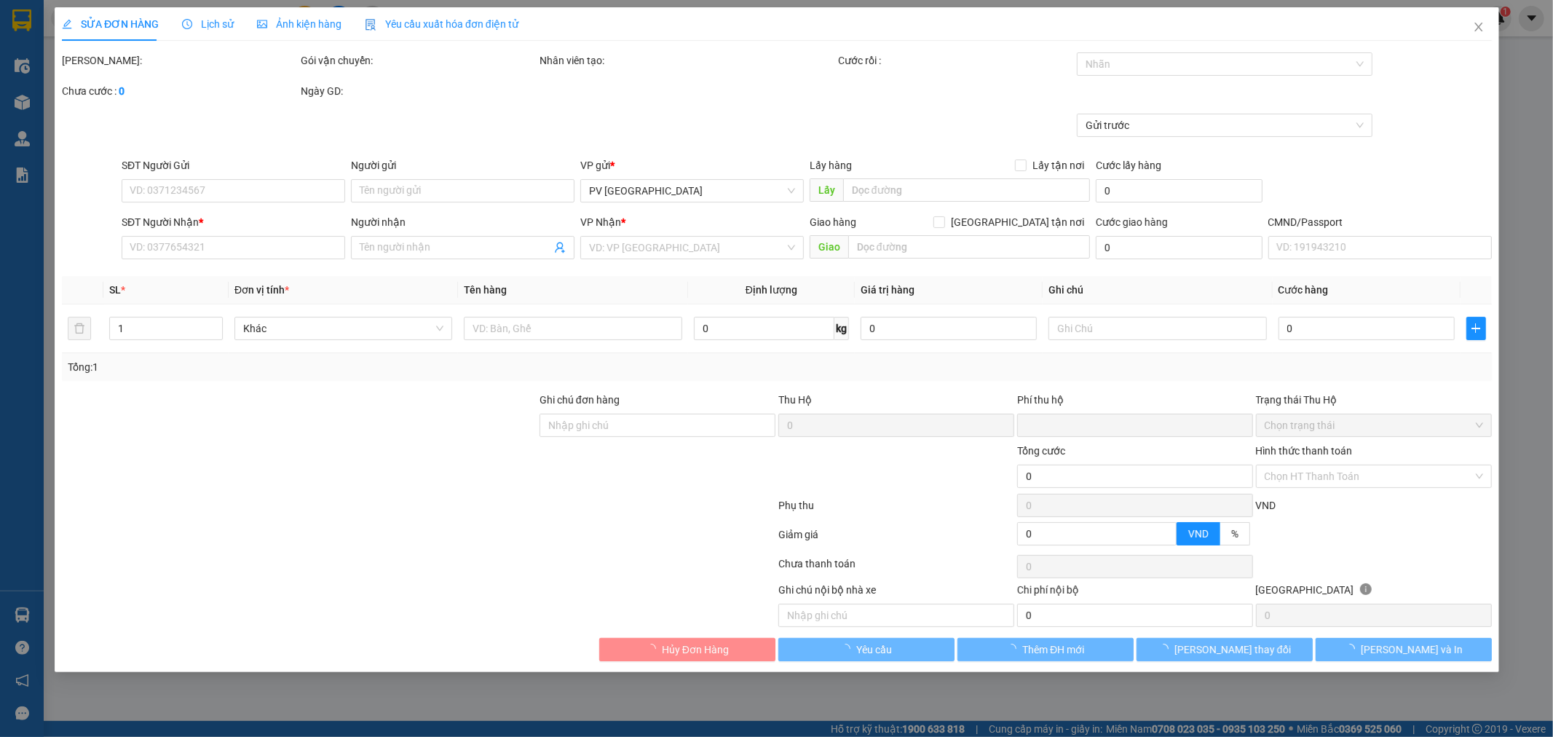
type input "0963409461"
type input "0909012230"
type input "Đạt"
type input "0"
type input "100.000"
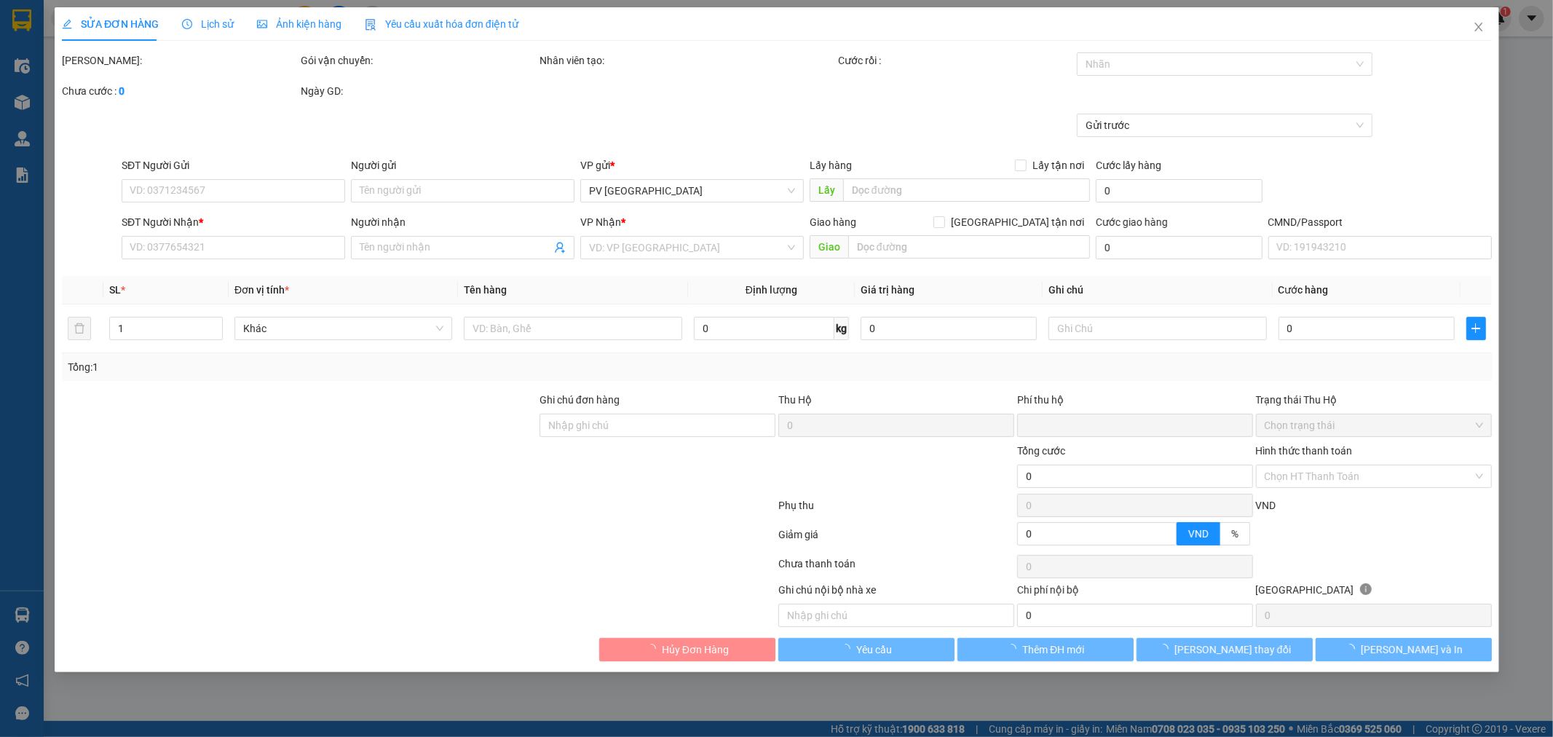
type input "100.000"
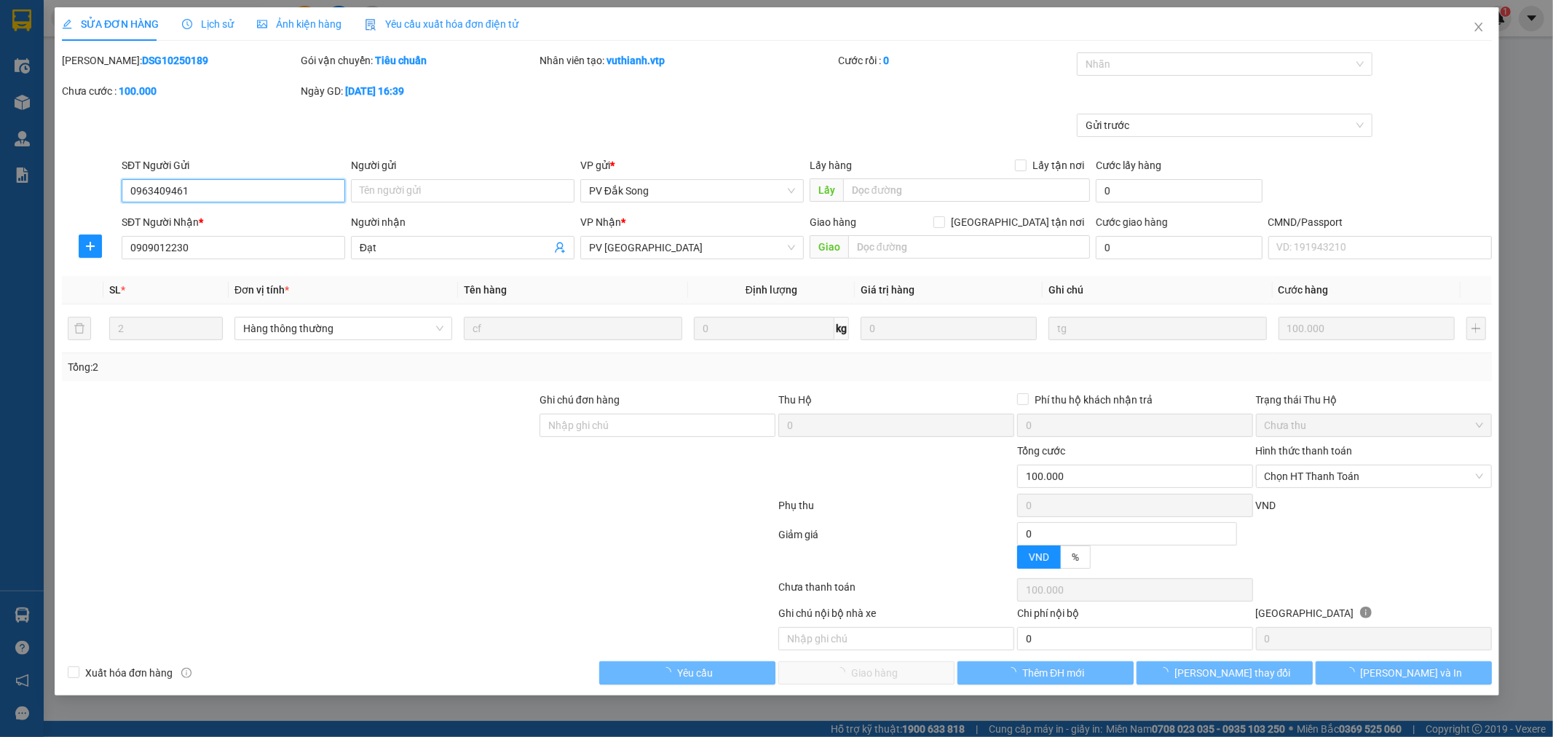
type input "5.000"
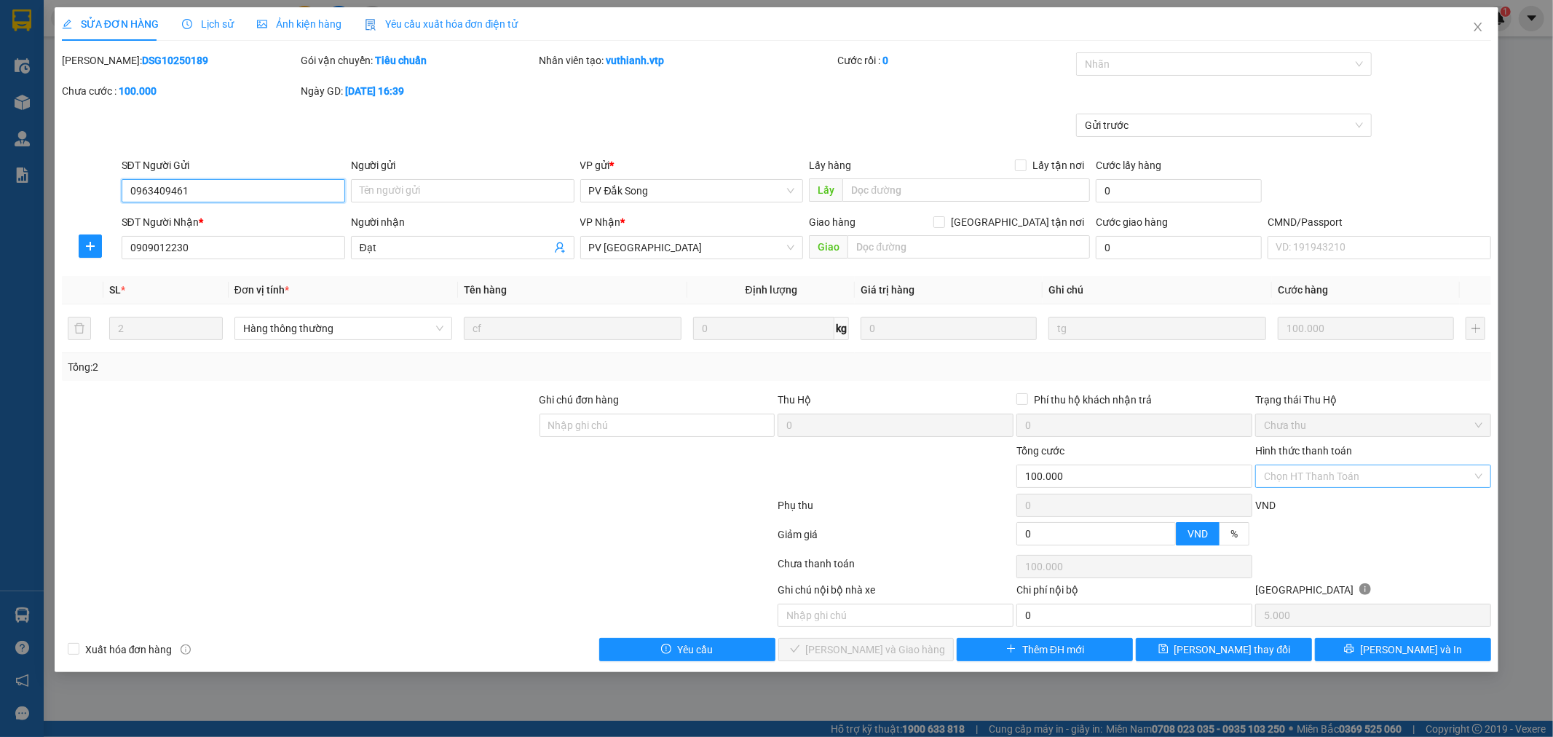
click at [1478, 475] on div "Chọn HT Thanh Toán" at bounding box center [1373, 476] width 236 height 23
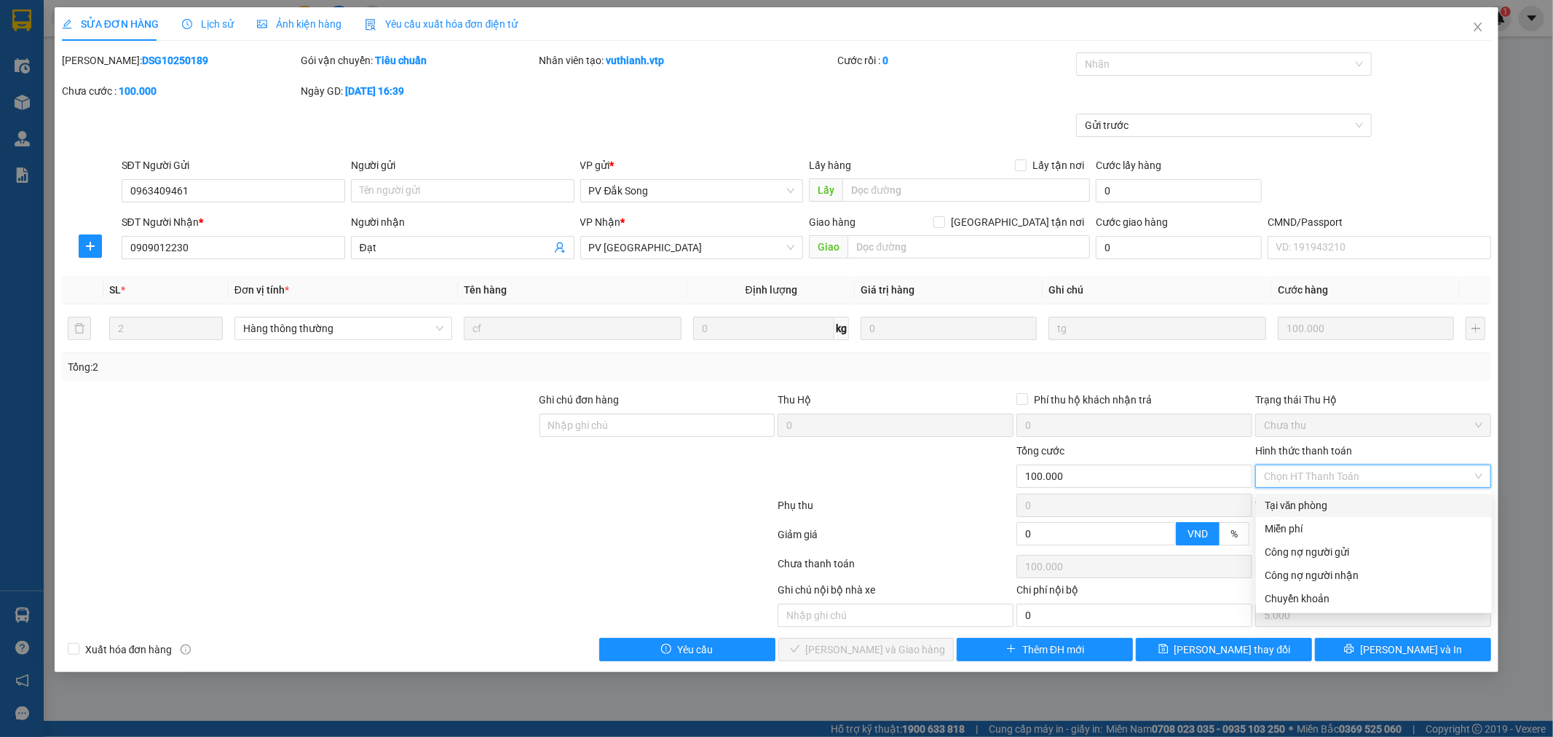
click at [1431, 508] on div "Tại văn phòng" at bounding box center [1374, 505] width 218 height 16
type input "0"
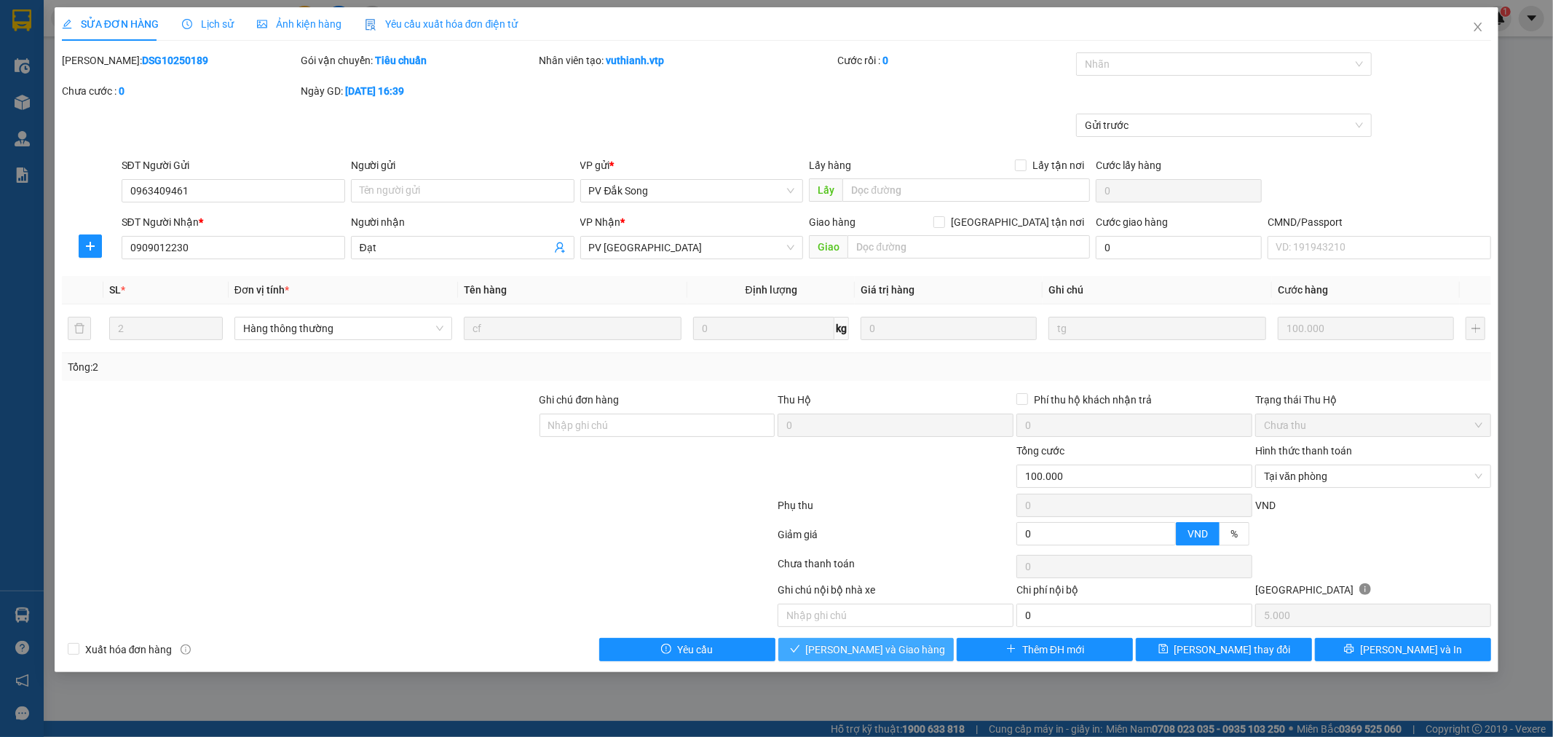
click at [936, 646] on button "[PERSON_NAME] và Giao hàng" at bounding box center [866, 649] width 176 height 23
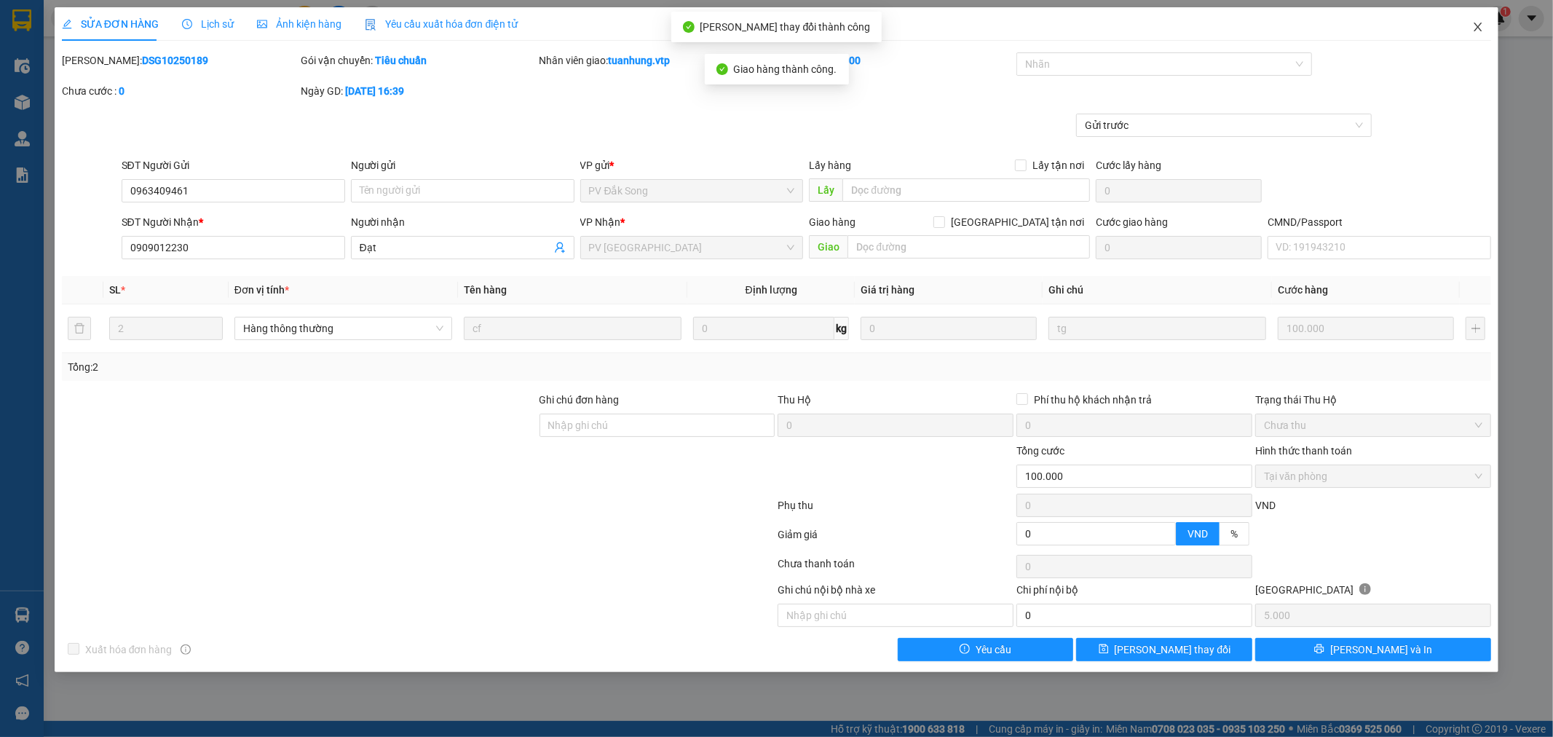
click at [1479, 25] on icon "close" at bounding box center [1478, 27] width 12 height 12
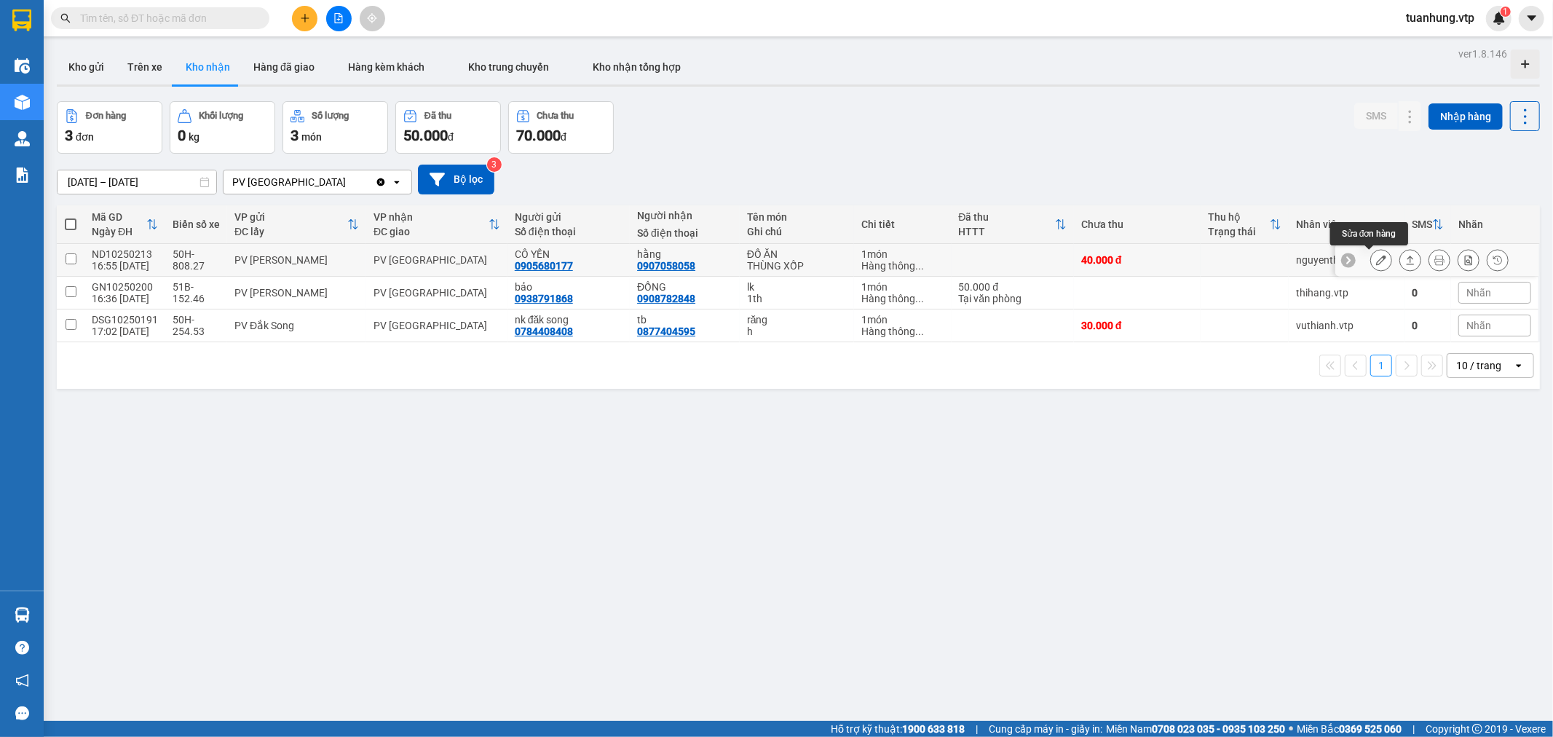
click at [1376, 264] on icon at bounding box center [1381, 260] width 10 height 10
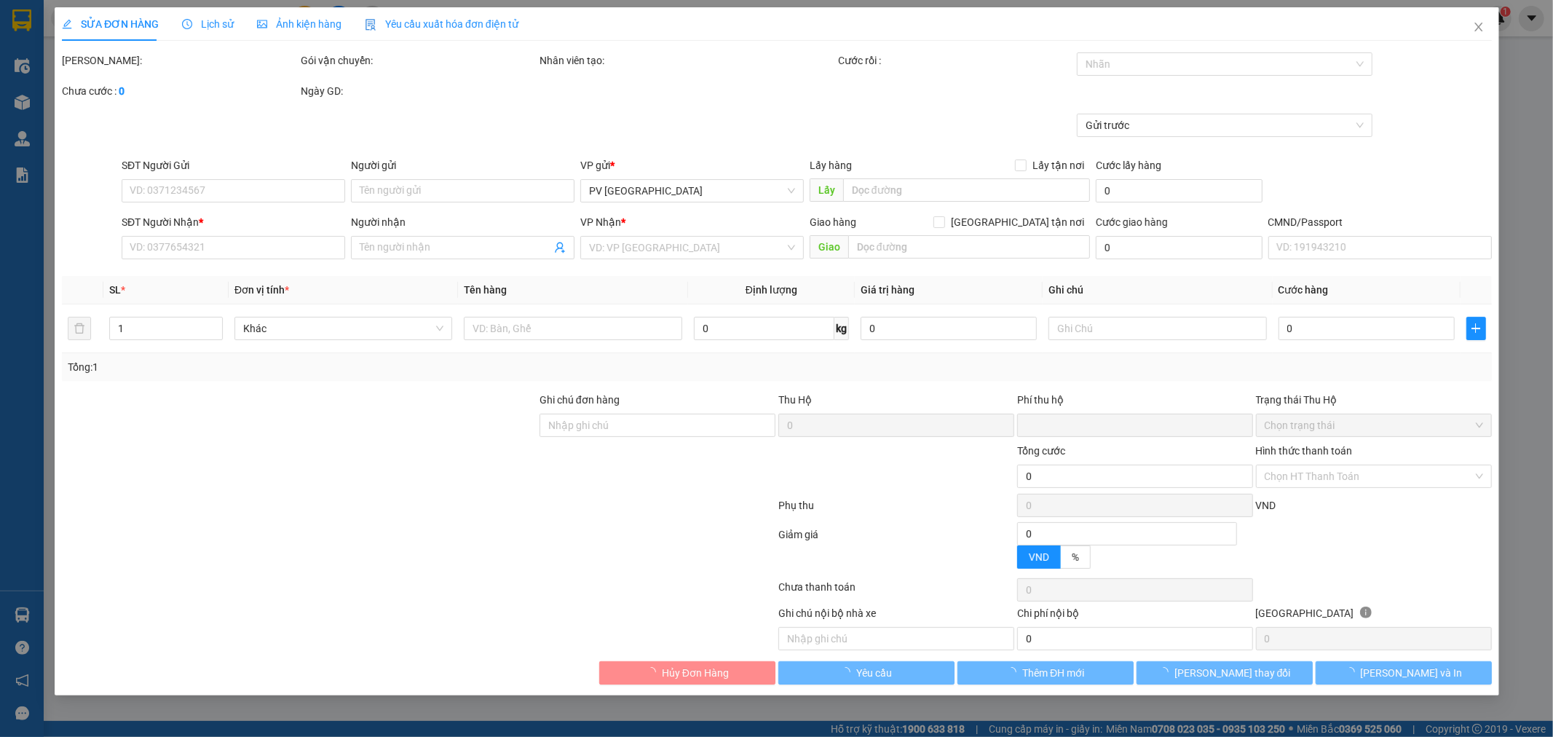
type input "0905680177"
type input "CÔ YẾN"
type input "0907058058"
type input "hằng"
type input "0"
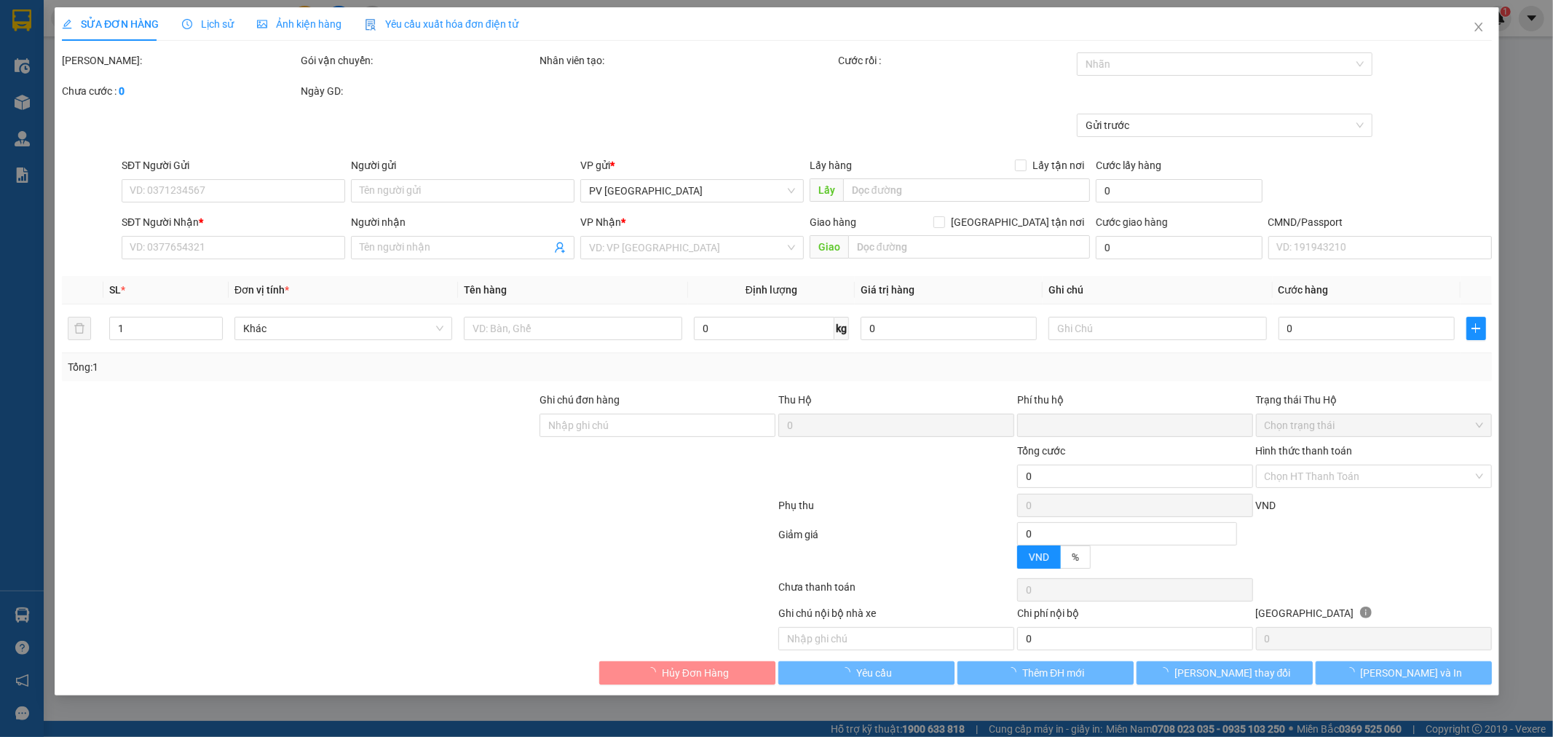
type input "40.000"
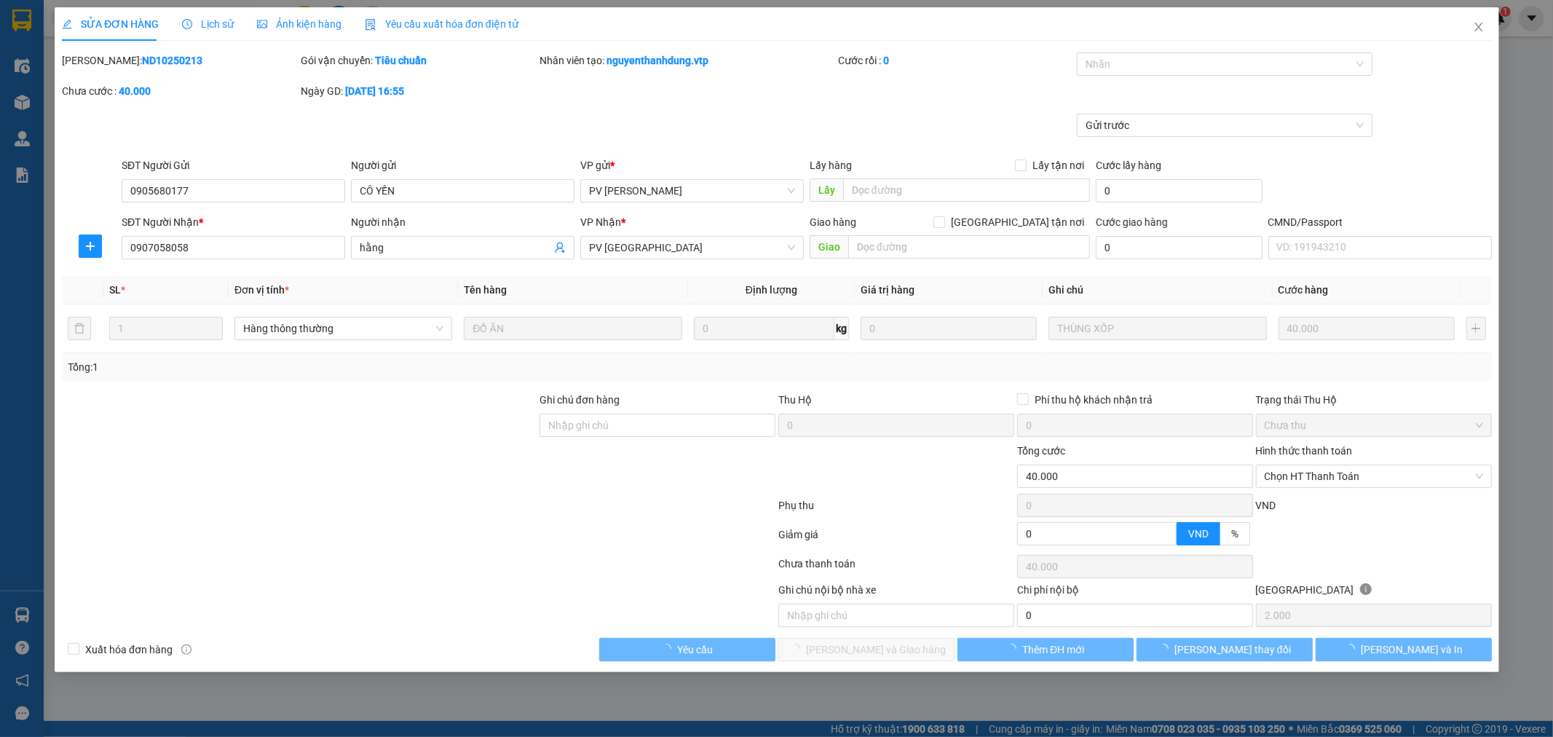
type input "2.000"
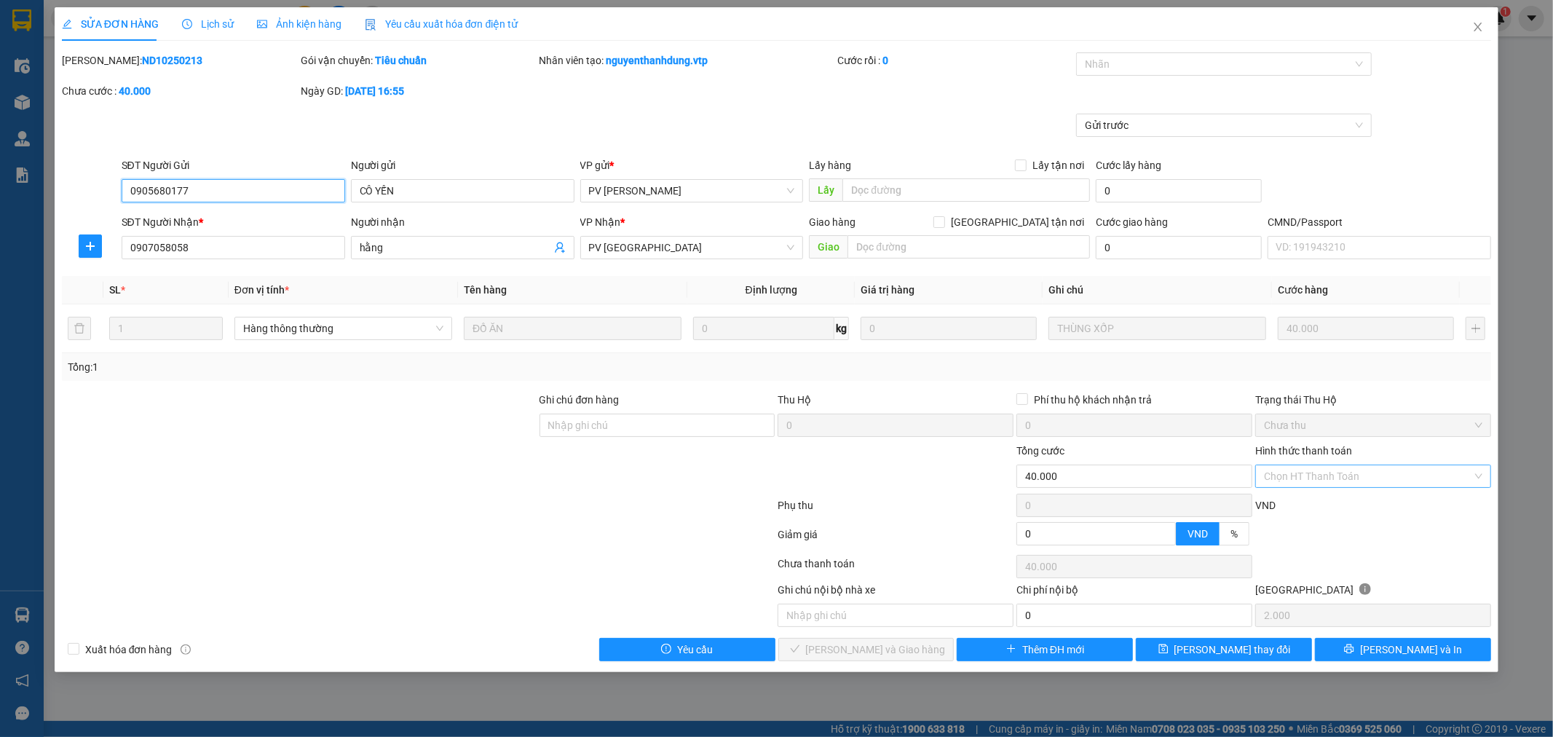
click at [1481, 474] on div "Chọn HT Thanh Toán" at bounding box center [1373, 476] width 236 height 23
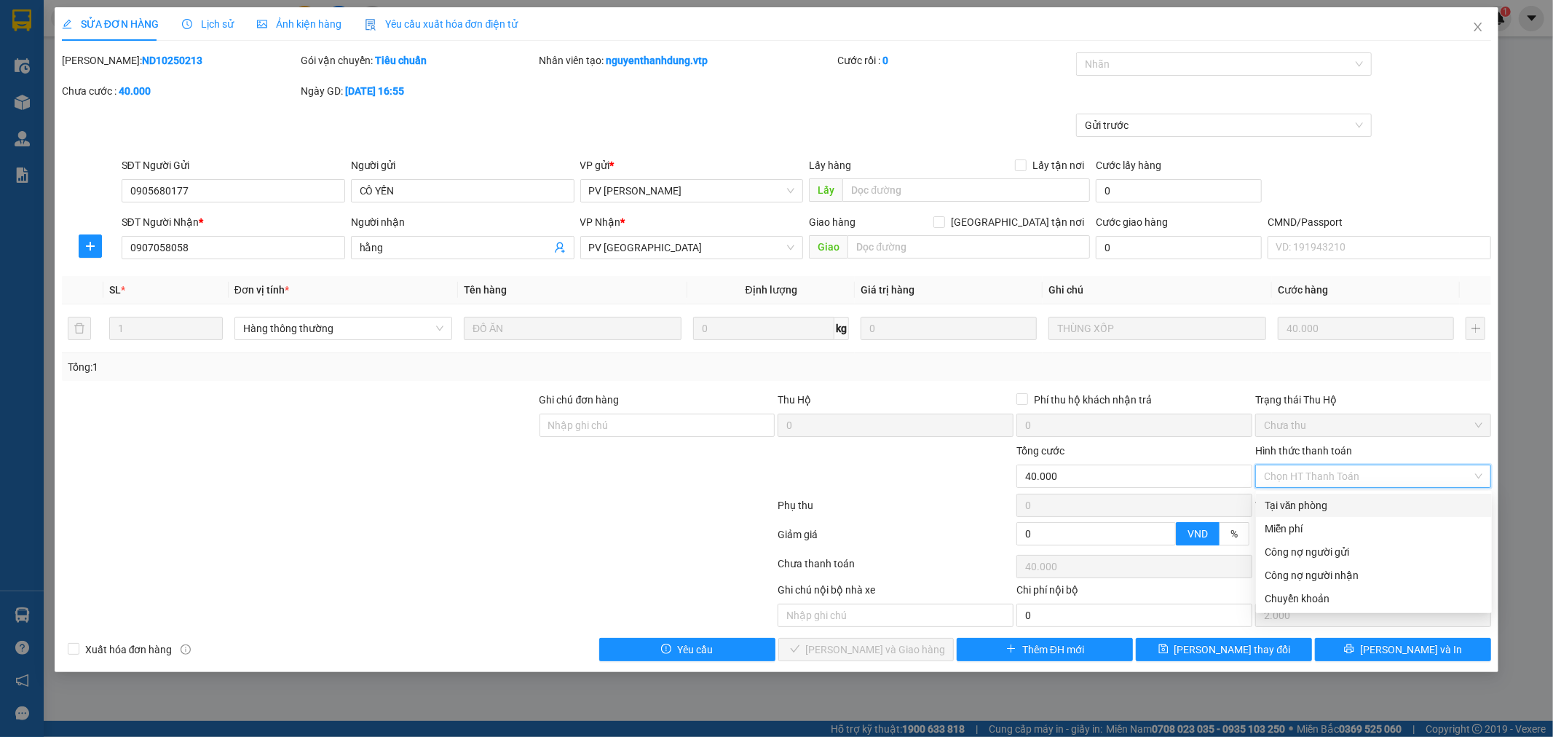
click at [1359, 505] on div "Tại văn phòng" at bounding box center [1374, 505] width 218 height 16
type input "0"
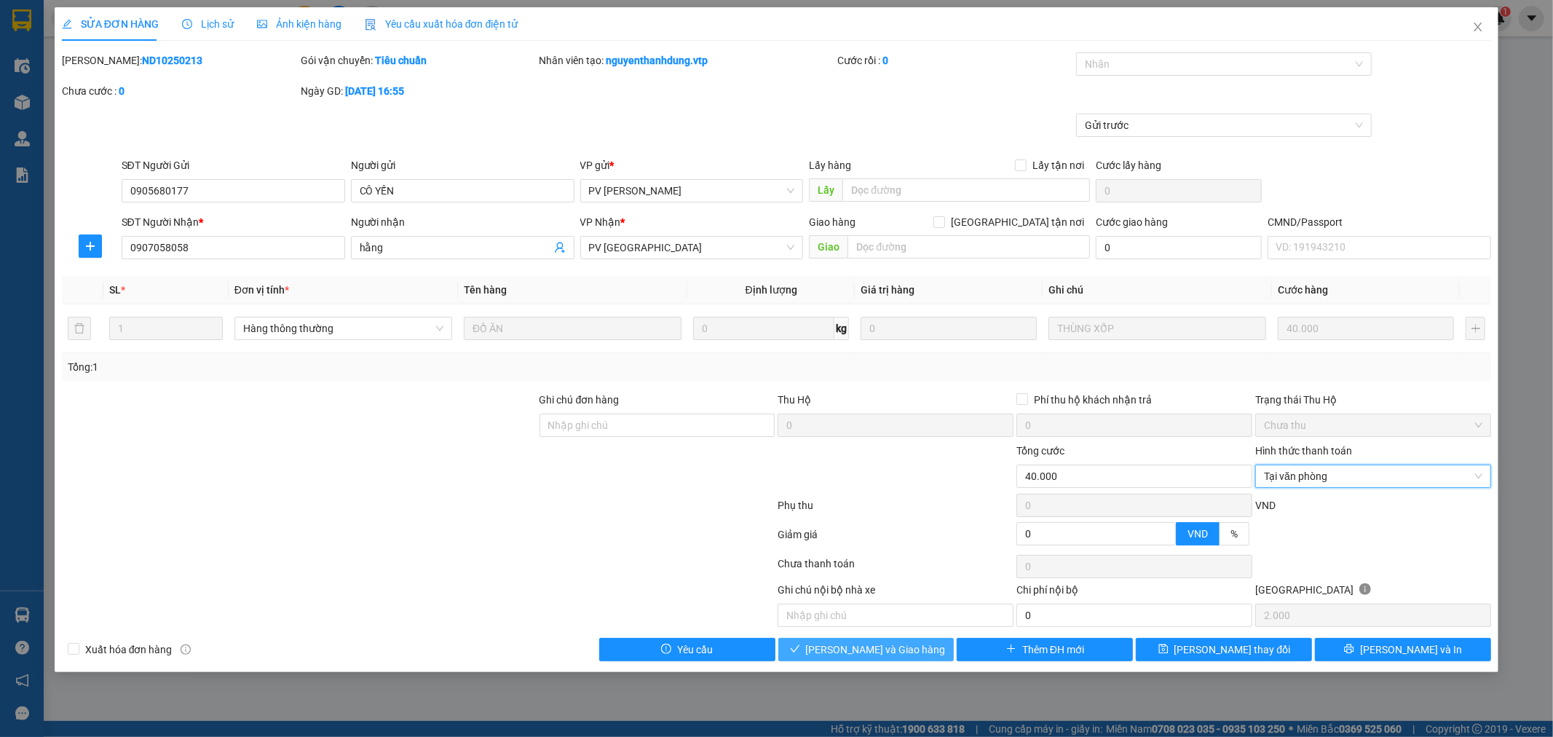
click at [867, 649] on span "[PERSON_NAME] và Giao hàng" at bounding box center [876, 649] width 140 height 16
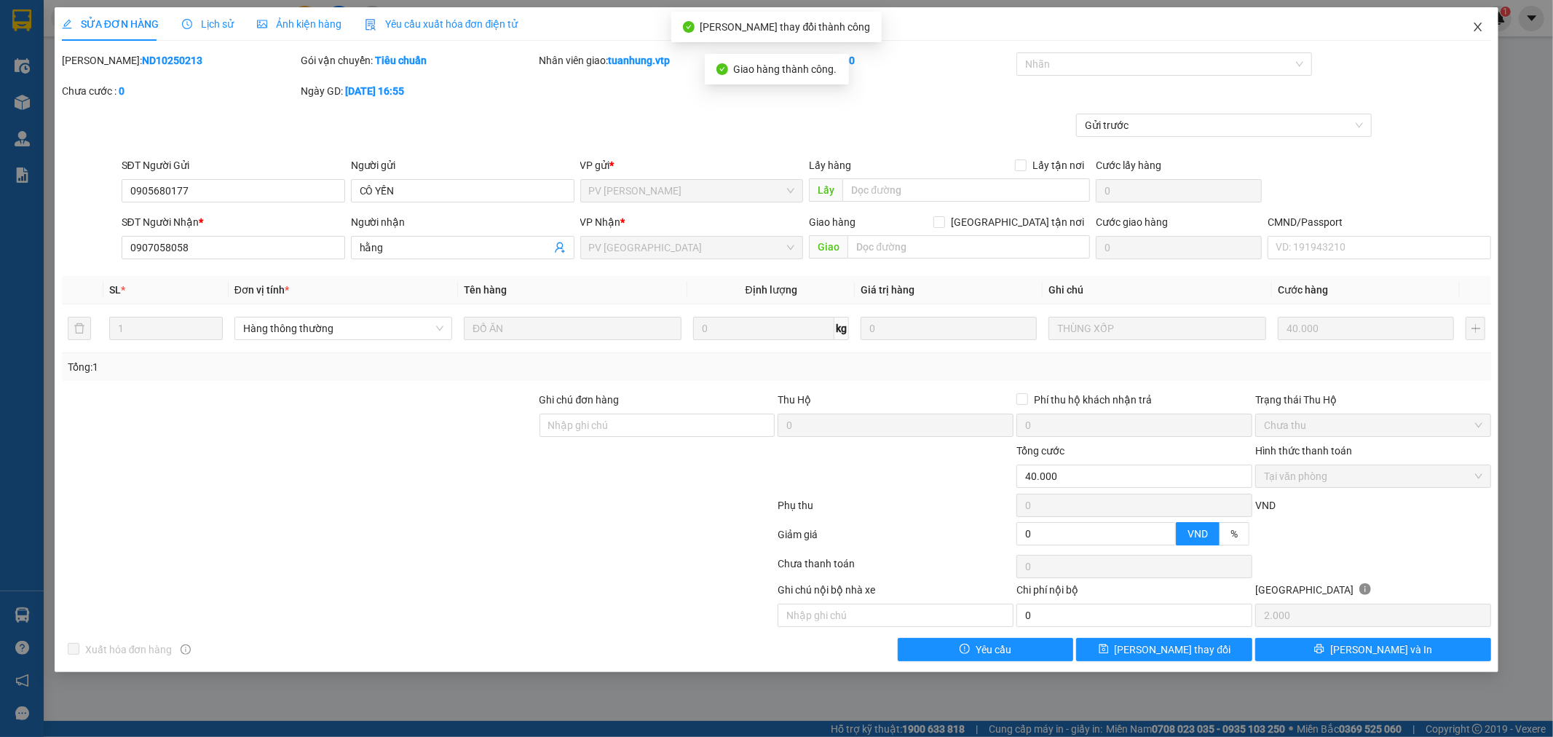
click at [1482, 23] on icon "close" at bounding box center [1478, 27] width 12 height 12
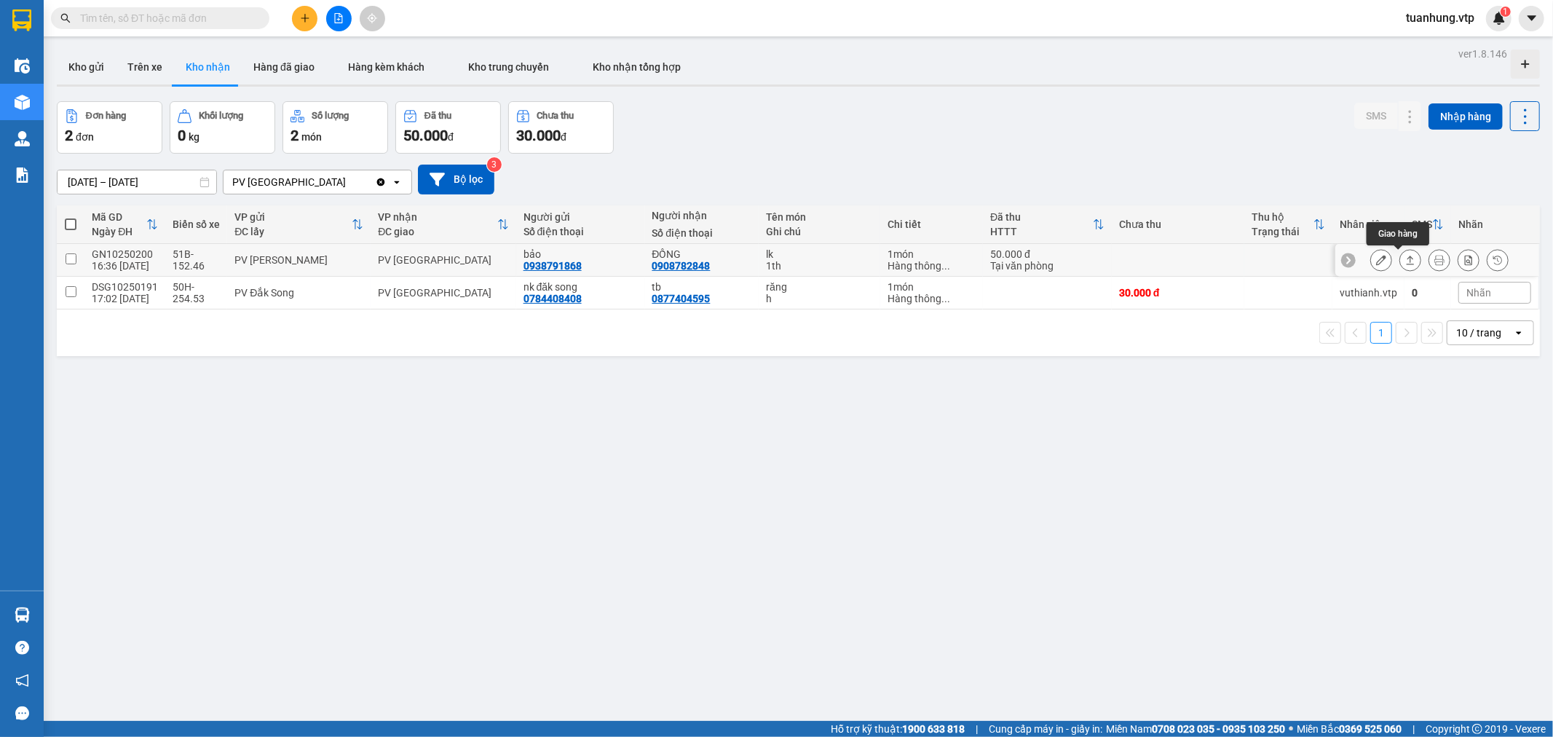
click at [1405, 256] on icon at bounding box center [1410, 260] width 10 height 10
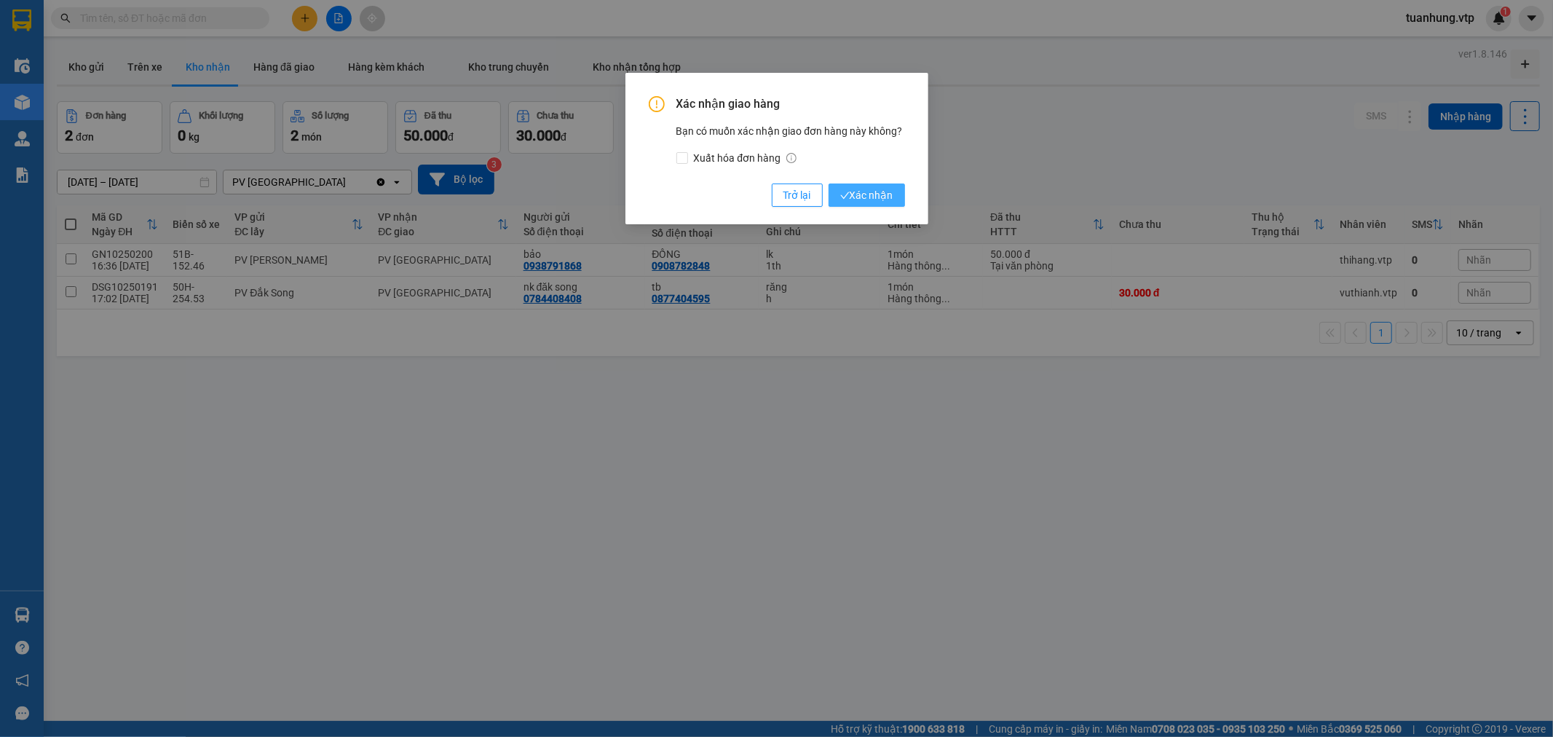
click at [899, 191] on button "Xác nhận" at bounding box center [867, 194] width 76 height 23
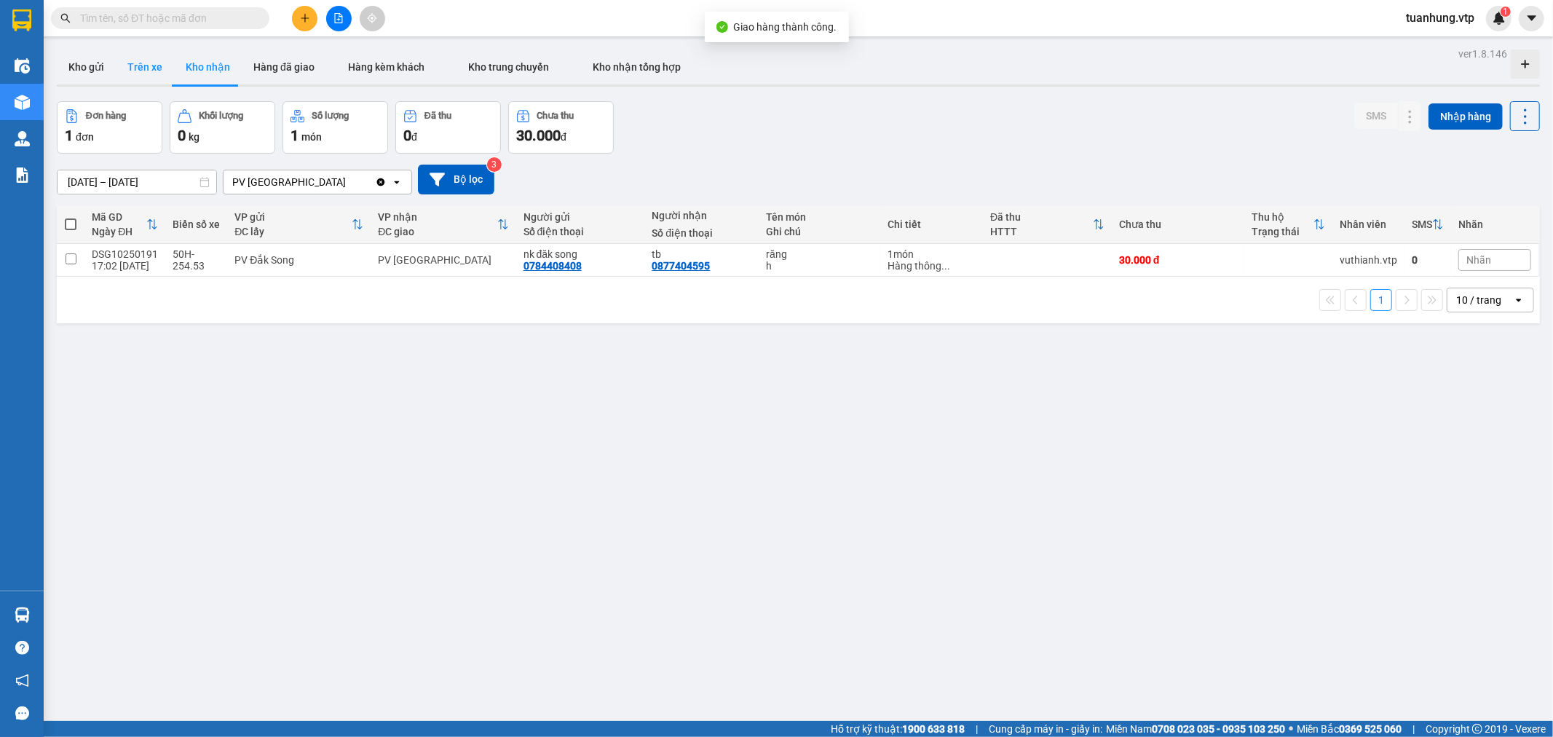
click at [135, 66] on button "Trên xe" at bounding box center [145, 67] width 58 height 35
